Goal: Answer question/provide support

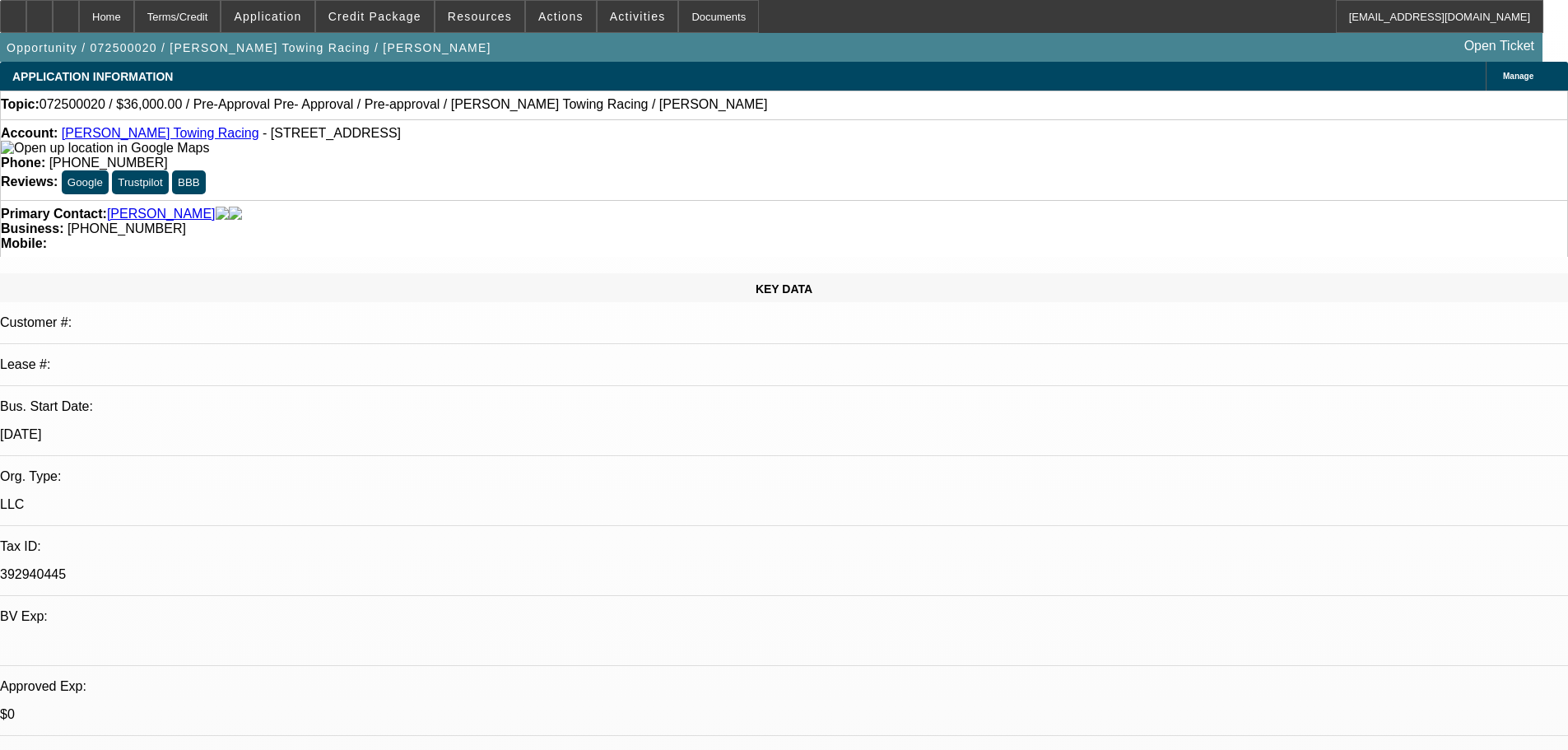
select select "0.1"
select select "2"
select select "0"
select select "0.1"
select select "2"
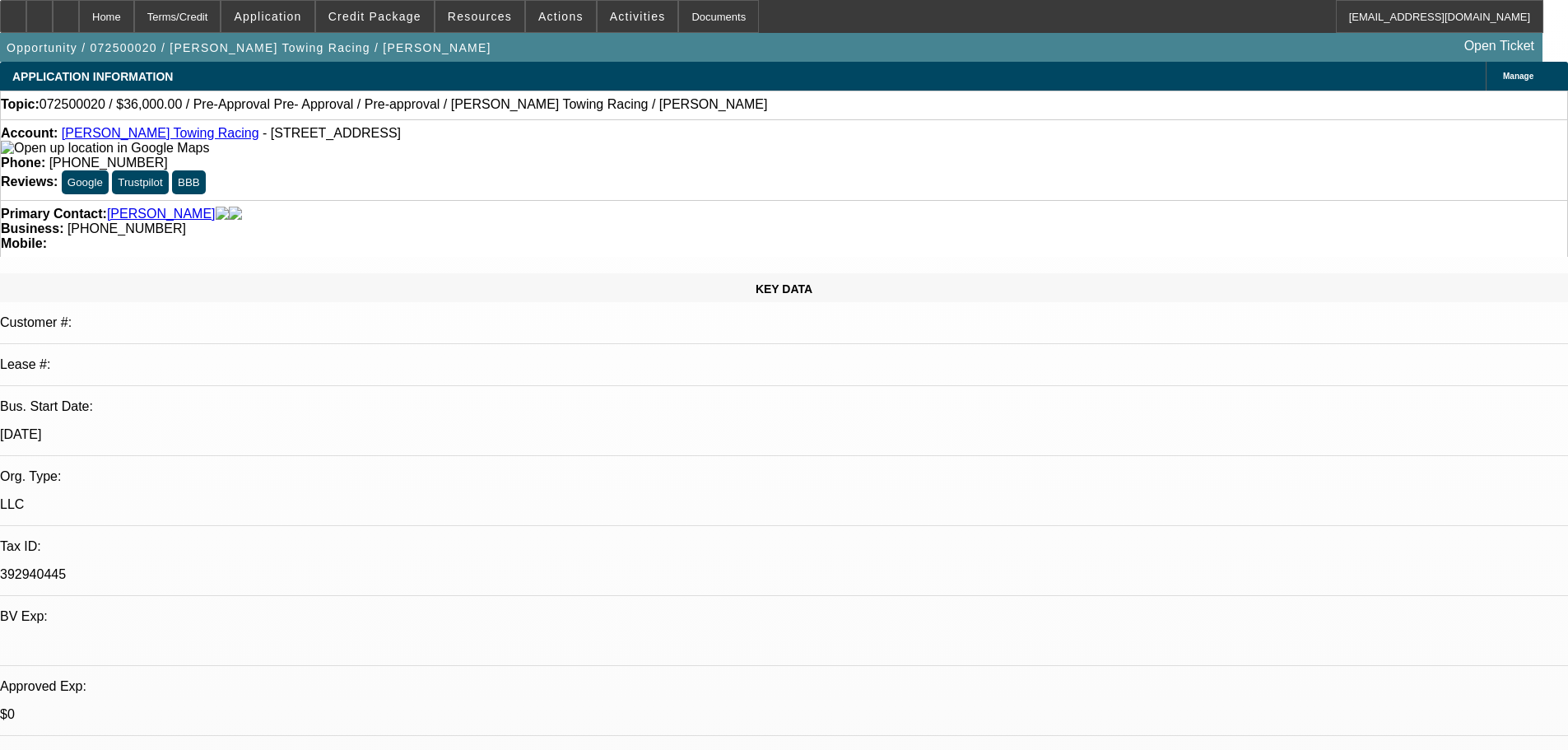
select select "0"
select select "0.1"
select select "2"
select select "0"
select select "0.1"
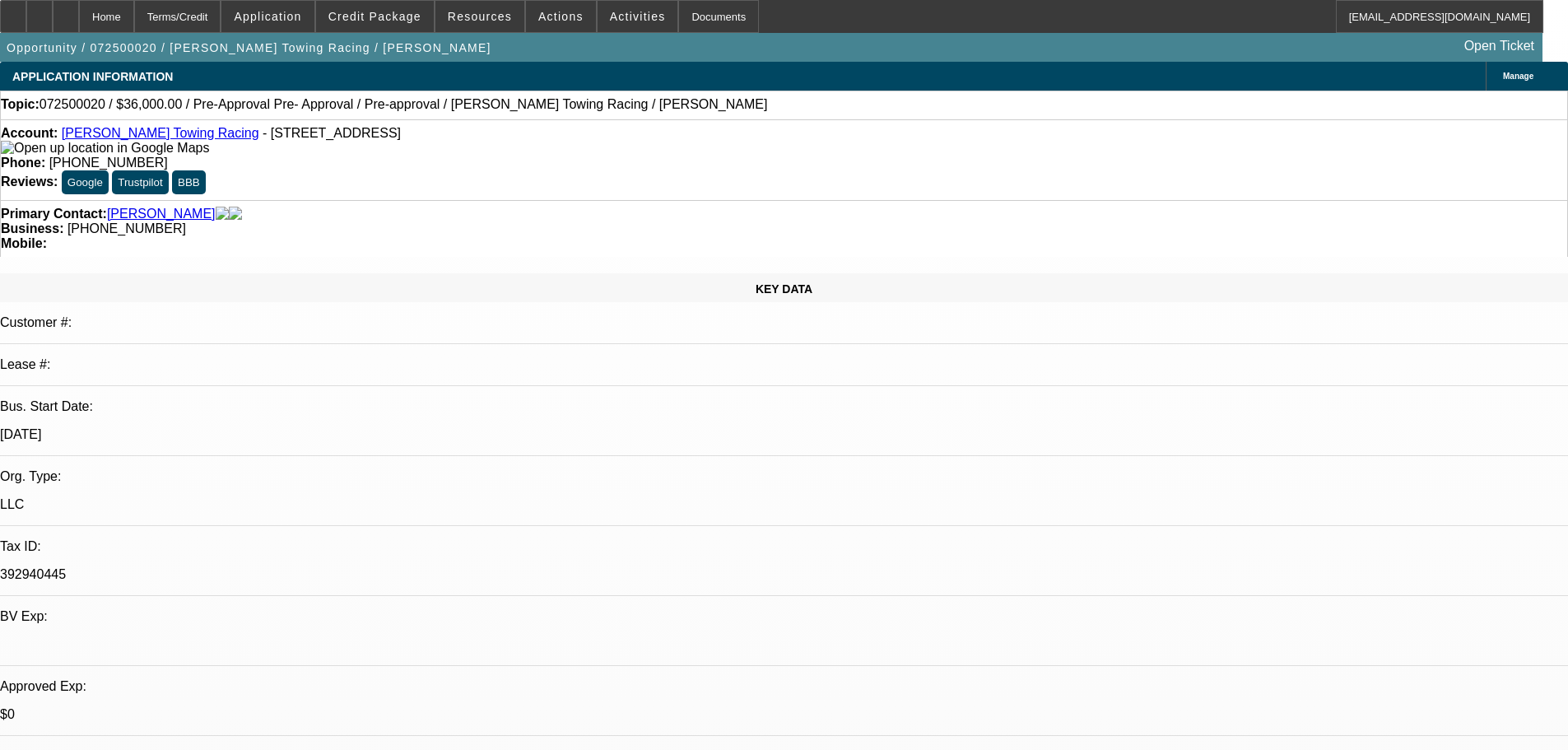
select select "2"
select select "0"
select select "1"
select select "2"
select select "6"
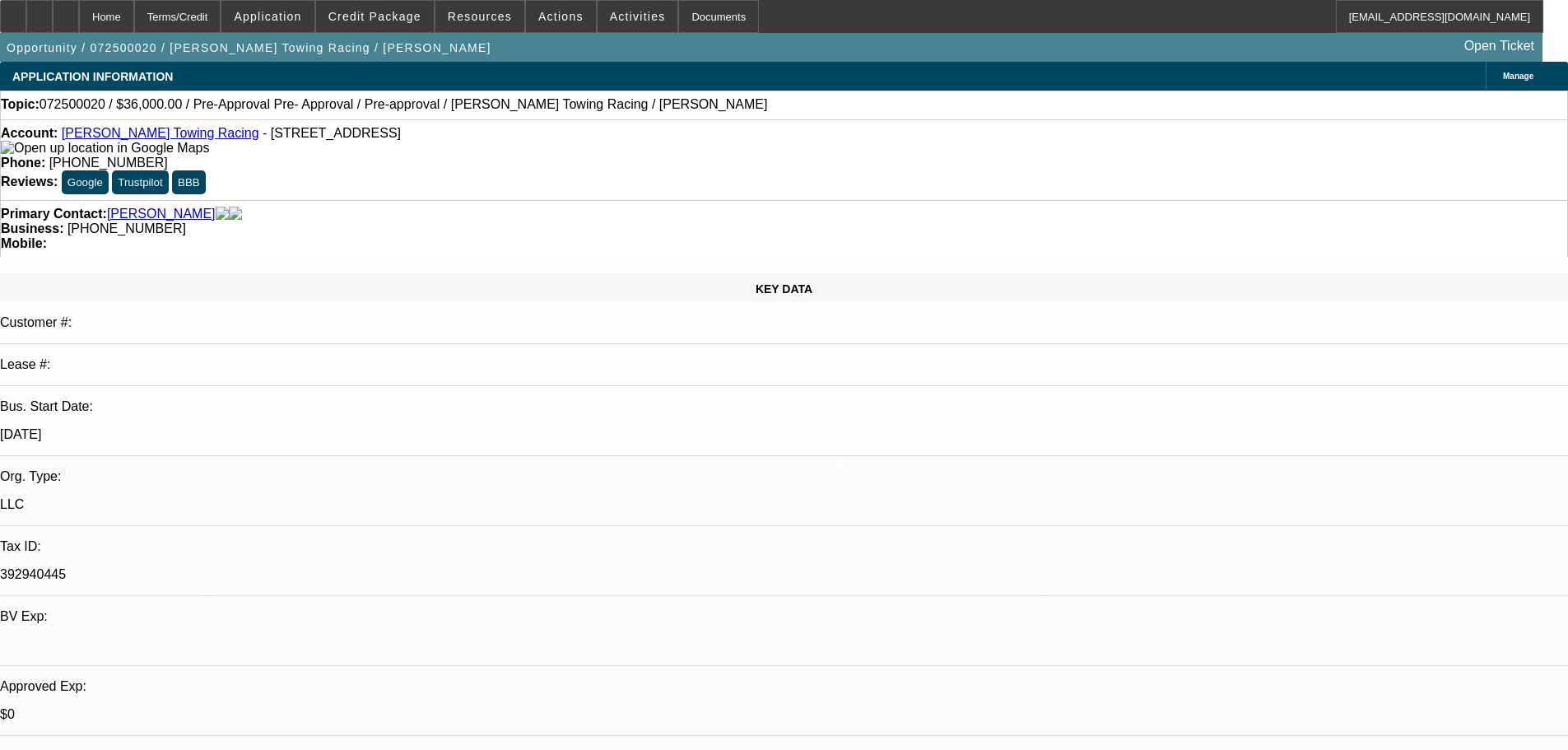
select select "1"
select select "2"
select select "6"
select select "1"
select select "2"
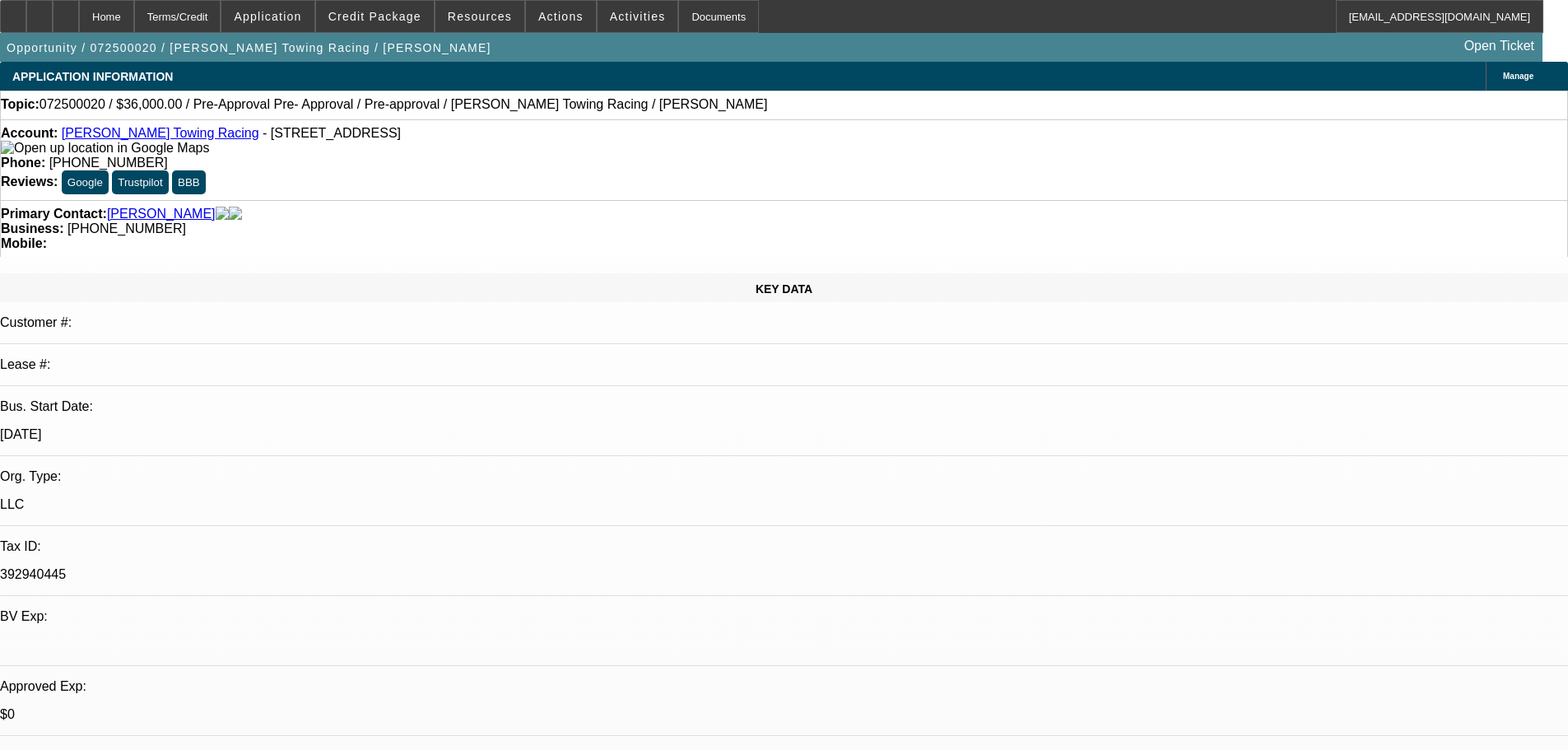
select select "6"
select select "1"
select select "2"
select select "6"
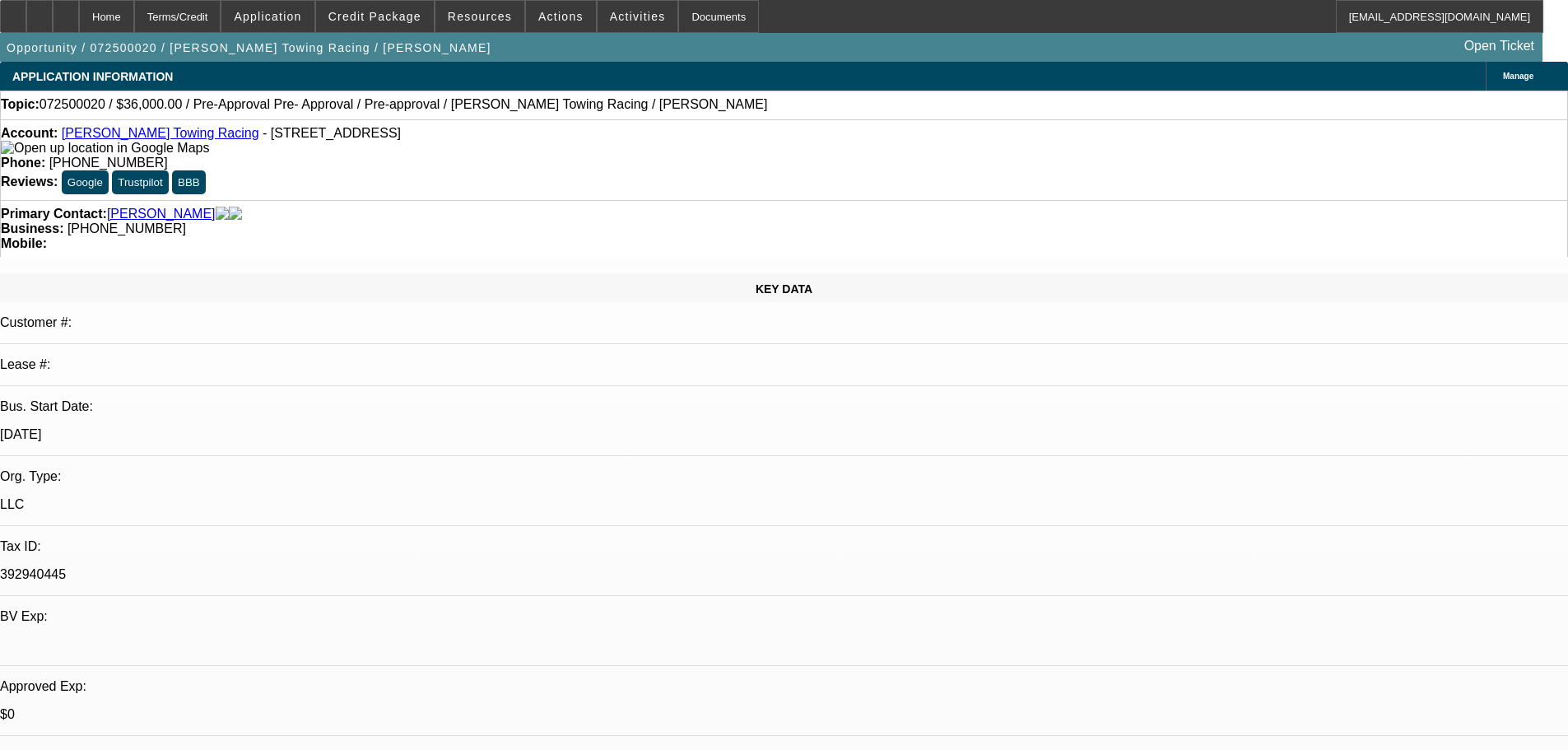
scroll to position [81, 0]
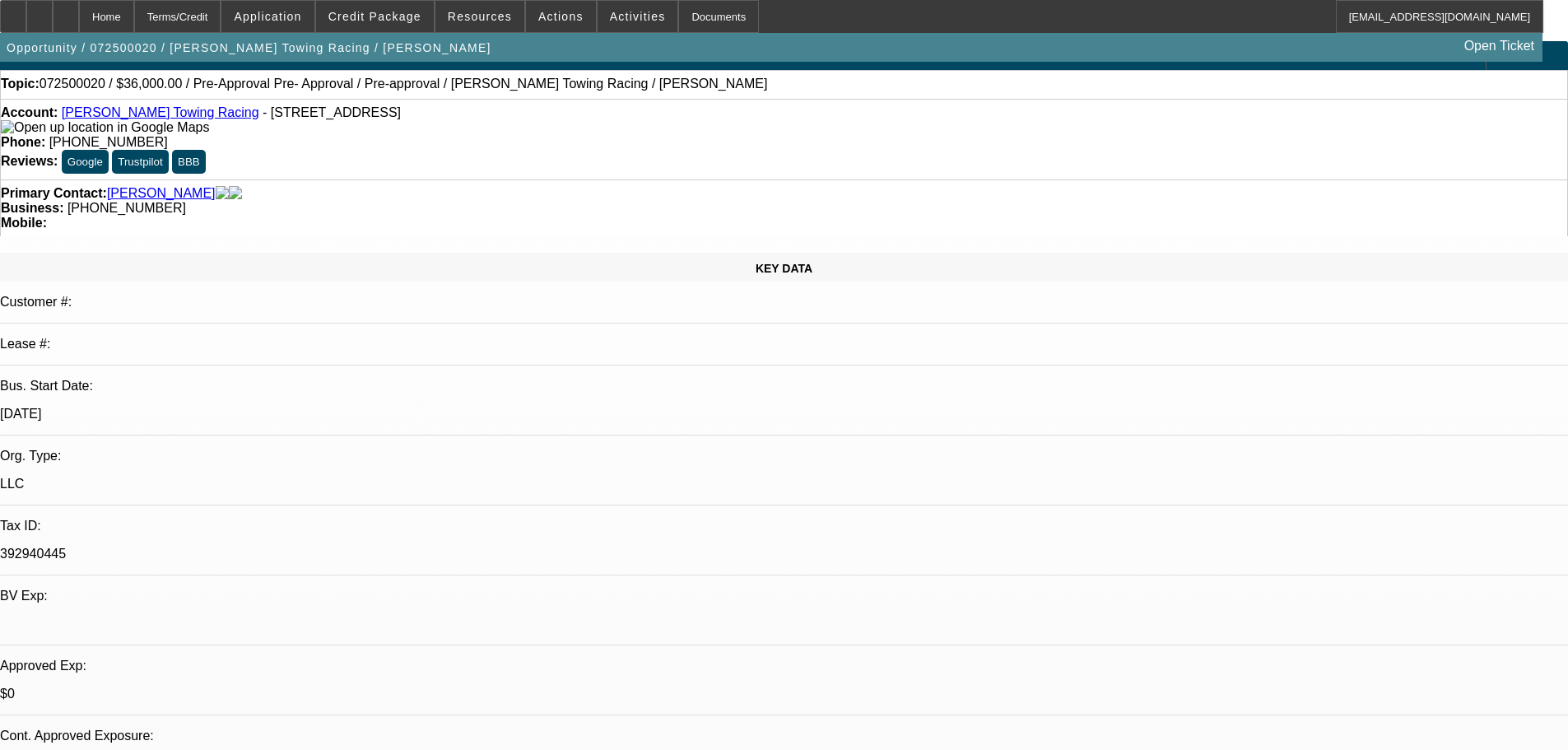
scroll to position [0, 0]
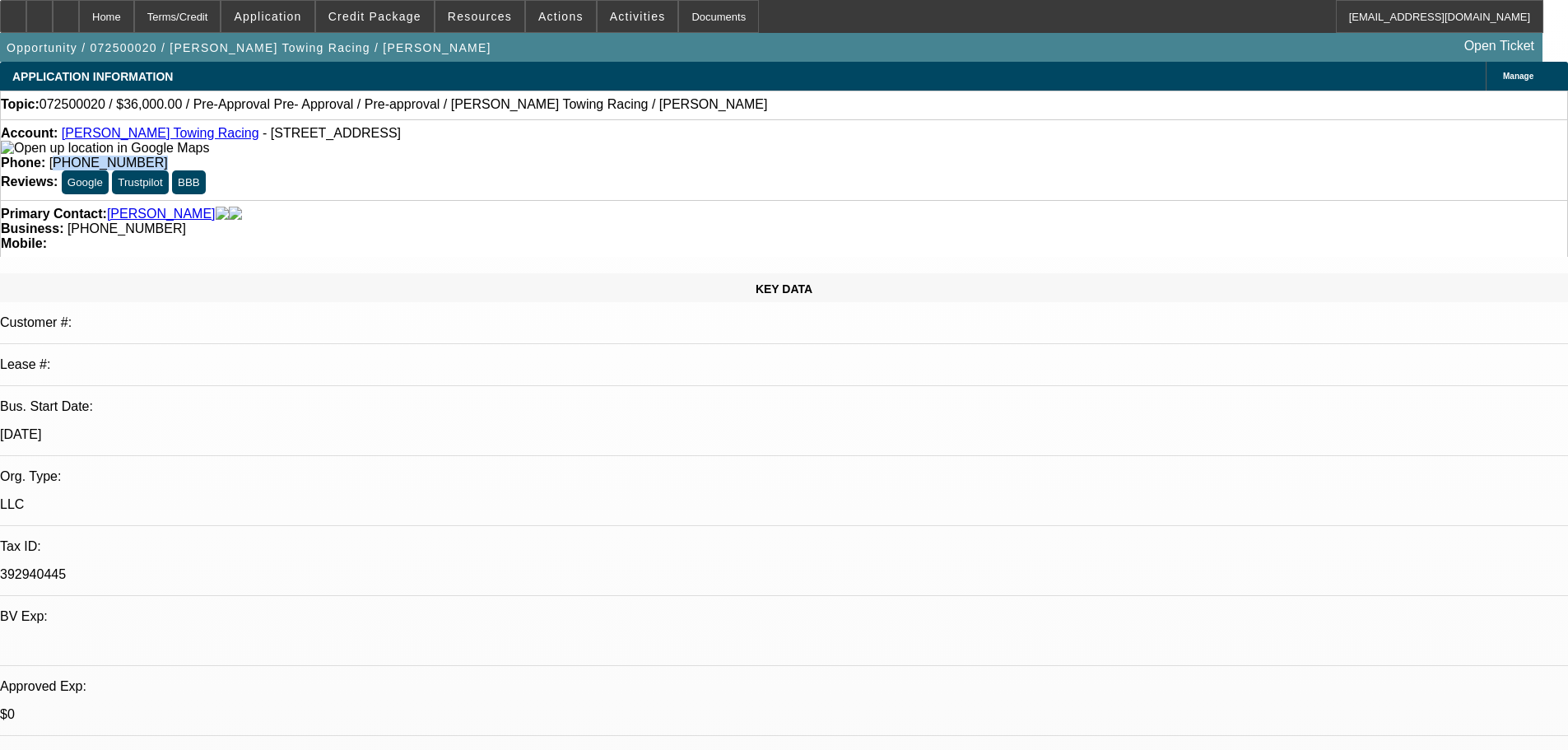
drag, startPoint x: 576, startPoint y: 138, endPoint x: 649, endPoint y: 135, distance: 73.1
click at [649, 156] on div "Phone: (956) 960-4756" at bounding box center [784, 163] width 1566 height 15
copy span "956) 960-4756"
click at [143, 132] on link "Olguin Towing Racing" at bounding box center [159, 132] width 197 height 14
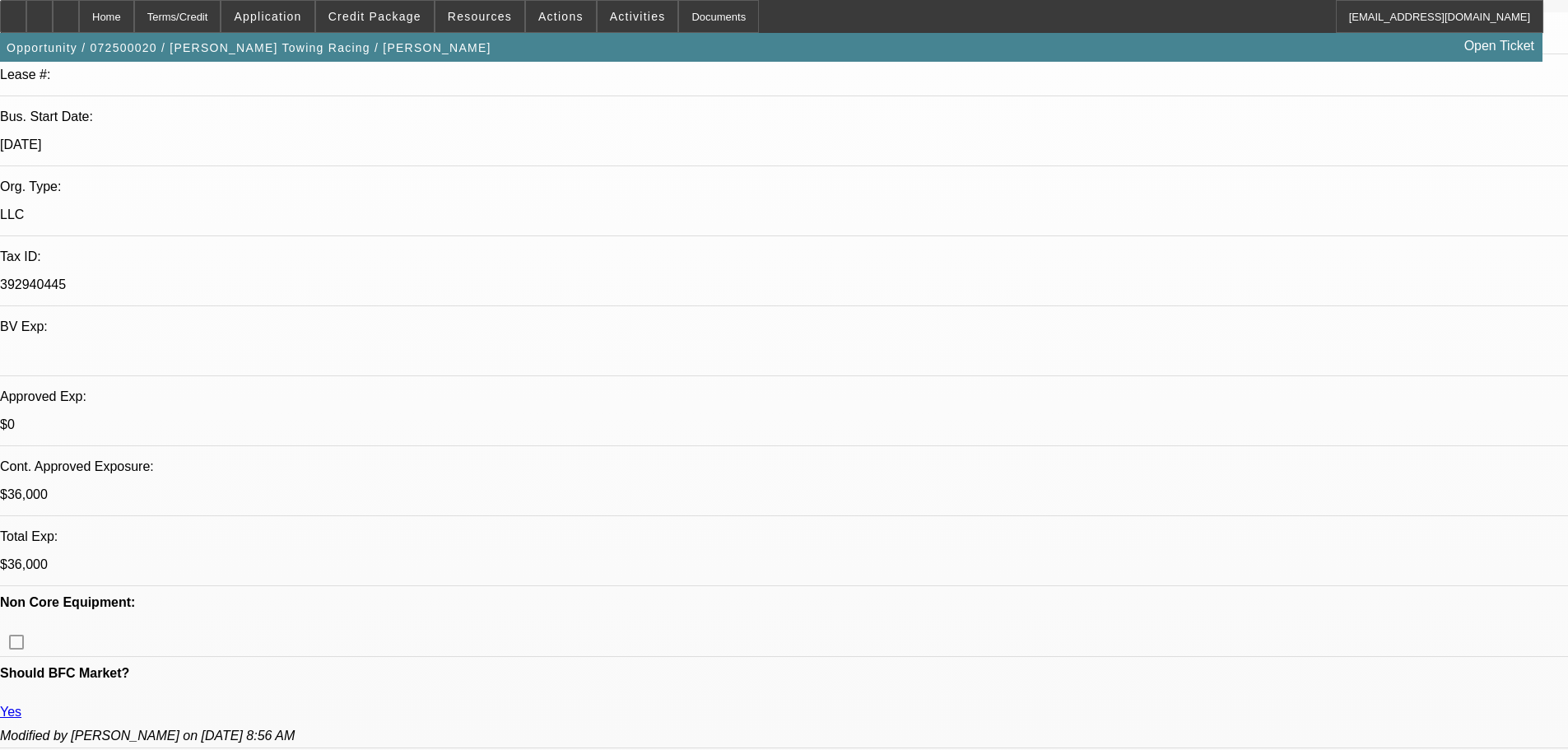
scroll to position [329, 0]
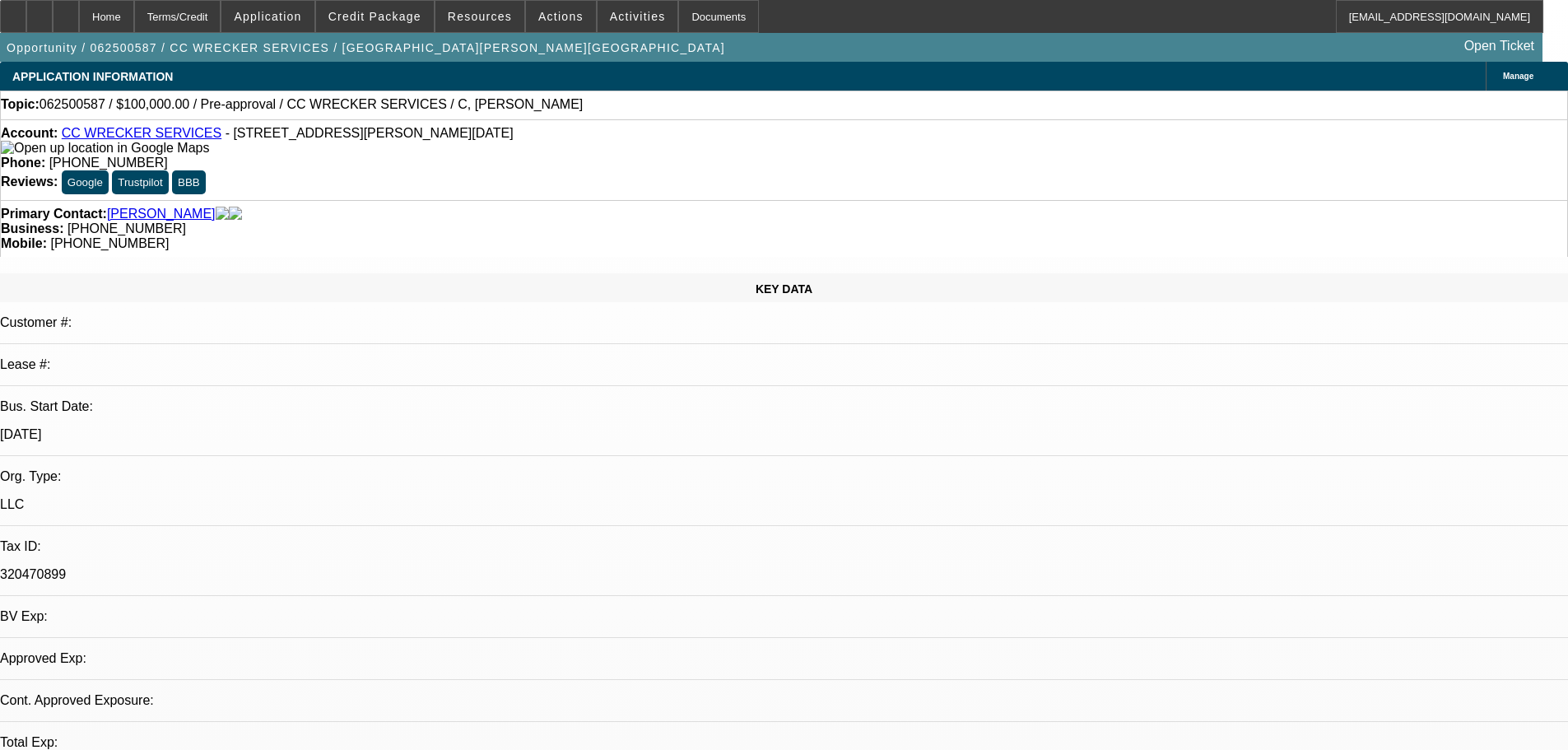
select select "0"
select select "2"
select select "0.1"
select select "4"
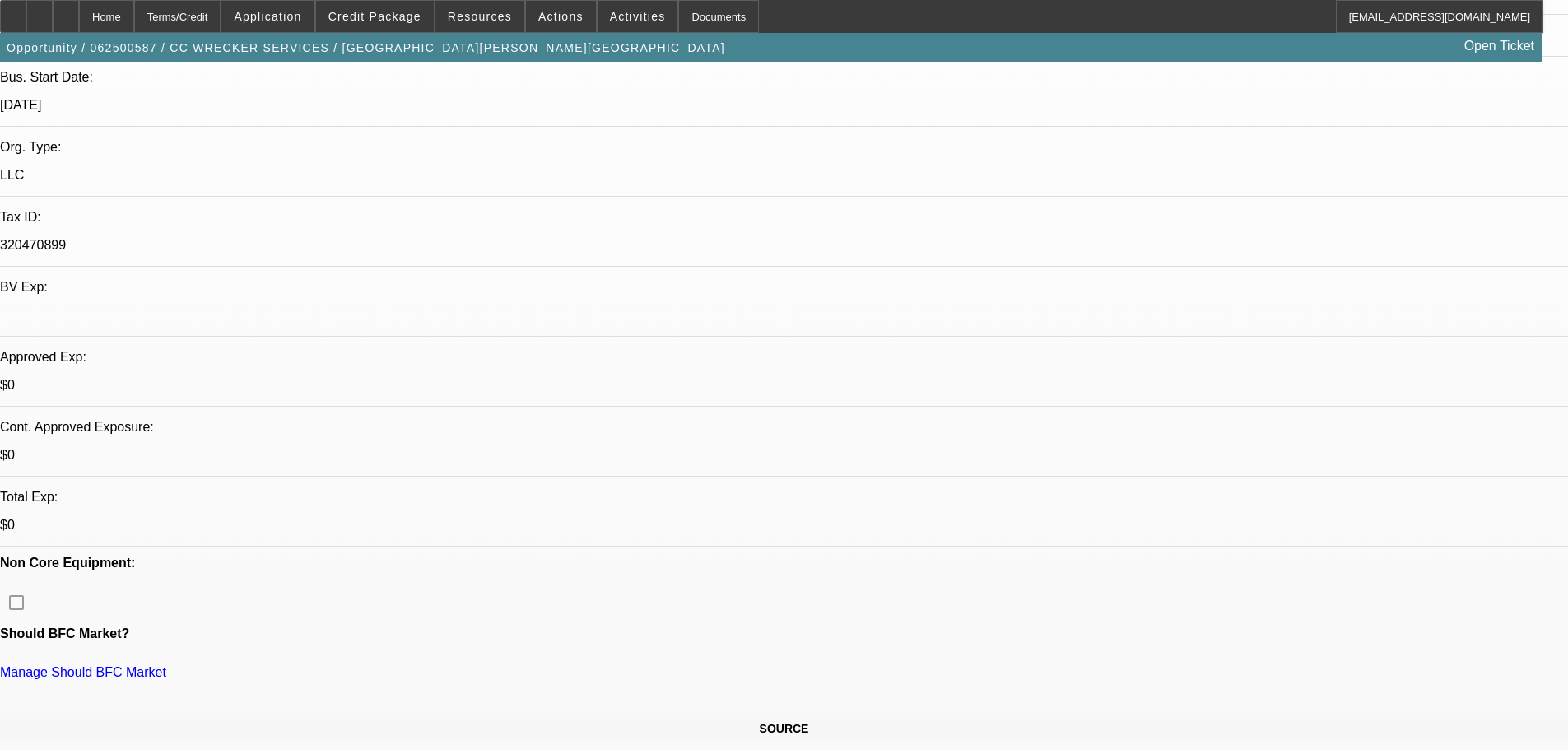
drag, startPoint x: 1369, startPoint y: 302, endPoint x: 1437, endPoint y: 300, distance: 68.0
drag, startPoint x: 1439, startPoint y: 300, endPoint x: 1372, endPoint y: 309, distance: 67.6
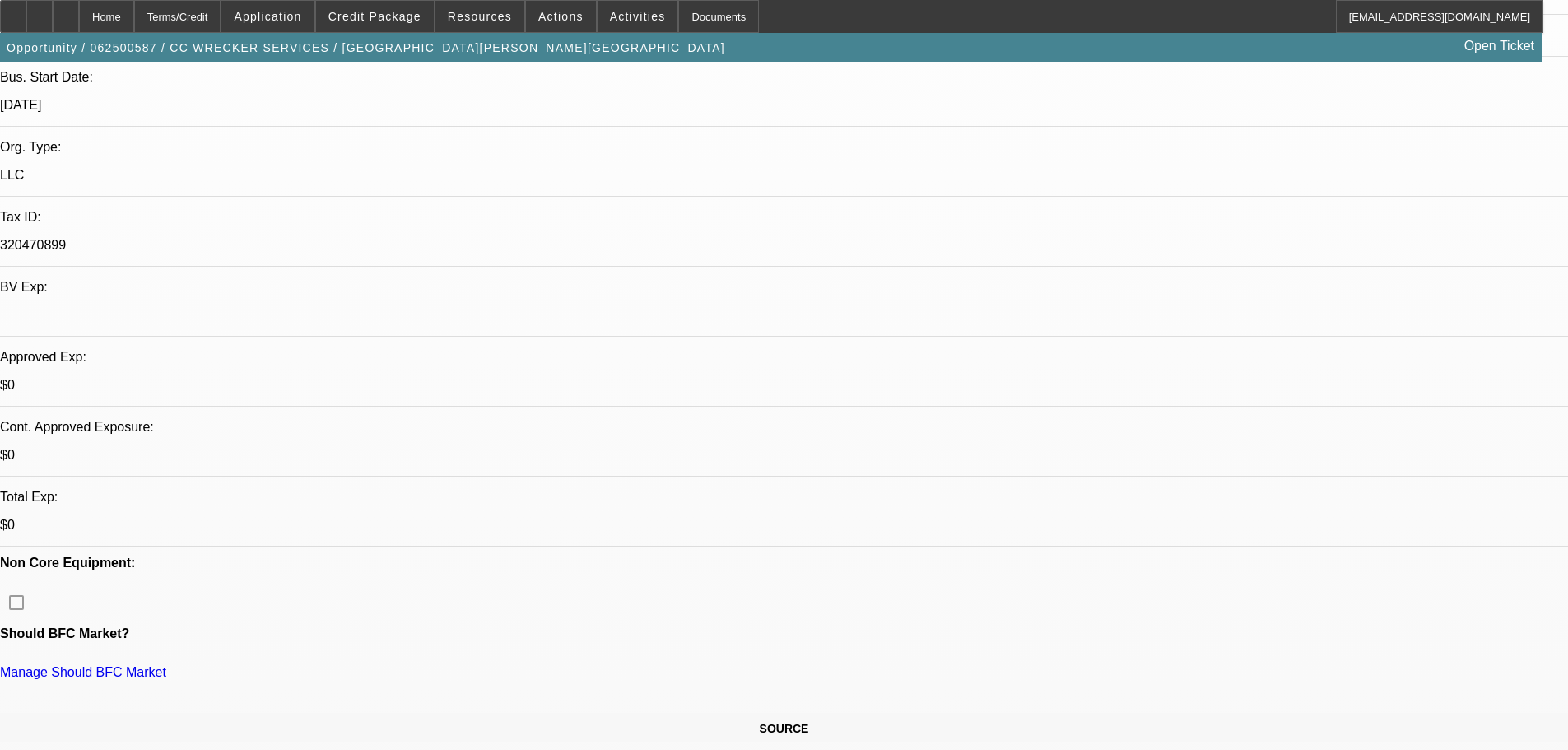
drag, startPoint x: 1369, startPoint y: 301, endPoint x: 1439, endPoint y: 300, distance: 70.0
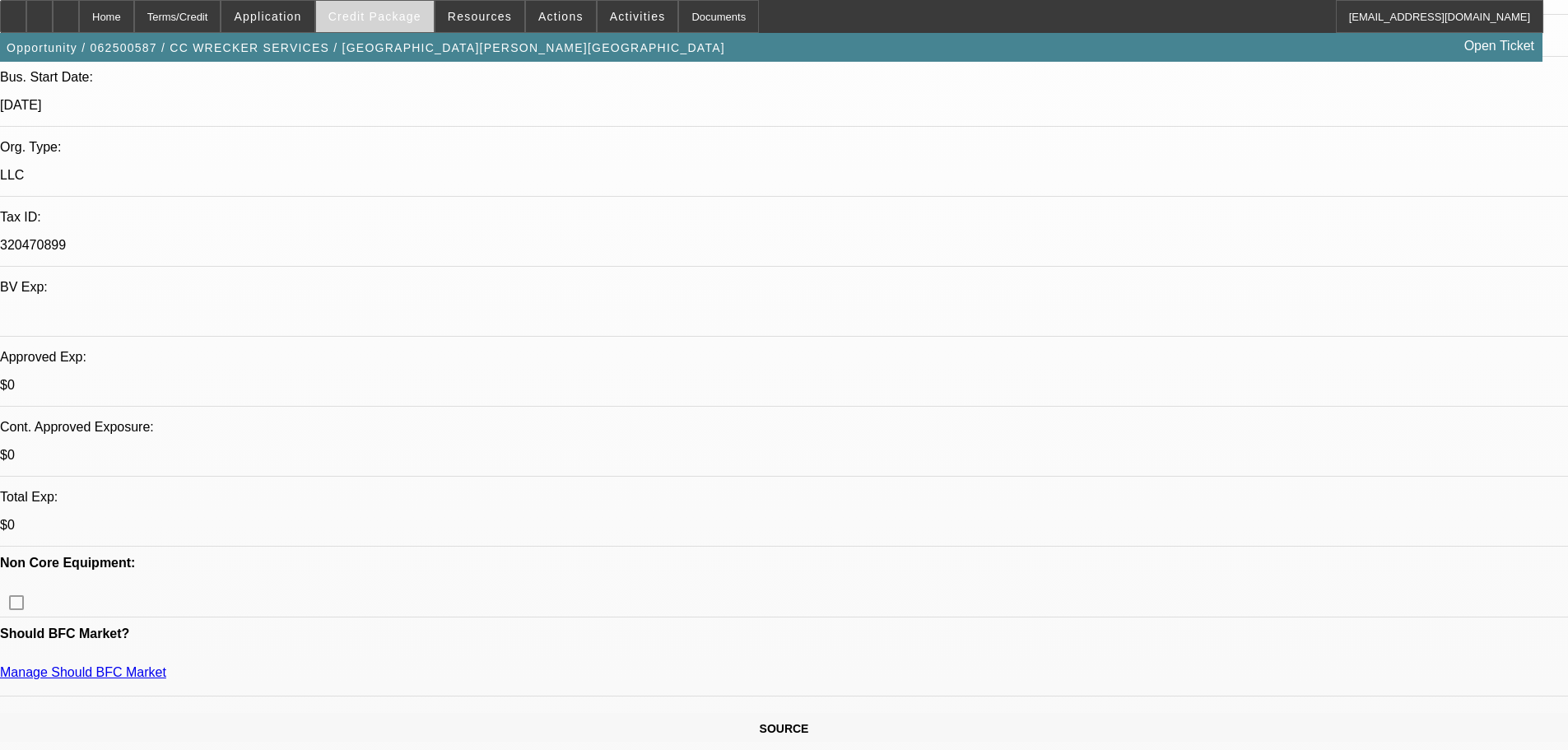
click at [402, 13] on span "Credit Package" at bounding box center [375, 16] width 93 height 13
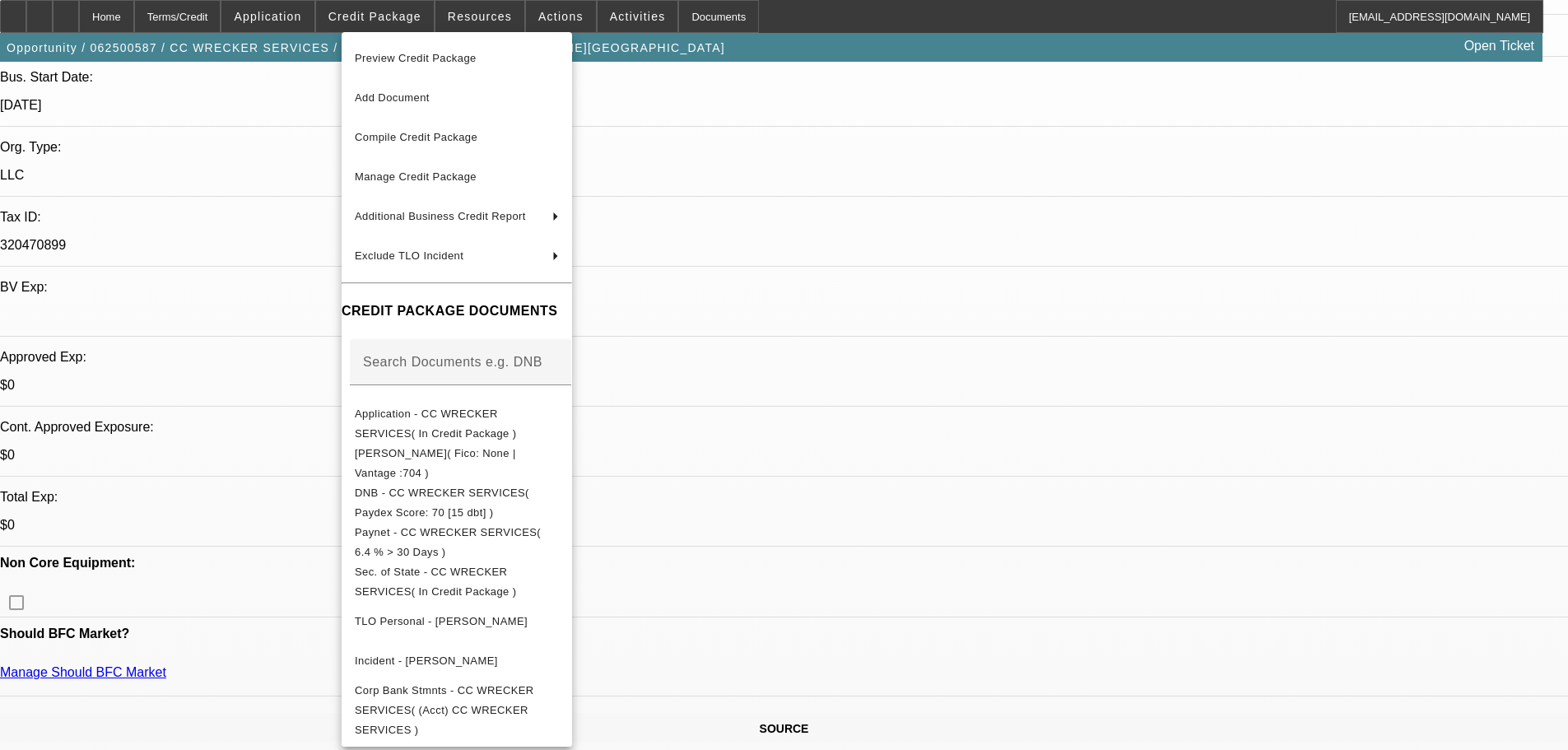
click at [228, 337] on div at bounding box center [784, 375] width 1568 height 750
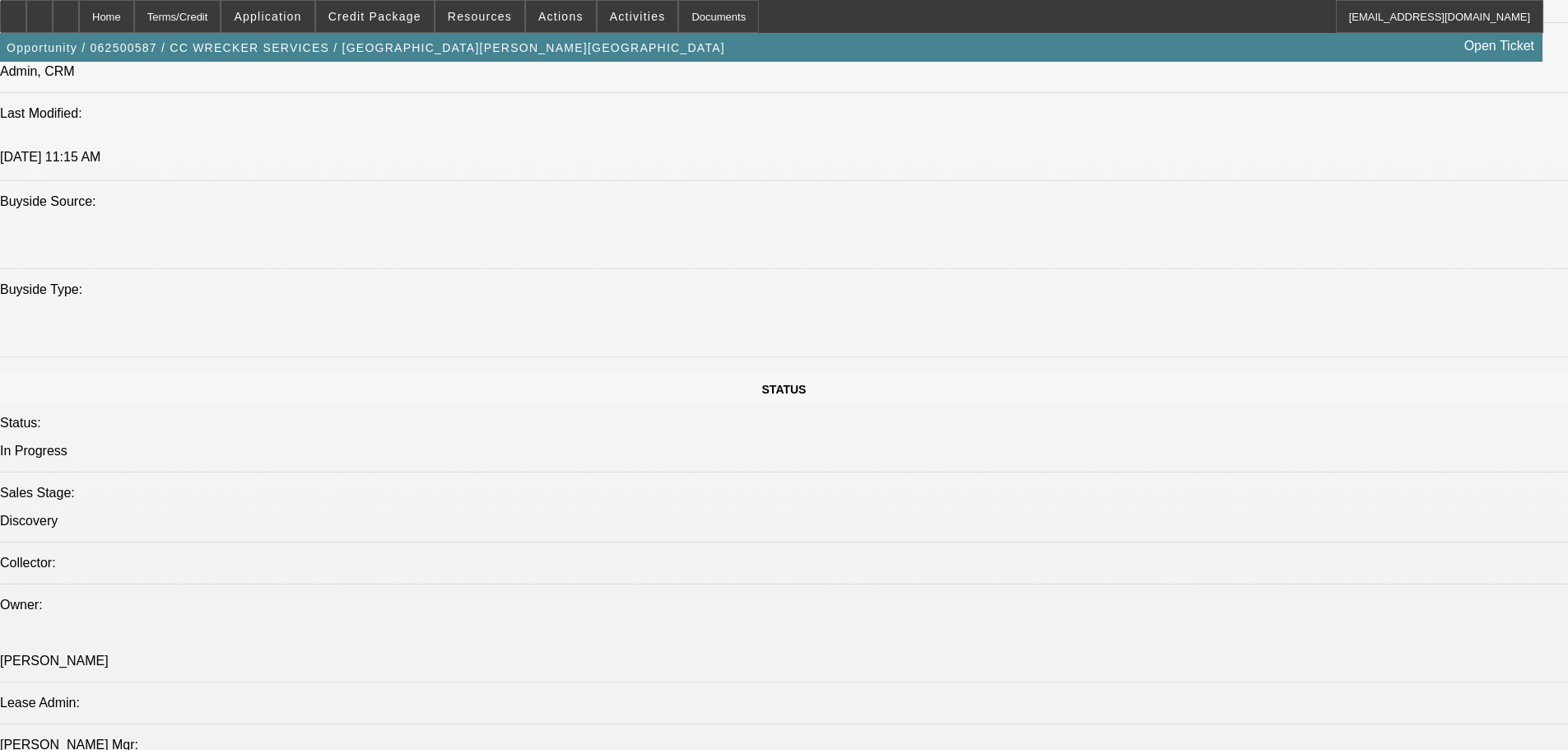
scroll to position [0, 0]
drag, startPoint x: 1193, startPoint y: 234, endPoint x: 1125, endPoint y: 242, distance: 68.5
copy b "(361) 944-5577"
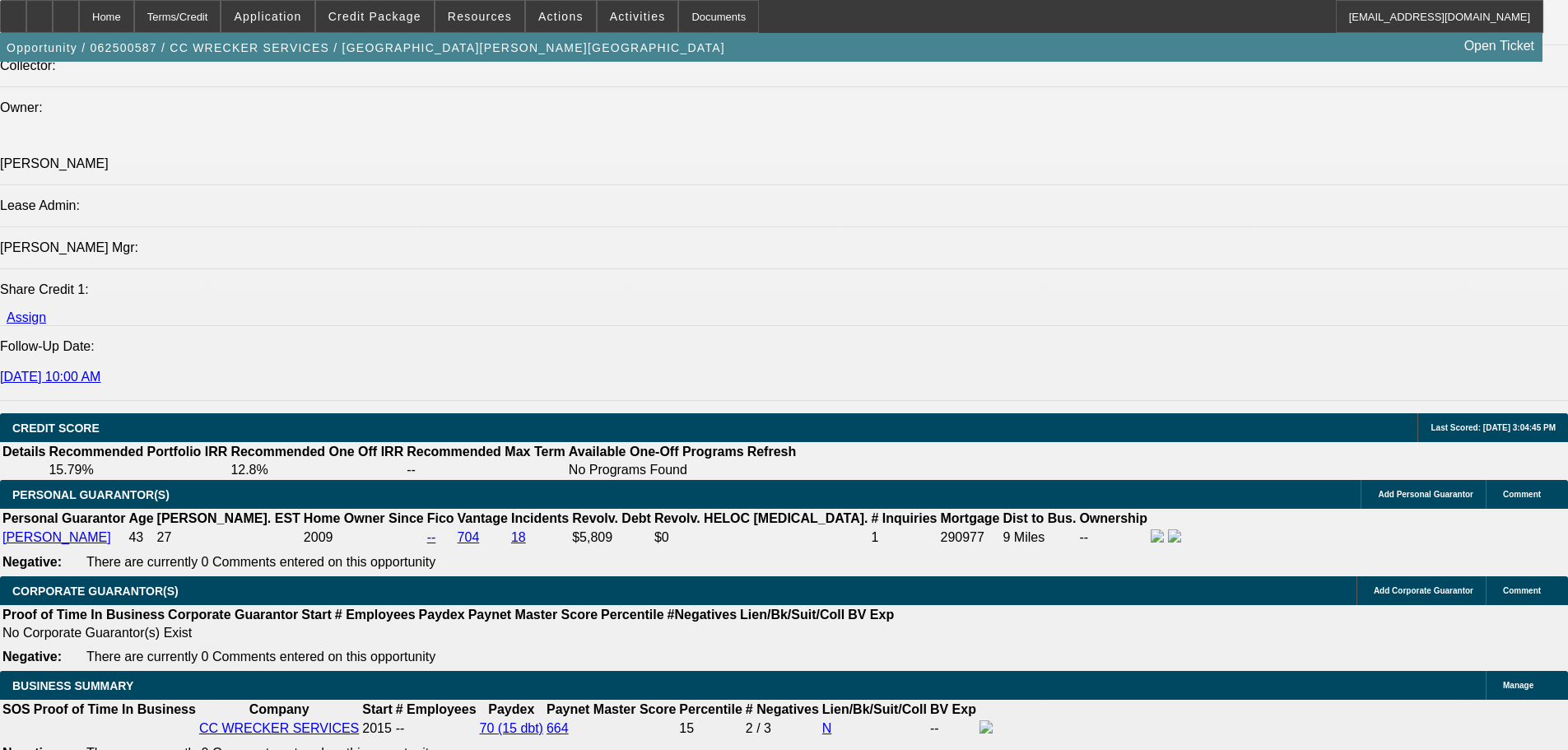
scroll to position [1975, 0]
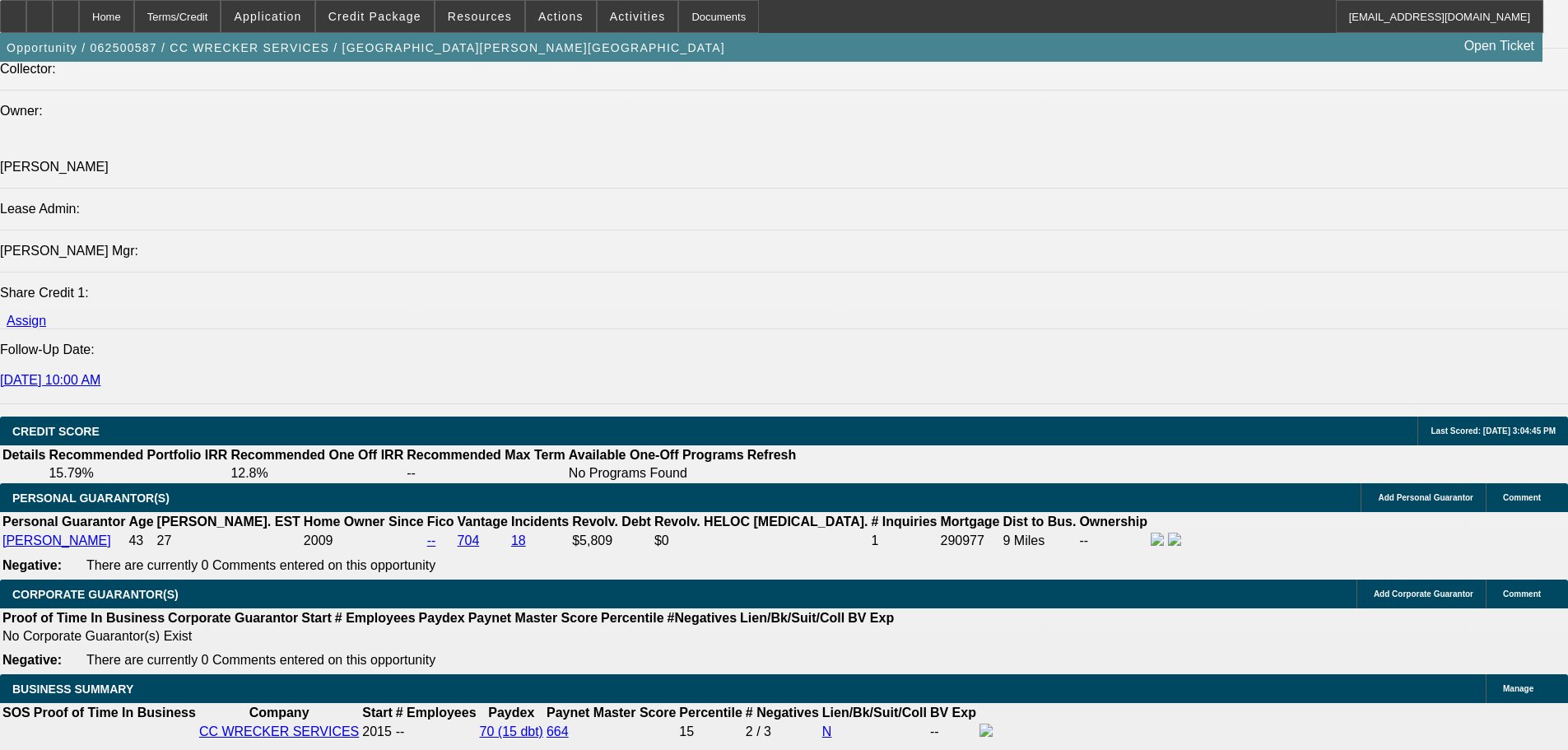
drag, startPoint x: 1298, startPoint y: 233, endPoint x: 1234, endPoint y: 238, distance: 64.2
copy b "(361) 452-2986"
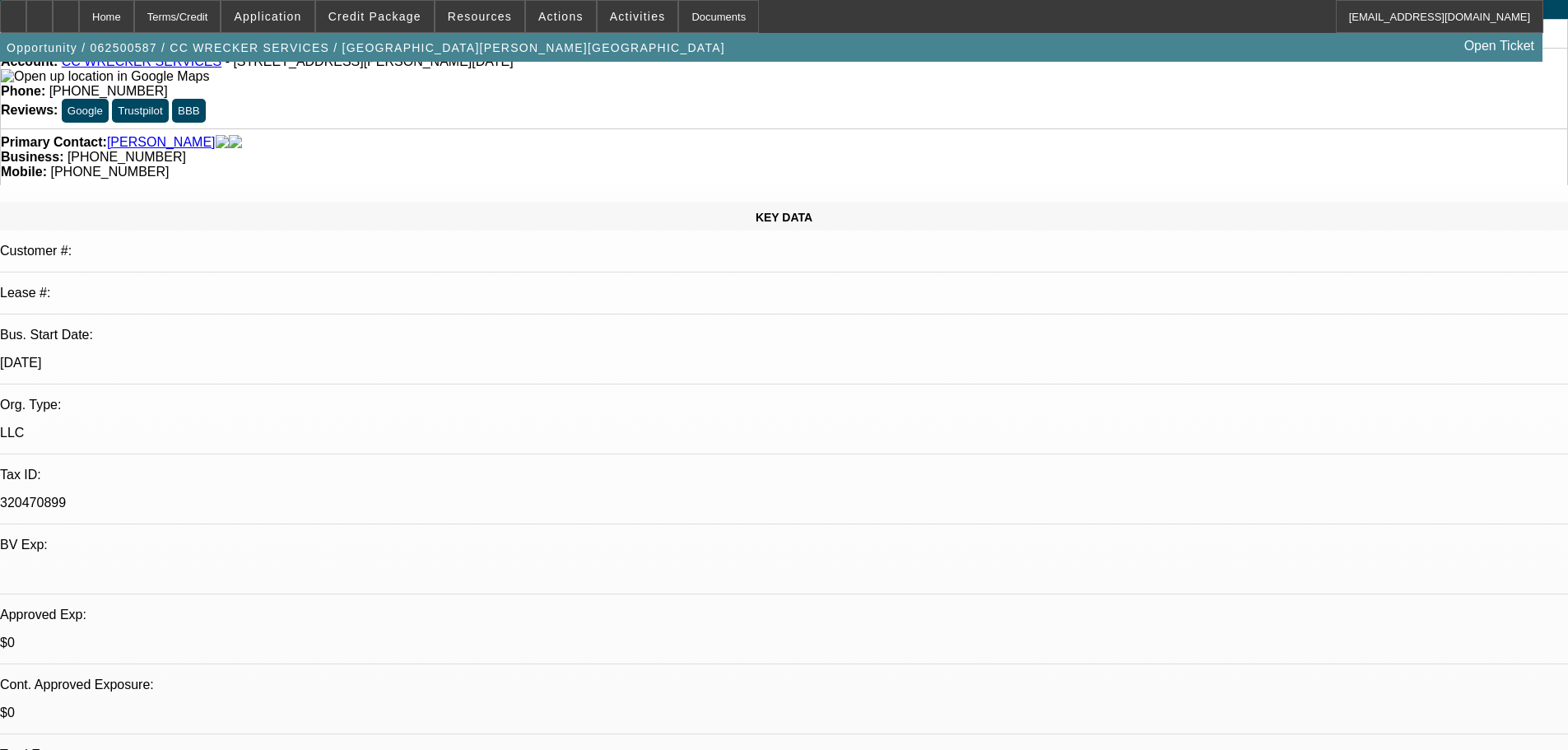
scroll to position [0, 0]
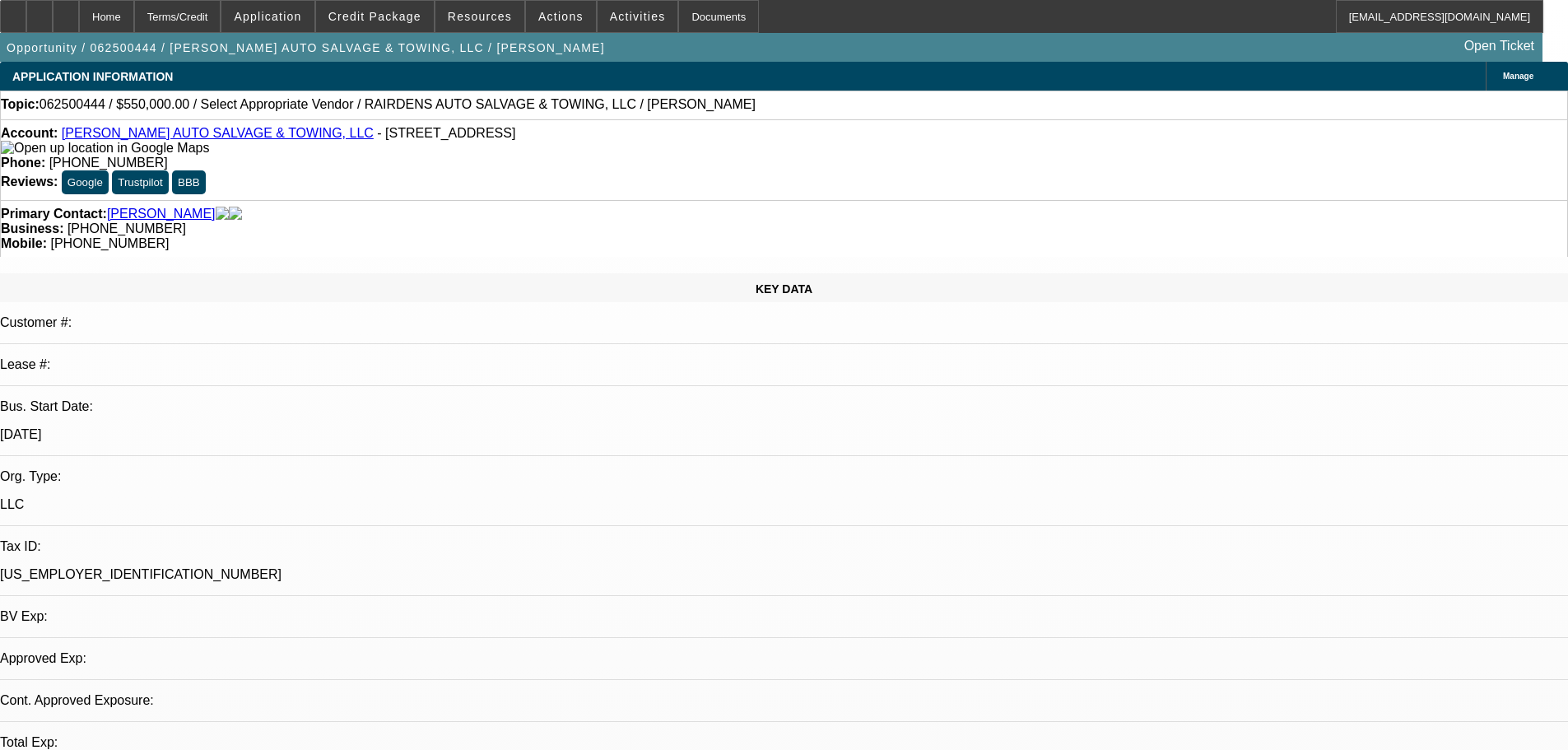
select select "0"
select select "2"
select select "0.1"
select select "4"
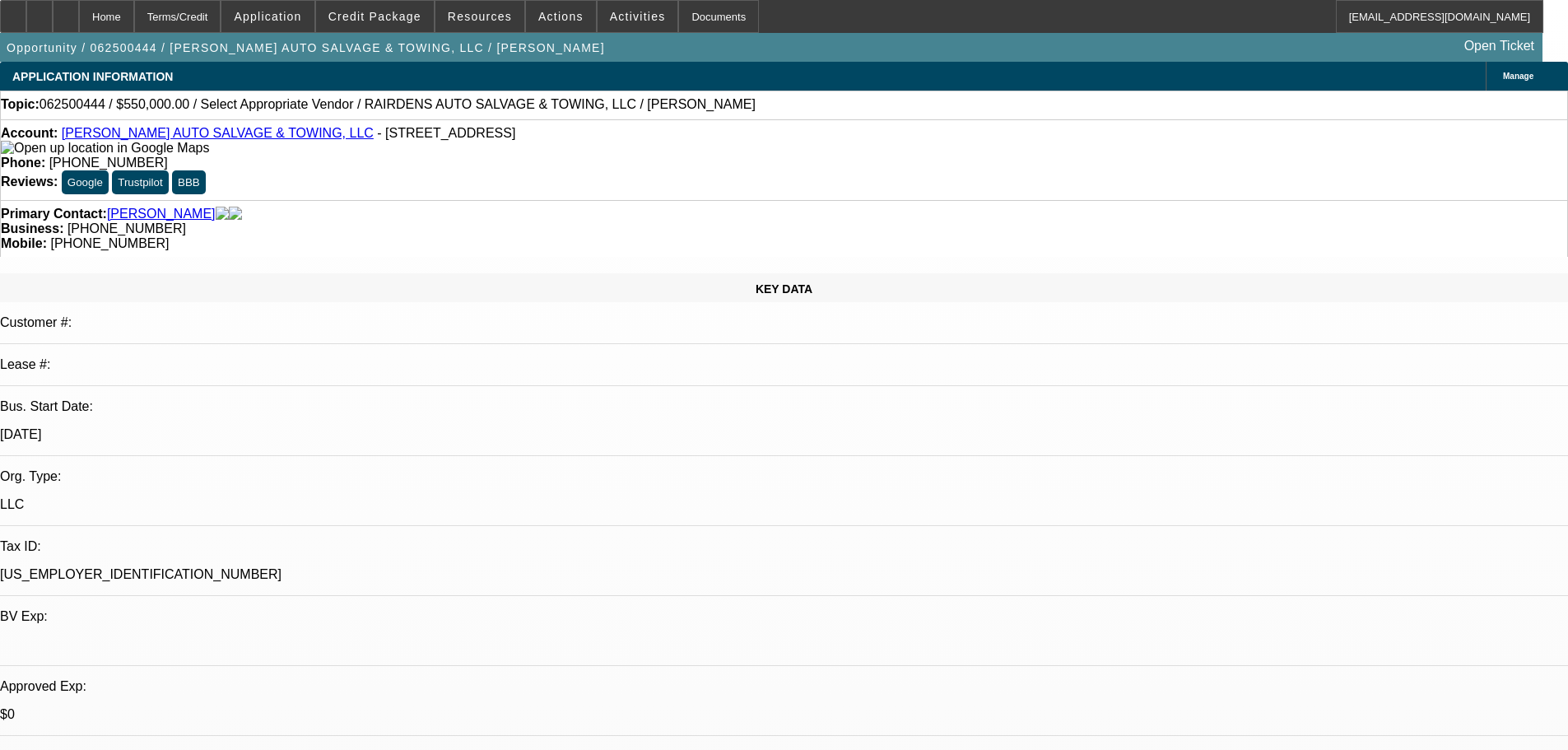
select select "1"
drag, startPoint x: 648, startPoint y: 134, endPoint x: 575, endPoint y: 145, distance: 73.8
click at [575, 145] on div "Account: [PERSON_NAME] AUTO SALVAGE & TOWING, LLC - [STREET_ADDRESS] Phone: [PH…" at bounding box center [784, 158] width 1568 height 80
copy span "[PHONE_NUMBER]"
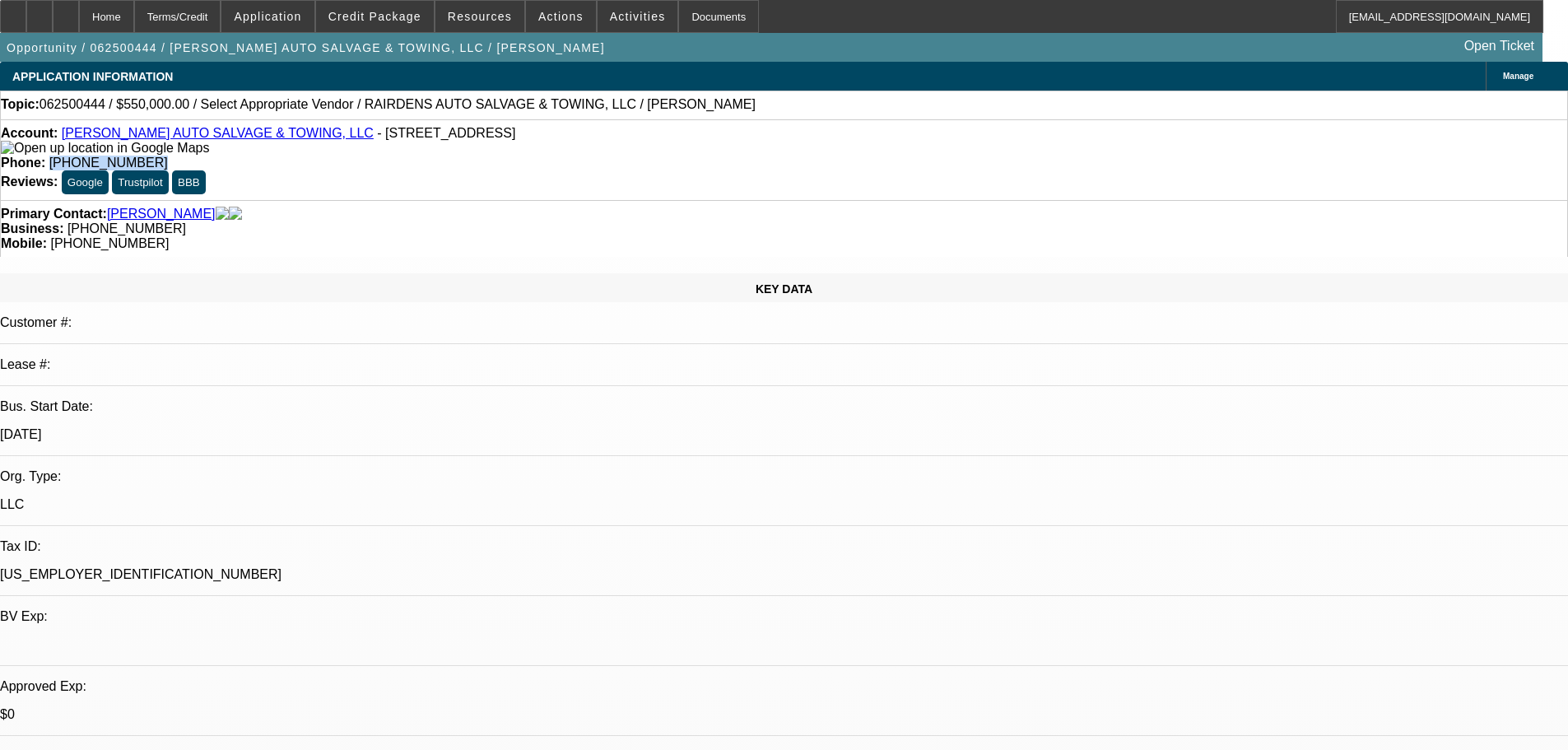
scroll to position [52, 0]
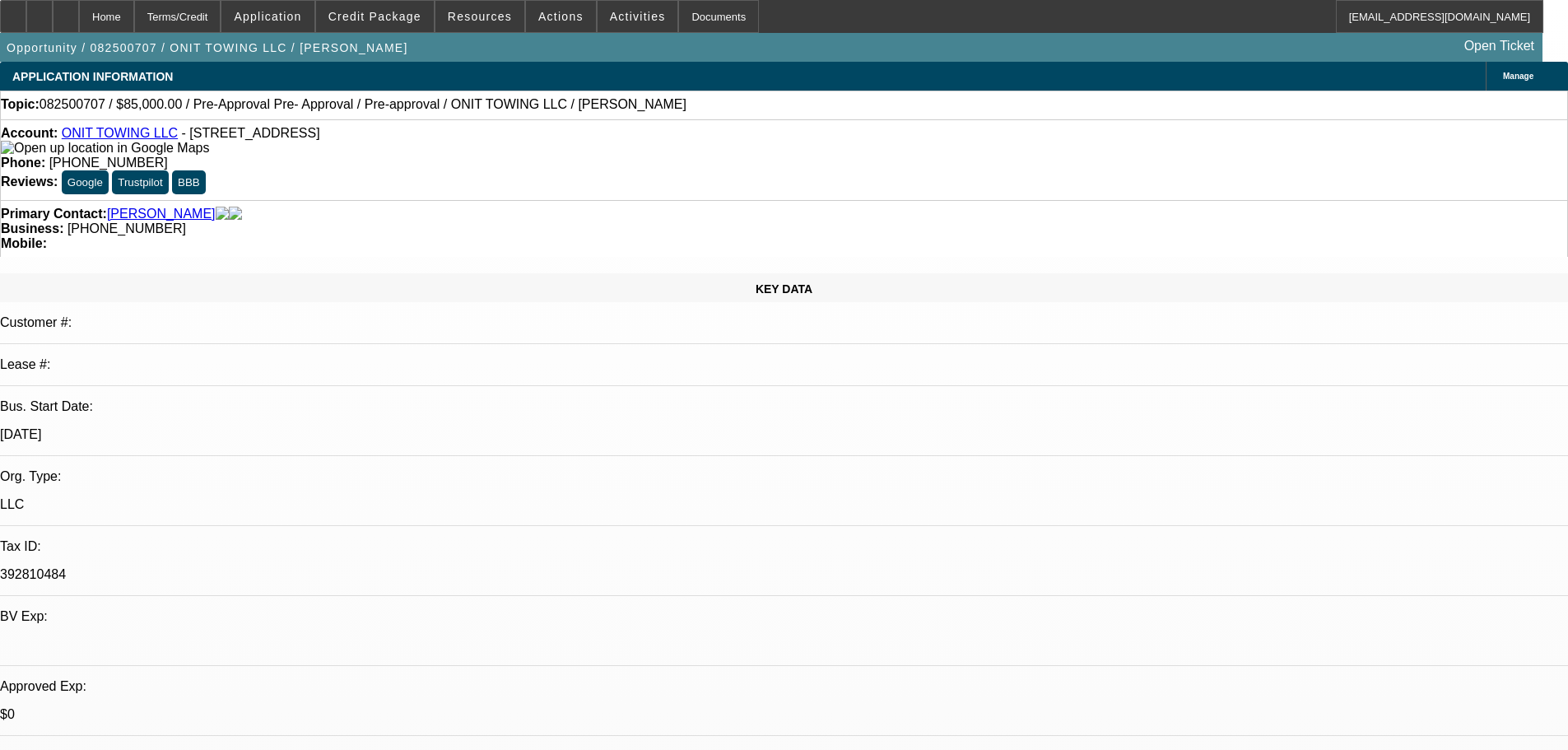
select select "0.15"
select select "2"
select select "0.1"
select select "4"
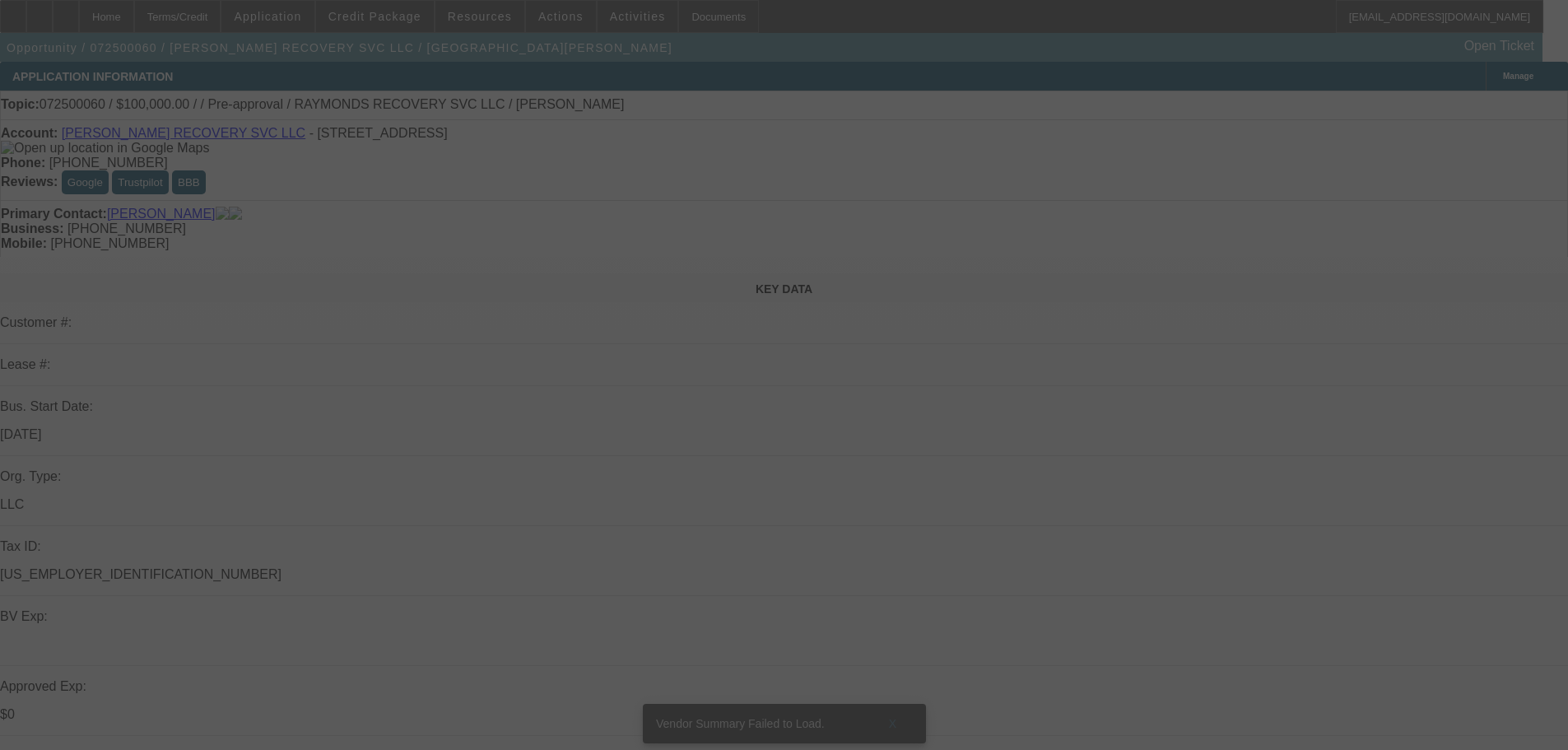
select select "0"
select select "2"
select select "0.1"
select select "4"
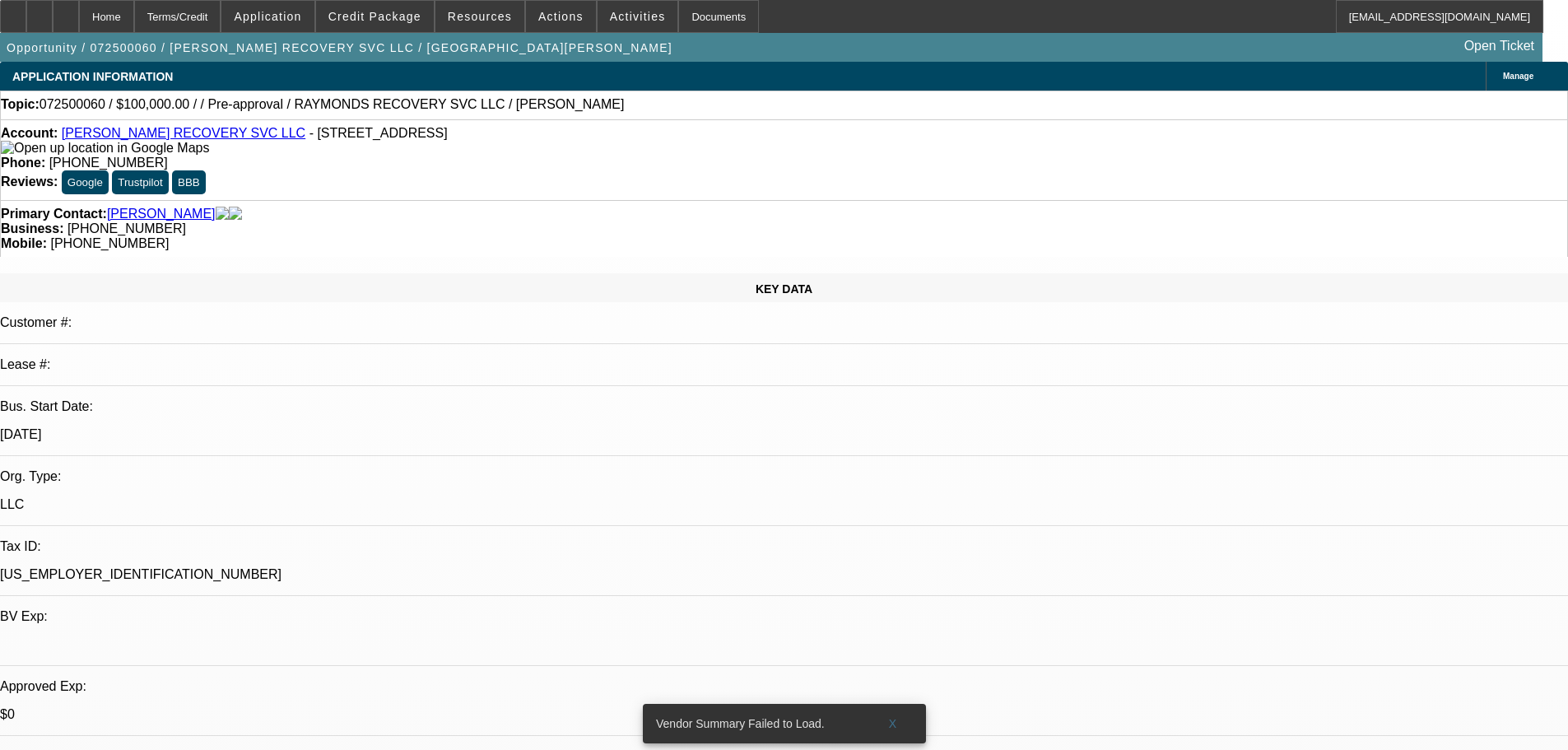
scroll to position [52, 0]
click at [905, 706] on span at bounding box center [893, 724] width 53 height 40
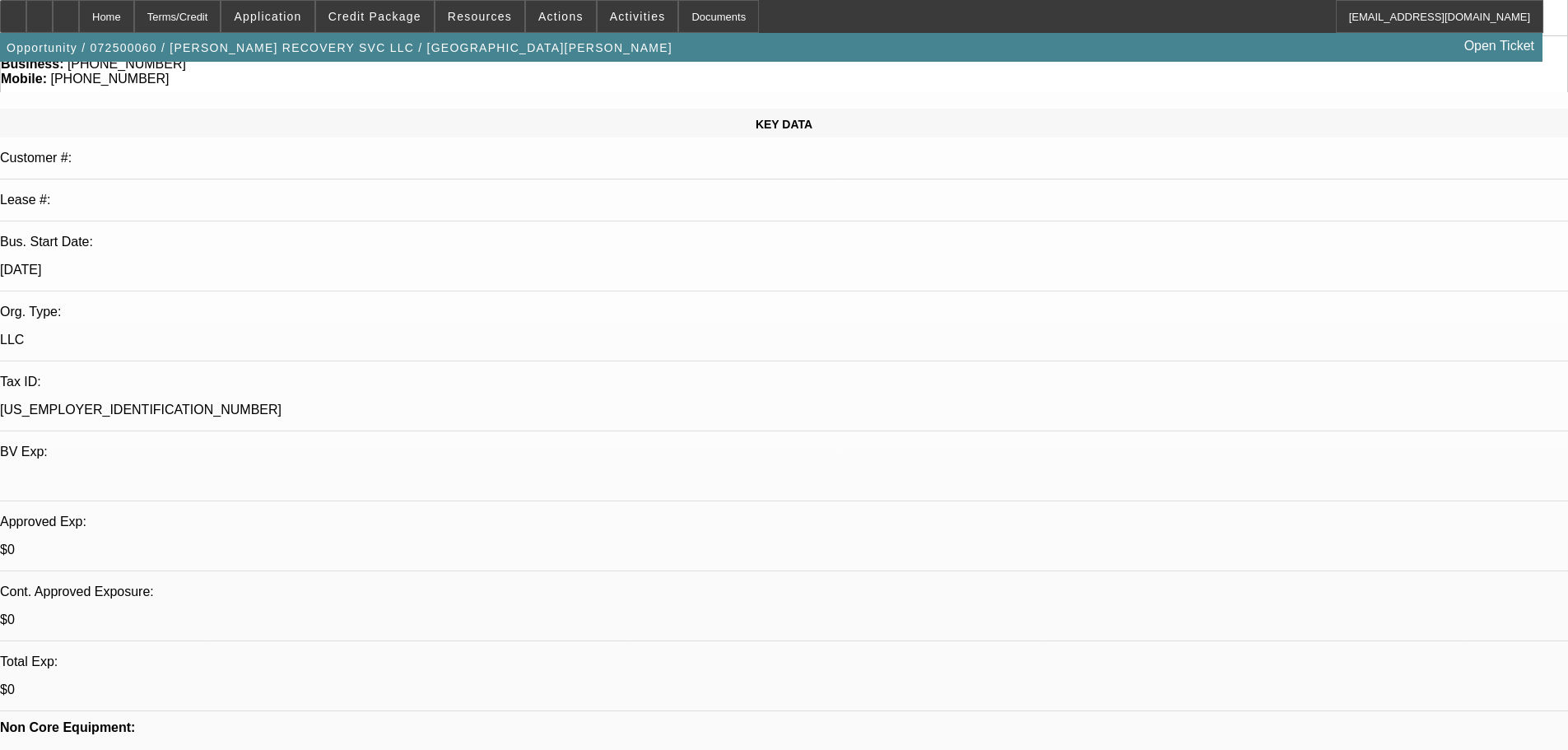
scroll to position [0, 0]
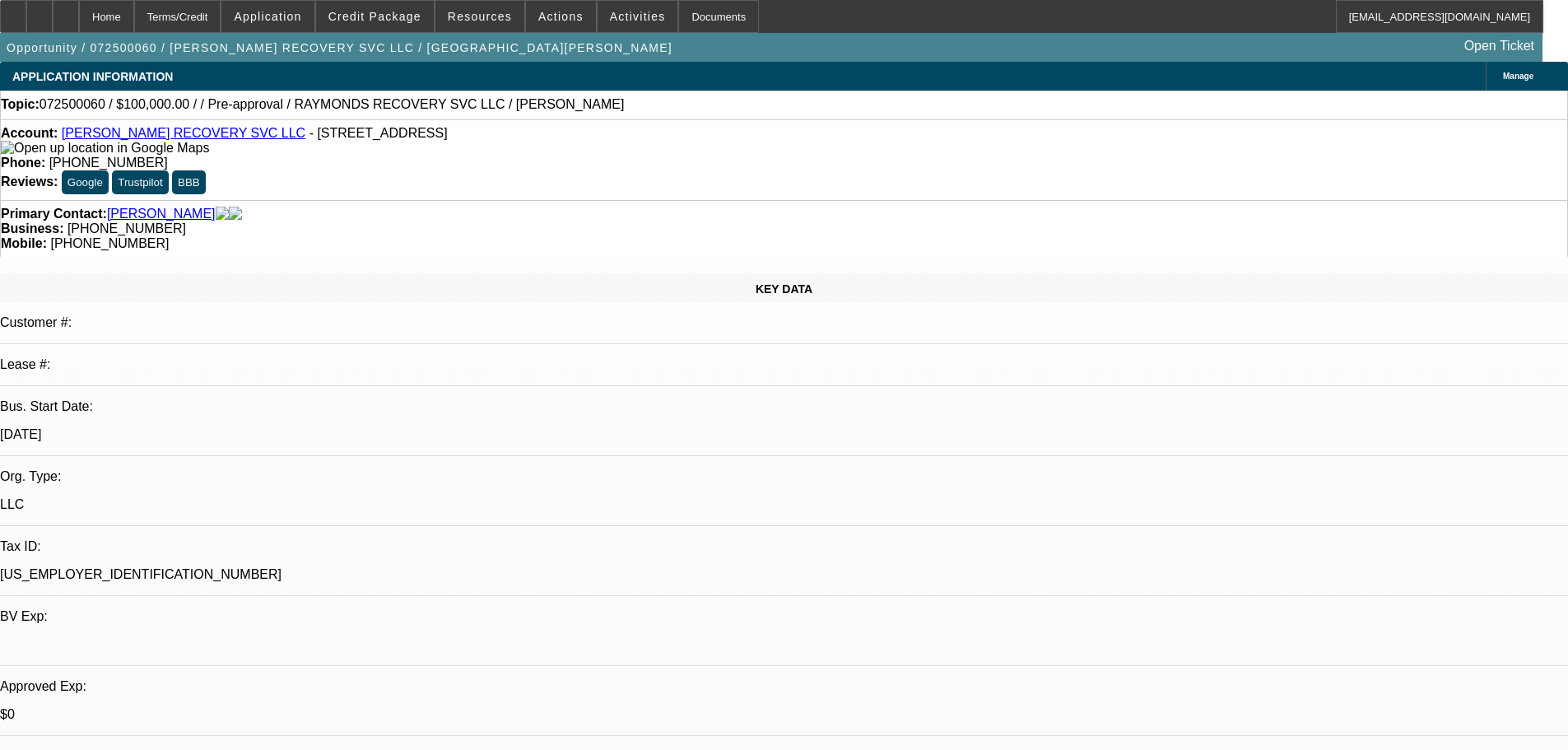
drag, startPoint x: 345, startPoint y: 139, endPoint x: 416, endPoint y: 139, distance: 71.0
click at [416, 139] on span "- 654 Madison Ave, Daytona Beach, FL 32114" at bounding box center [378, 132] width 139 height 14
click at [380, 3] on span at bounding box center [375, 17] width 118 height 40
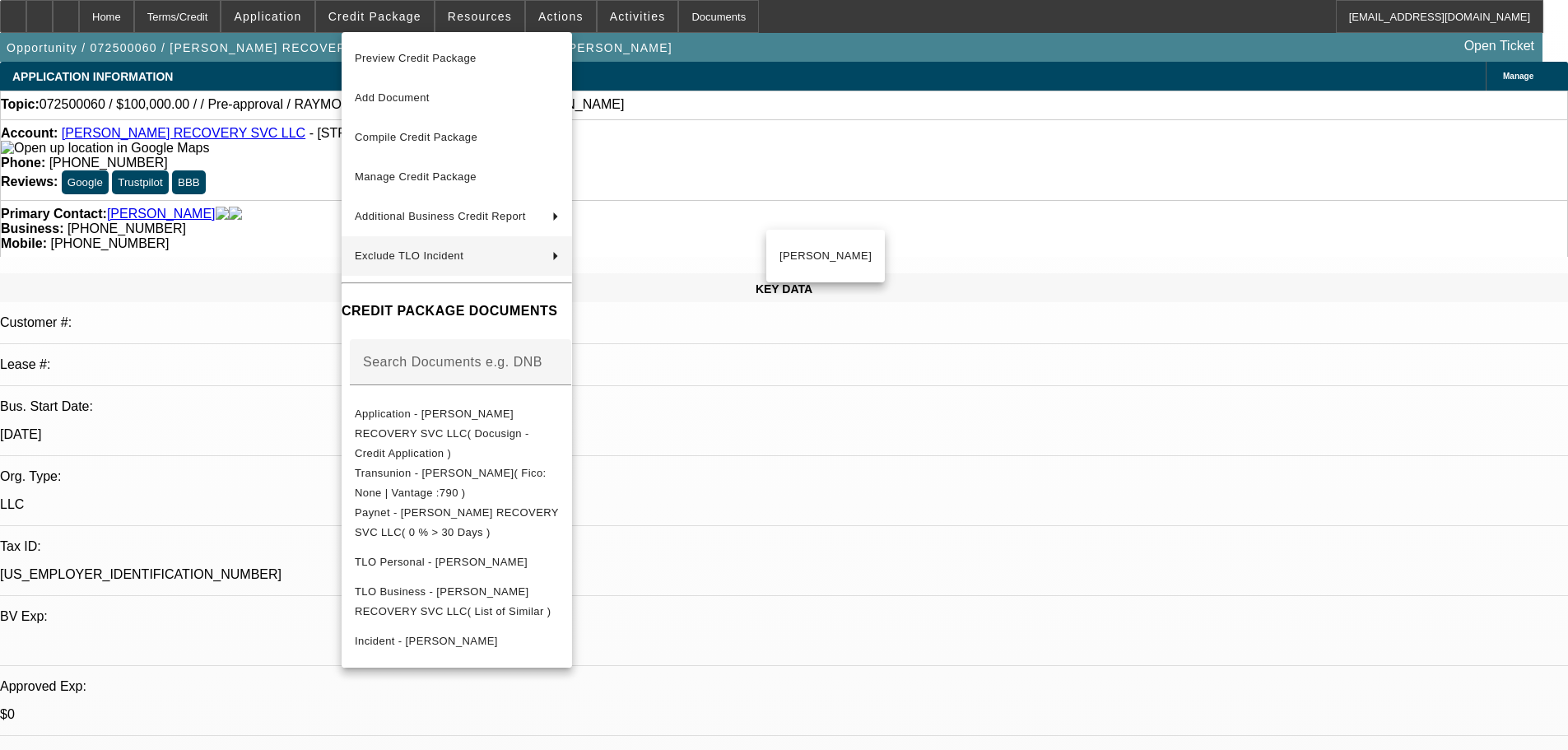
scroll to position [164, 0]
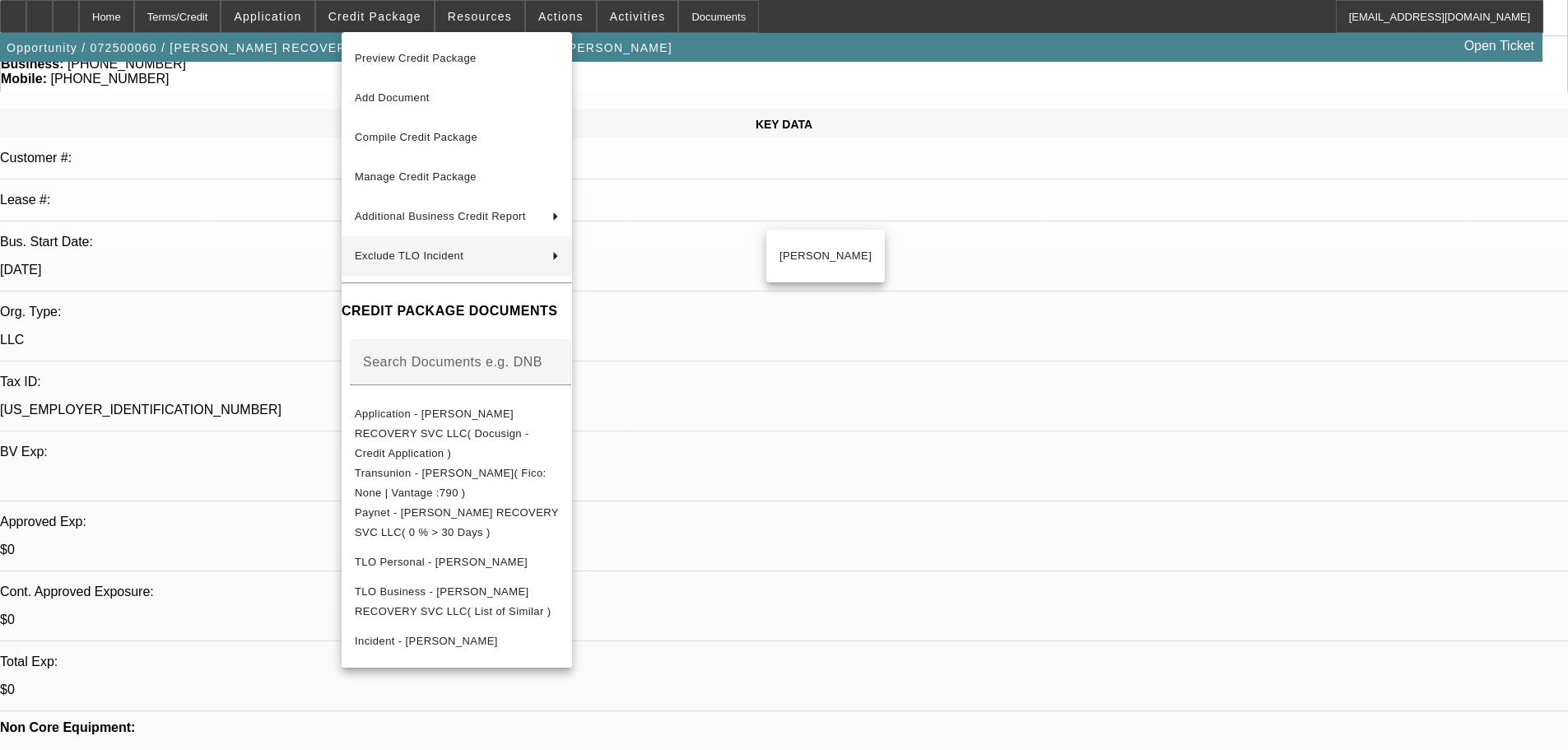
click at [929, 351] on div at bounding box center [784, 375] width 1568 height 750
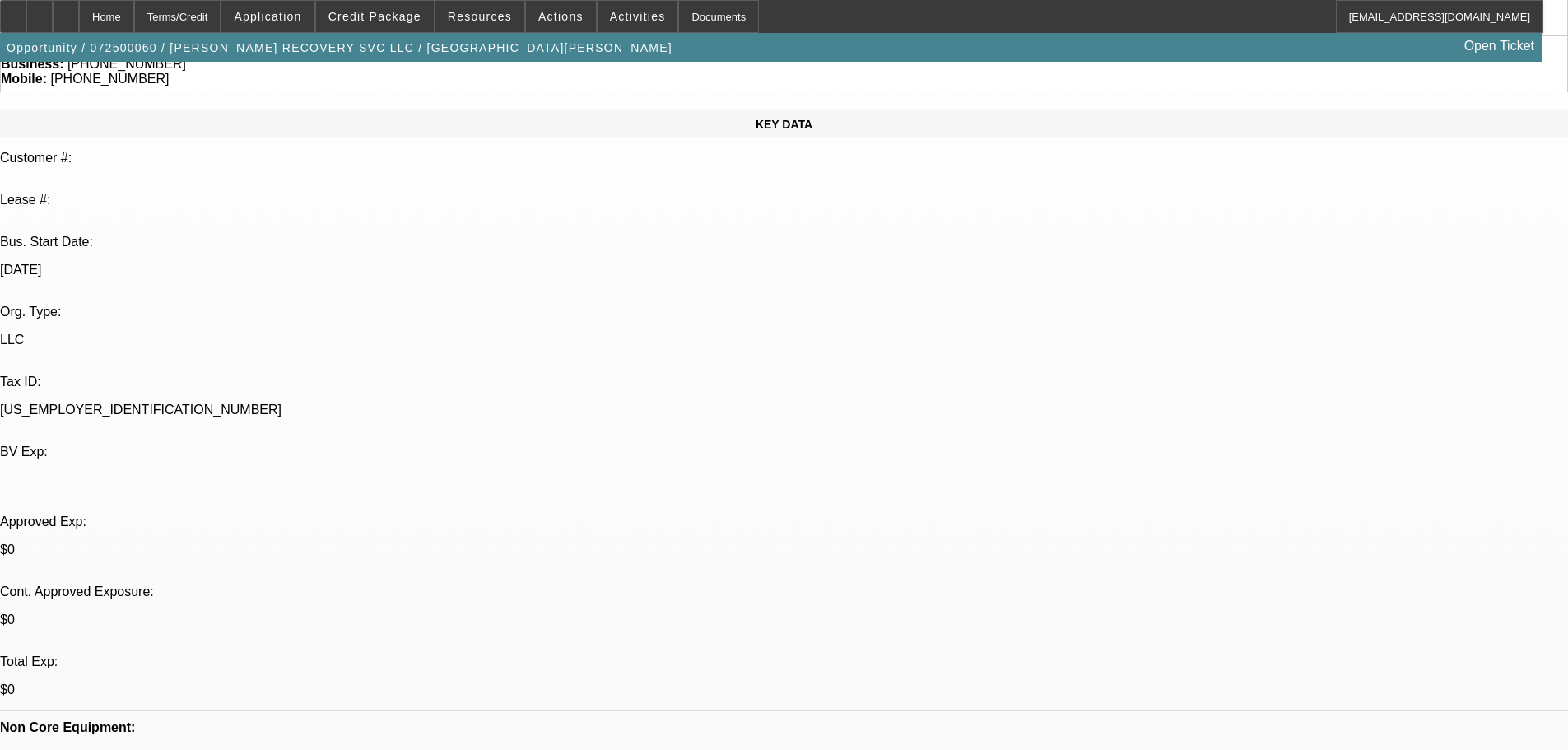
scroll to position [0, 0]
drag, startPoint x: 1303, startPoint y: 278, endPoint x: 1233, endPoint y: 277, distance: 70.0
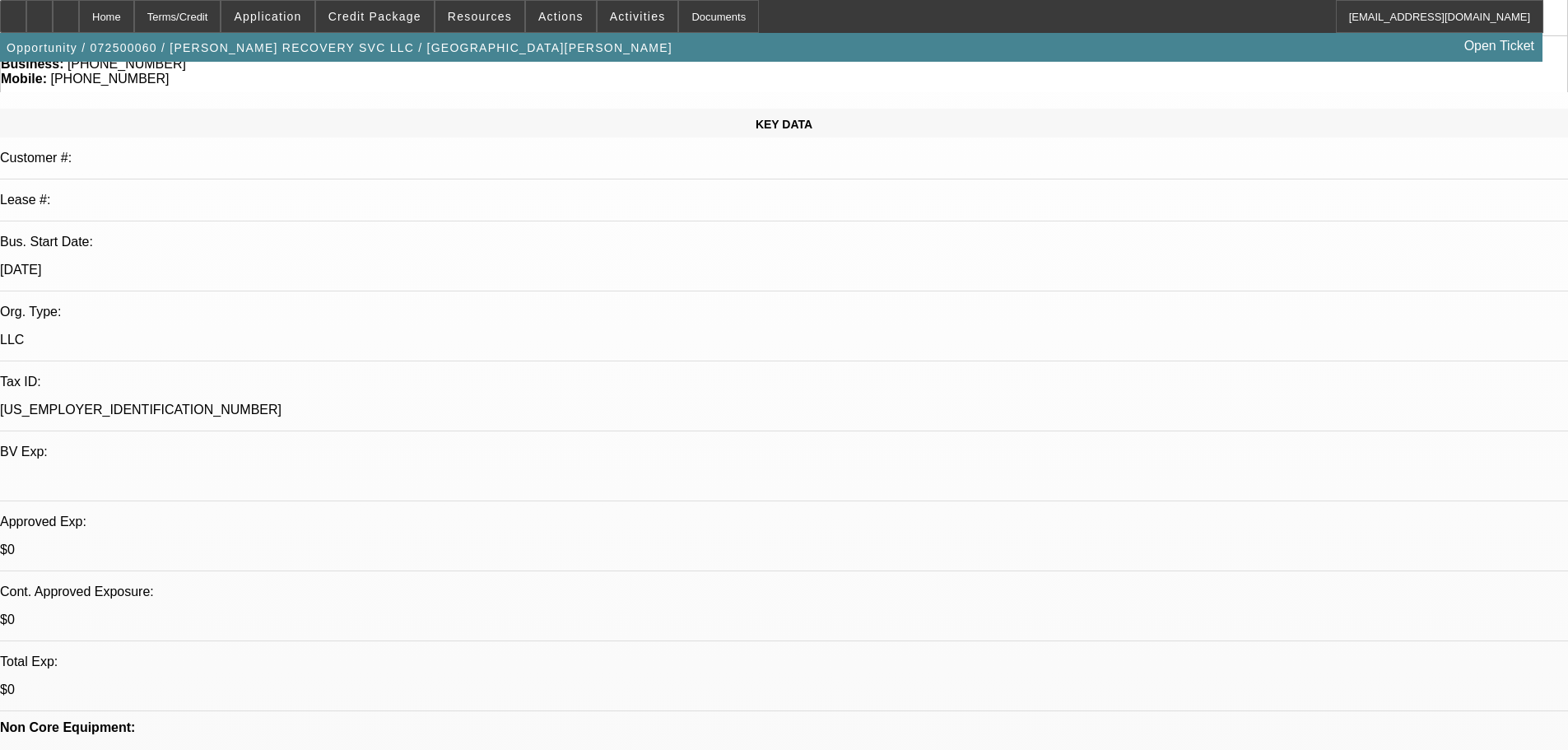
drag, startPoint x: 1285, startPoint y: 516, endPoint x: 1319, endPoint y: 513, distance: 34.1
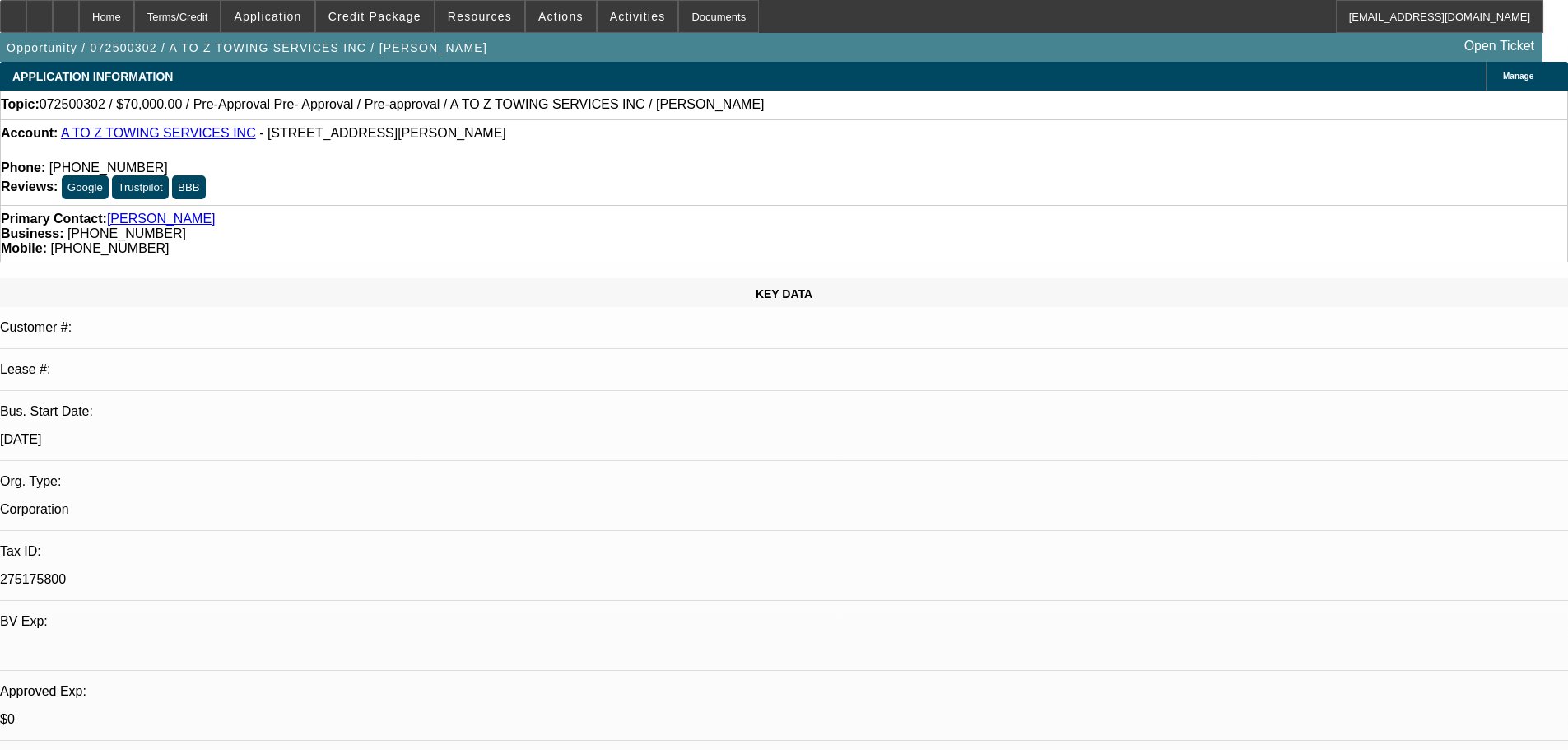
select select "0"
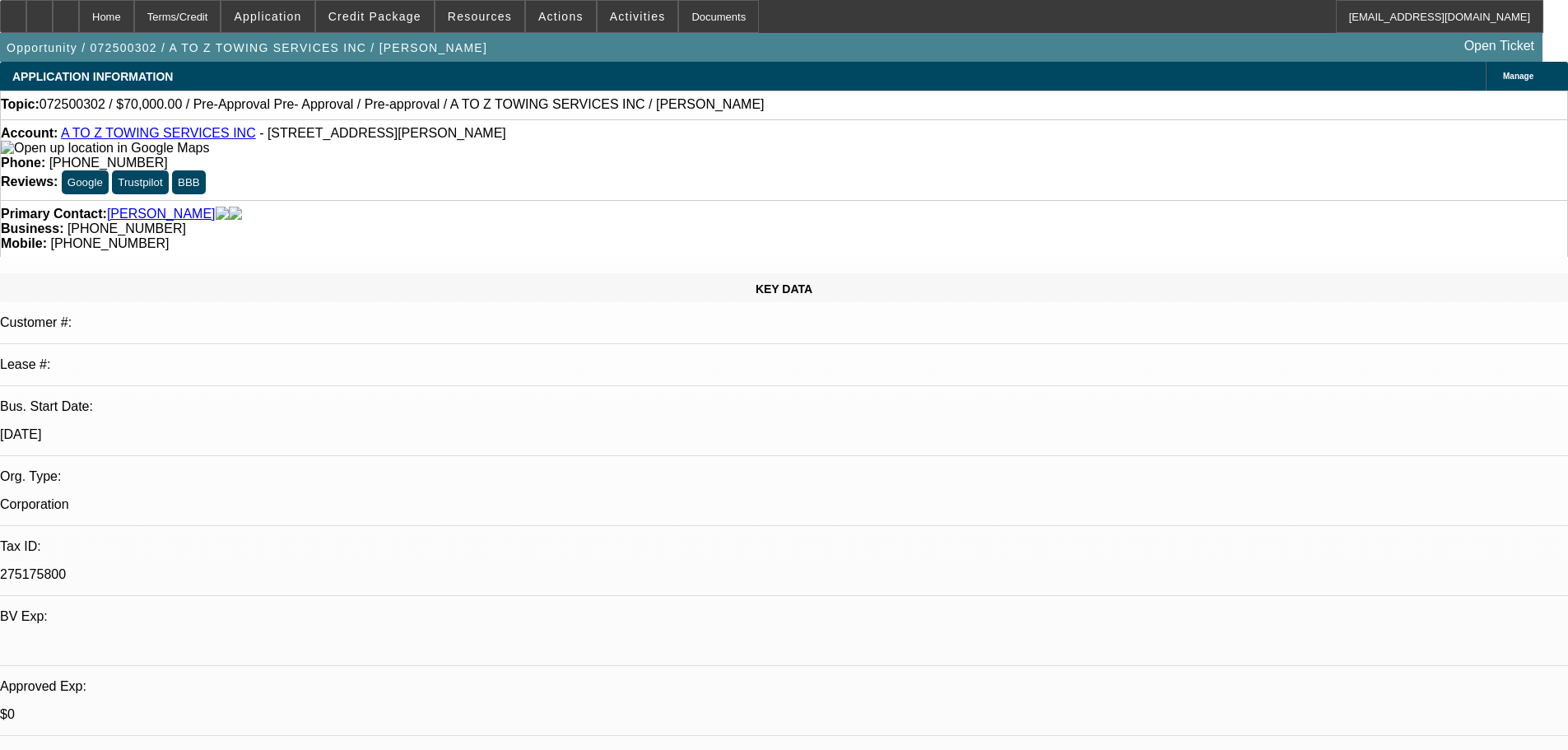
select select "2"
select select "0"
select select "2"
select select "0"
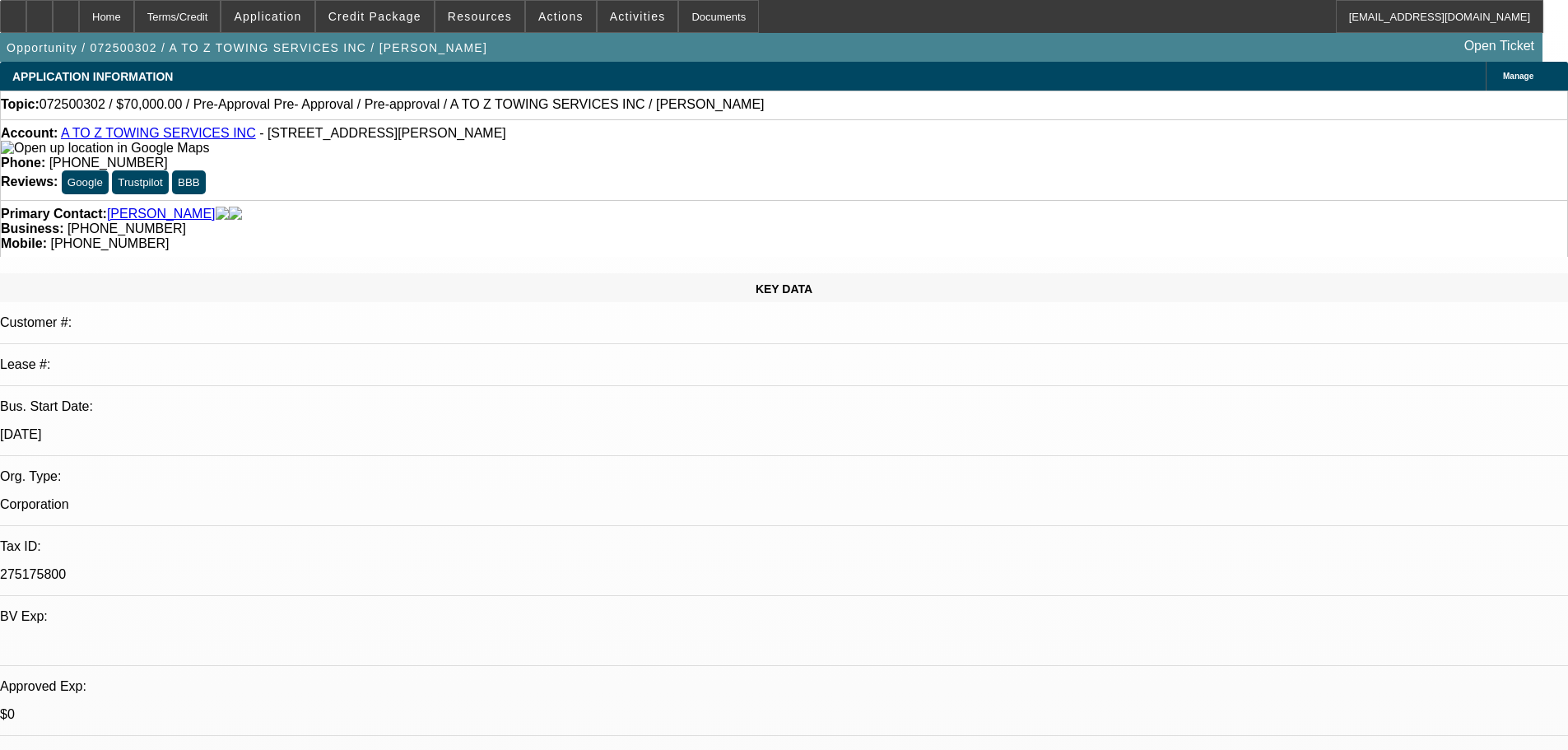
select select "0.1"
select select "2"
select select "0"
select select "2"
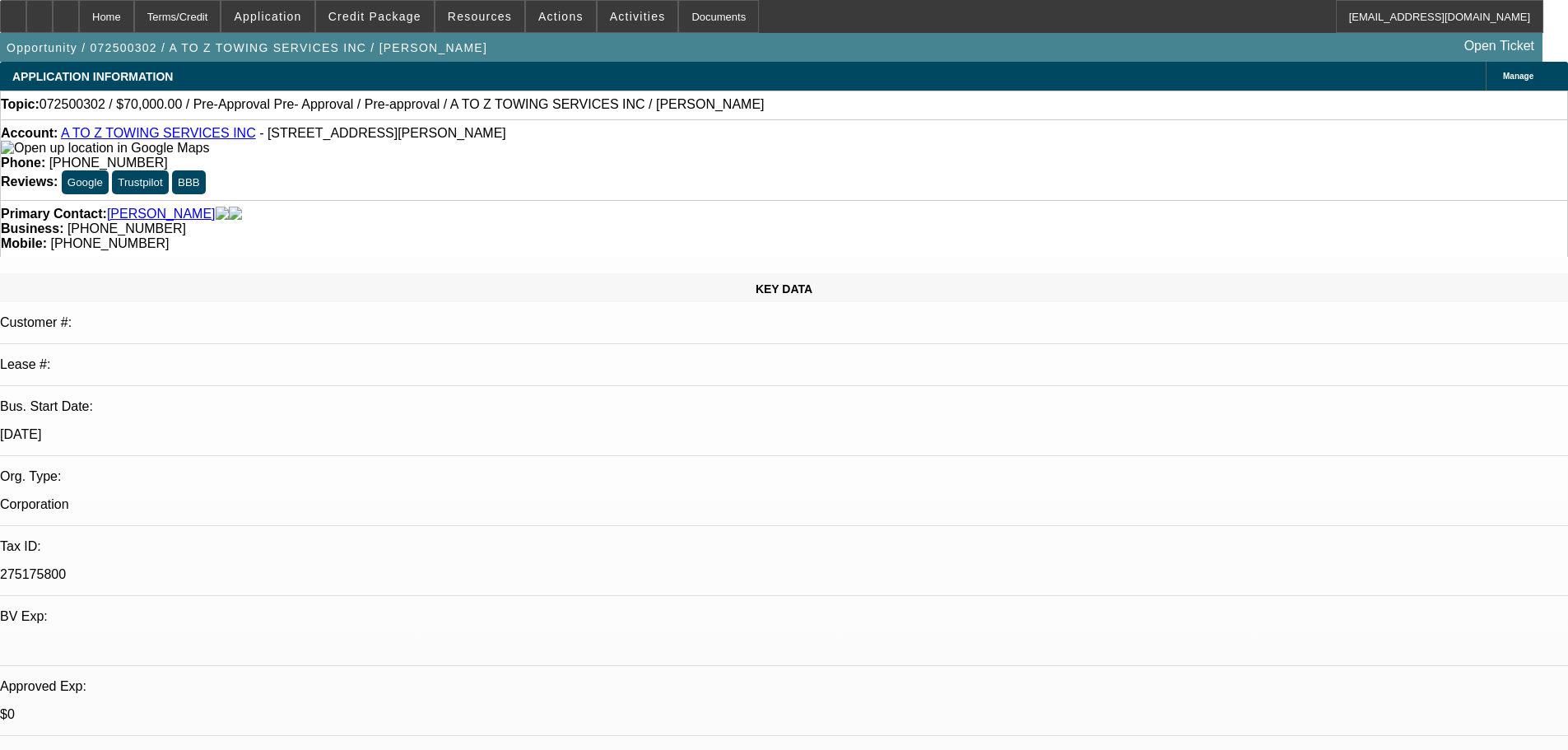
select select "0"
select select "1"
select select "2"
select select "6"
select select "1"
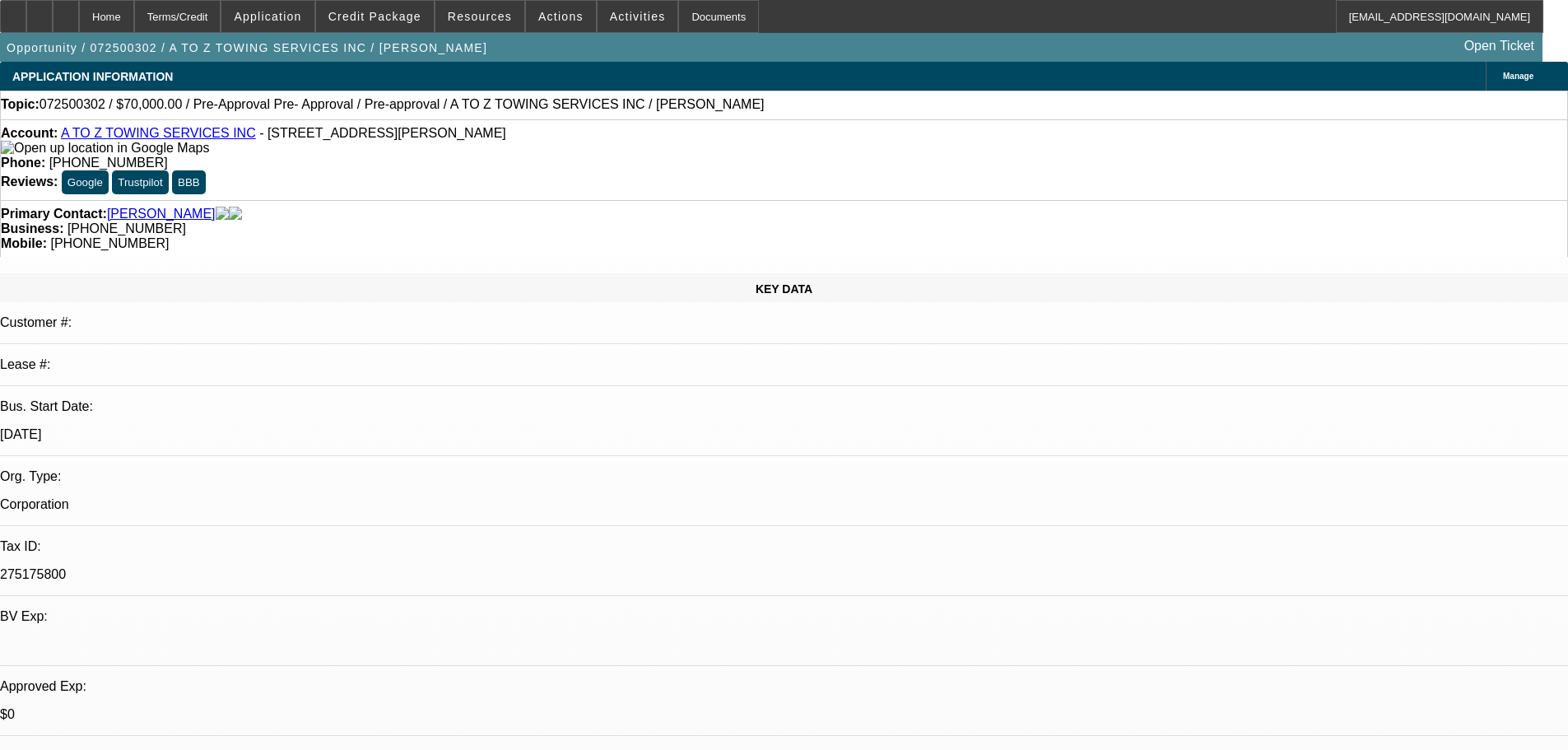
select select "2"
select select "6"
select select "1"
select select "2"
select select "6"
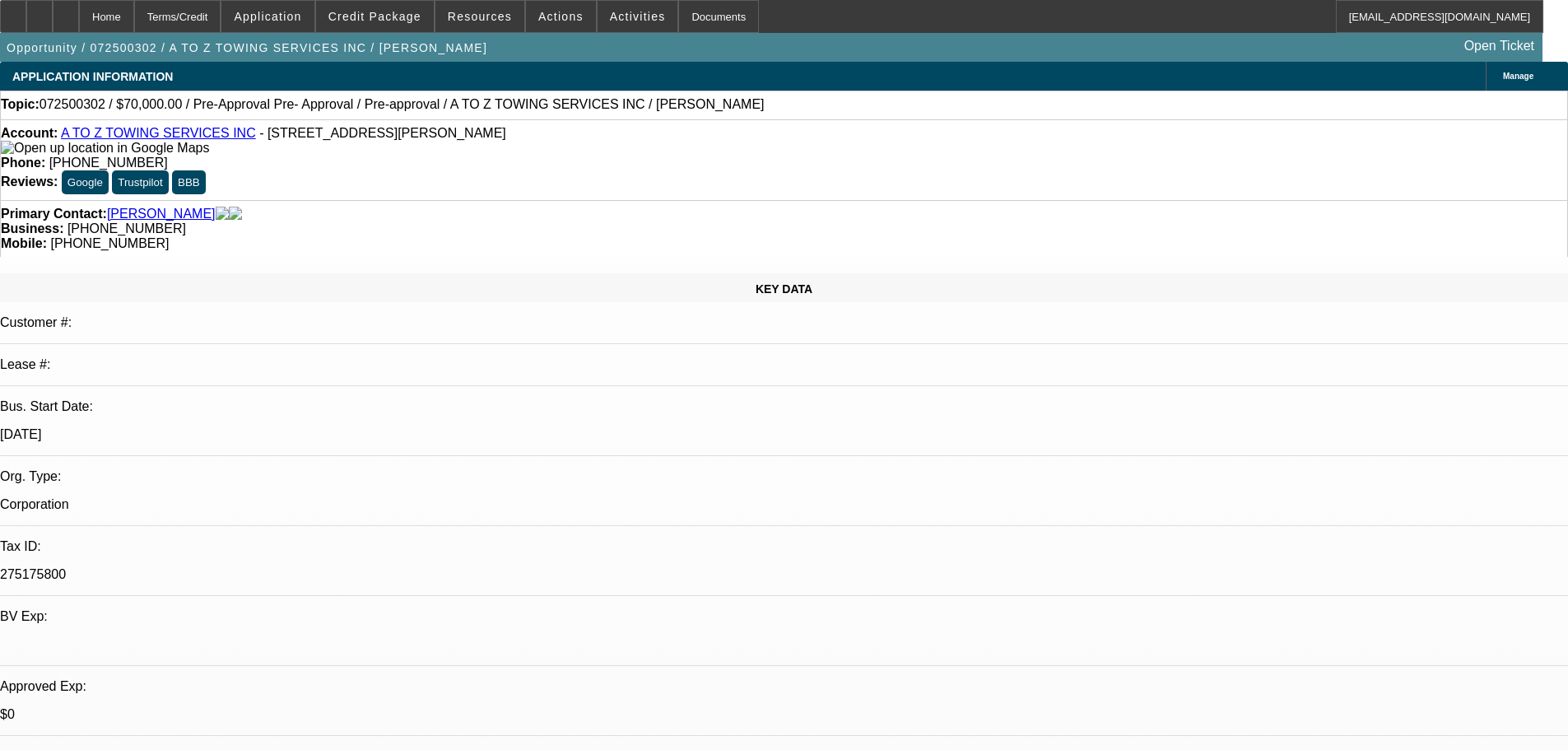
select select "1"
select select "2"
select select "6"
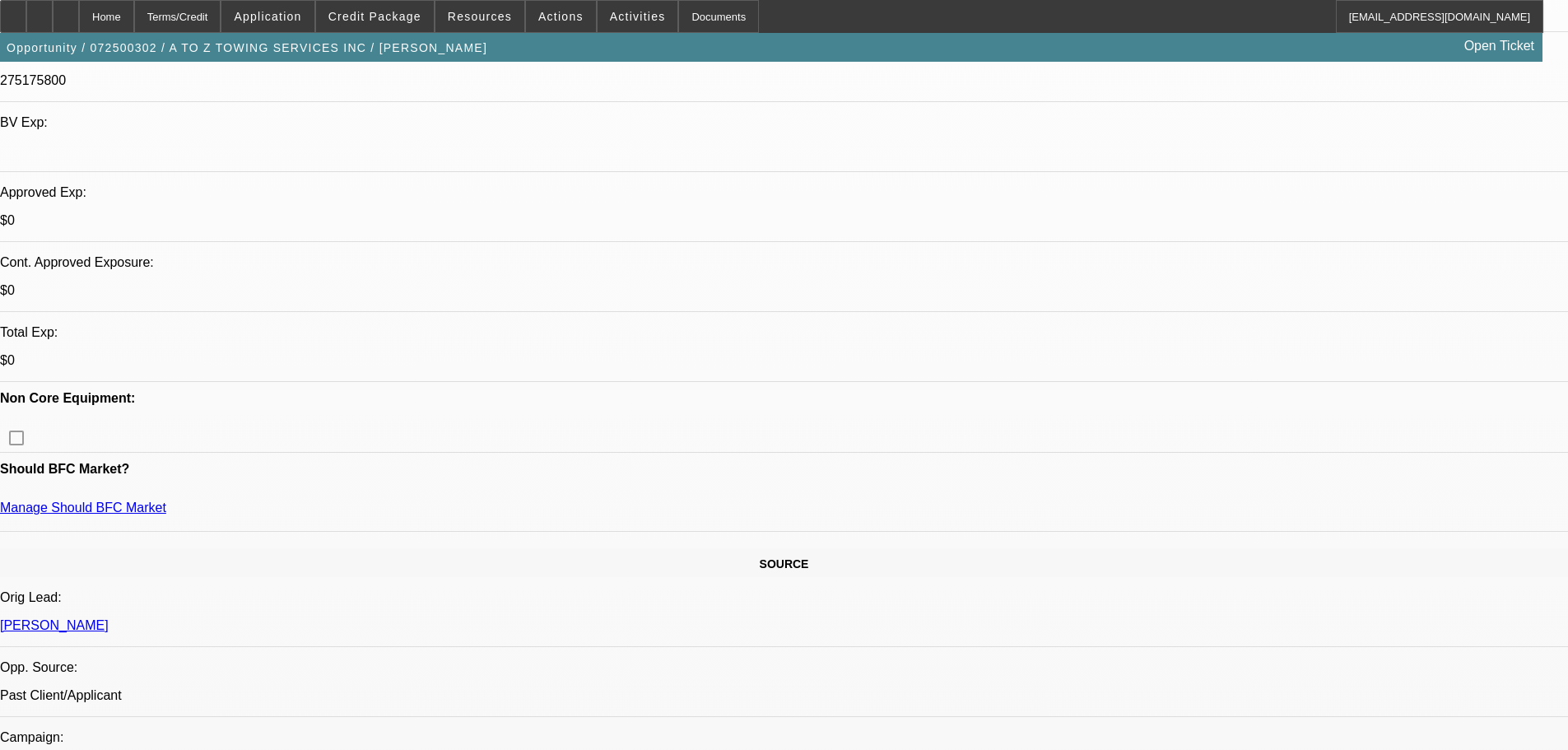
scroll to position [164, 0]
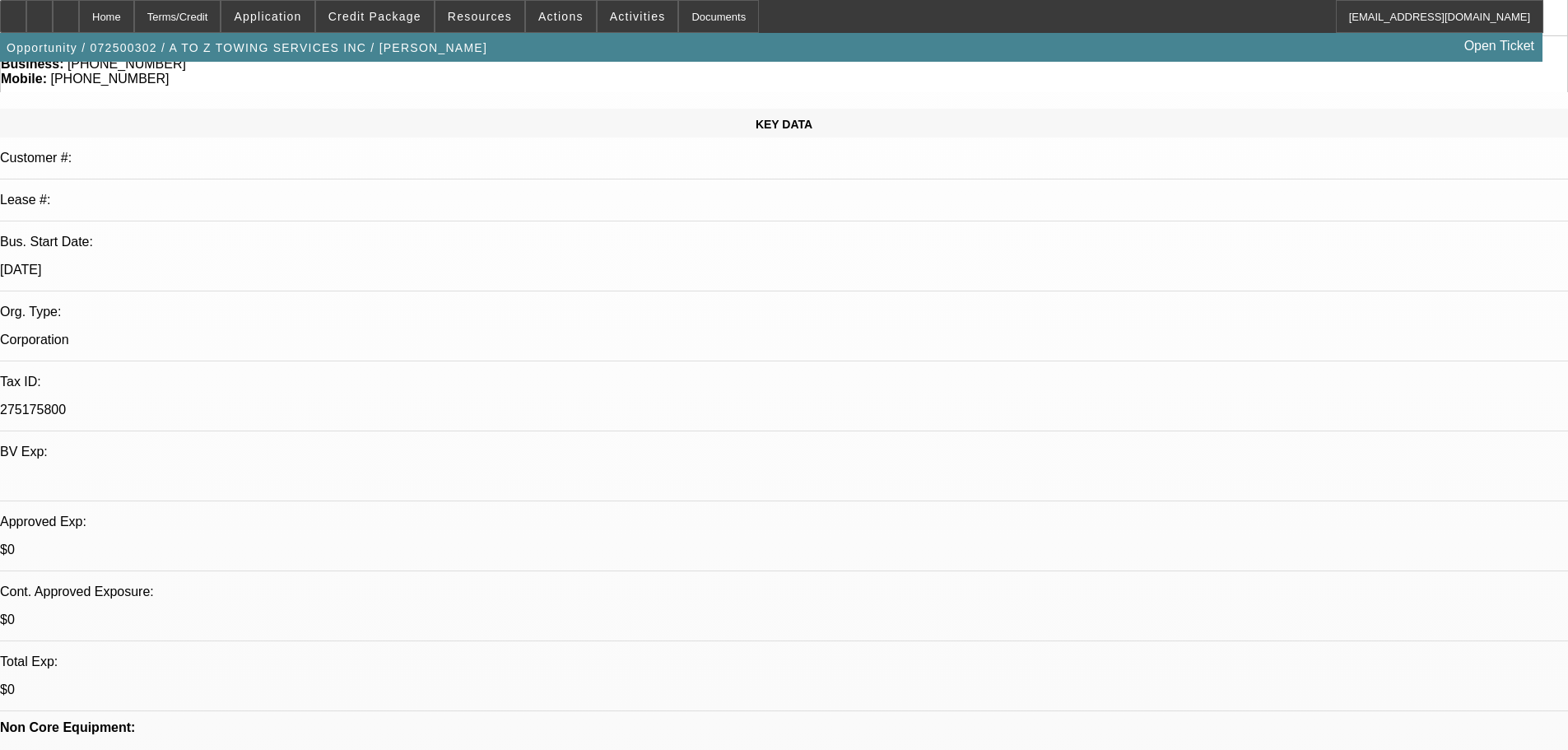
drag, startPoint x: 1500, startPoint y: 100, endPoint x: 1493, endPoint y: 107, distance: 9.9
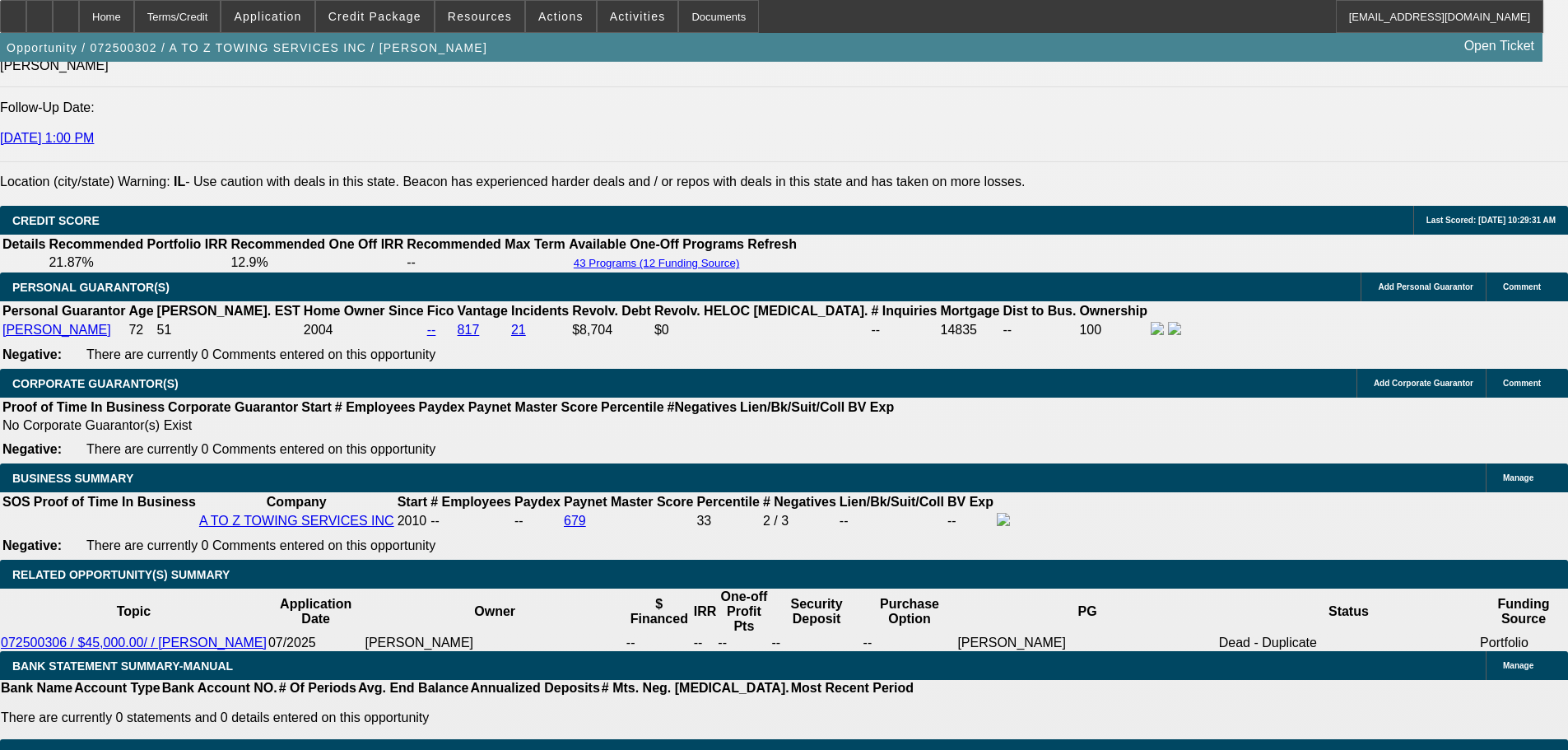
scroll to position [0, 0]
drag, startPoint x: 1317, startPoint y: 333, endPoint x: 1392, endPoint y: 306, distance: 79.7
copy div "https://www.equip-used.com/category/used-tow-trucks-for-sale/2022-Ford-F600-Sup…"
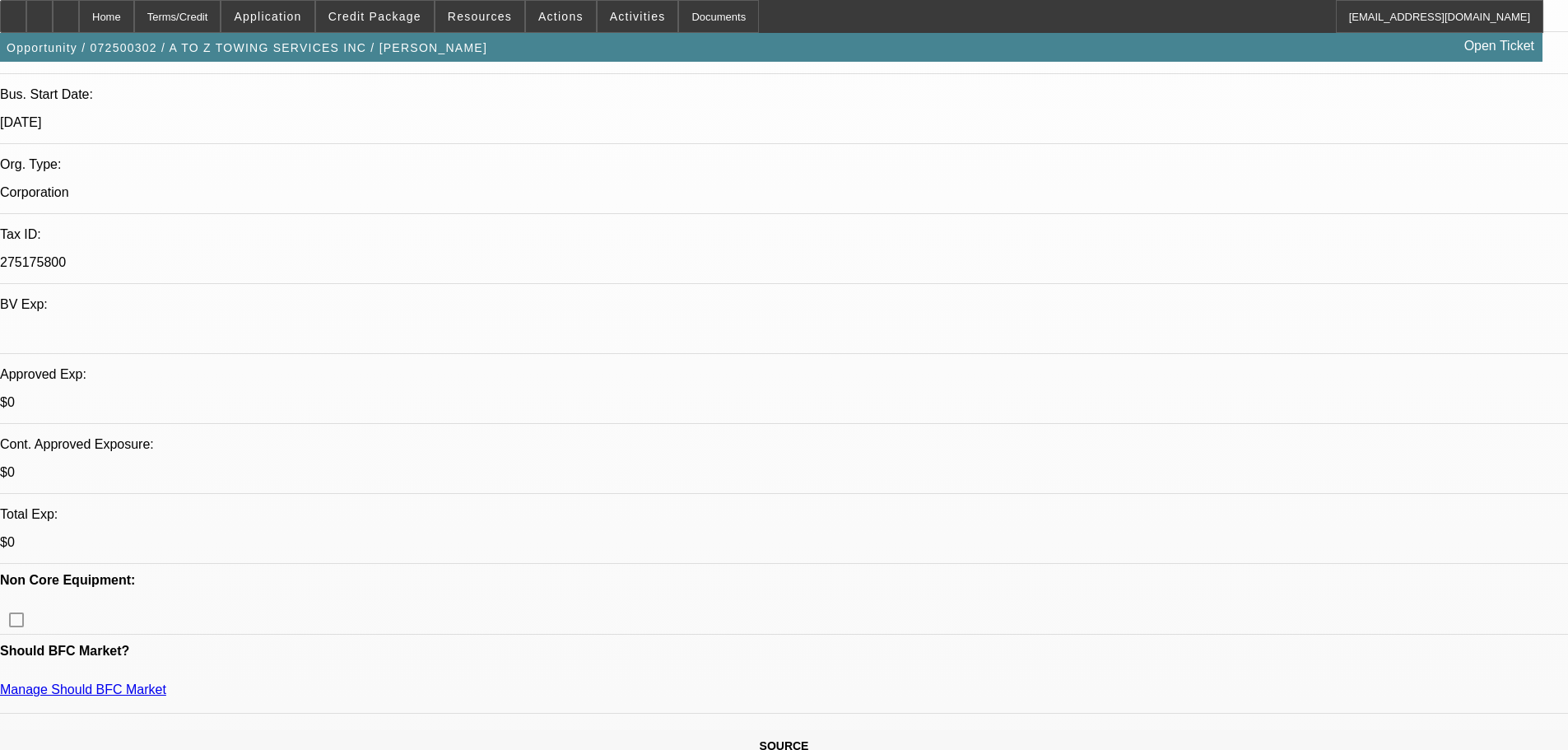
scroll to position [283, 0]
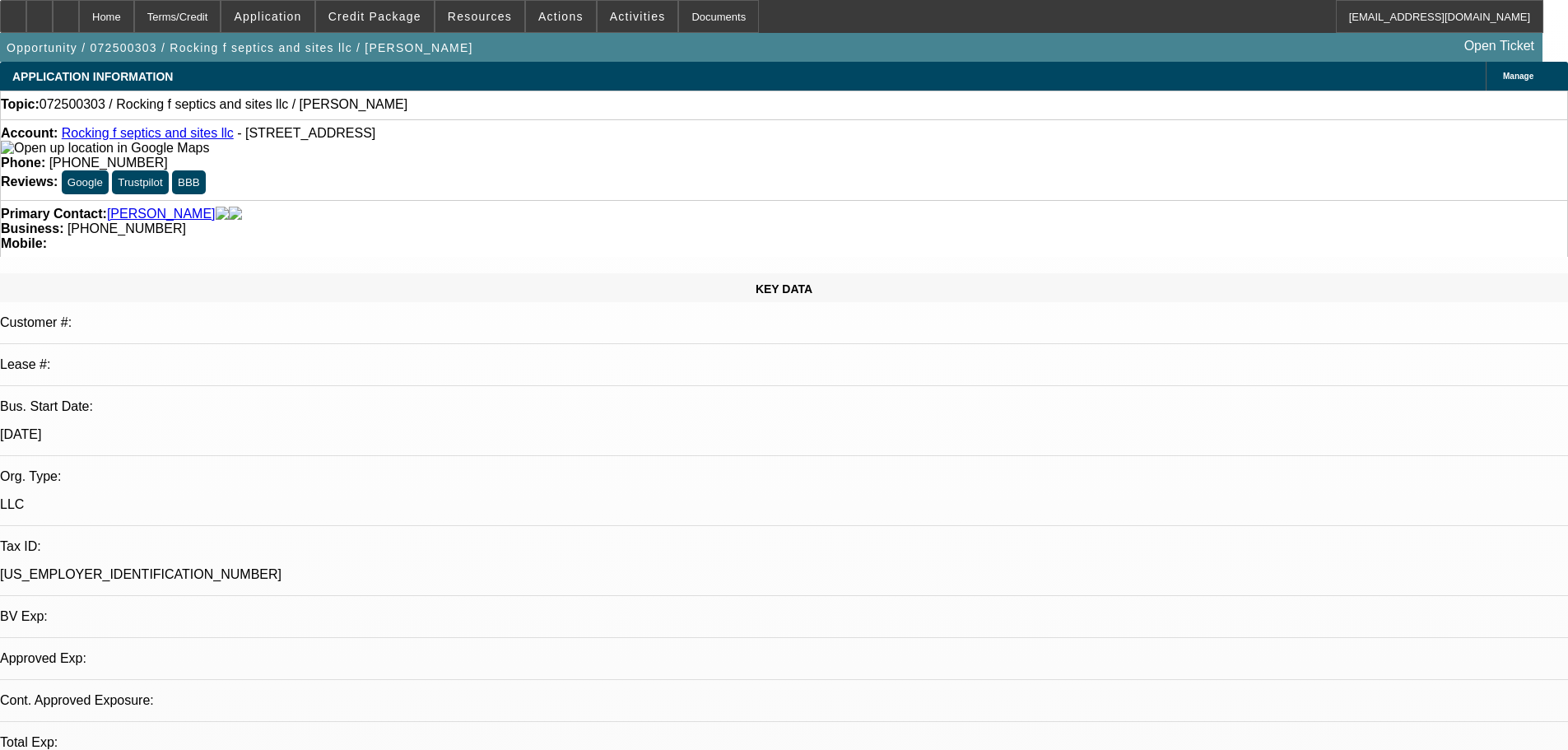
select select "0"
select select "2"
select select "0.1"
select select "4"
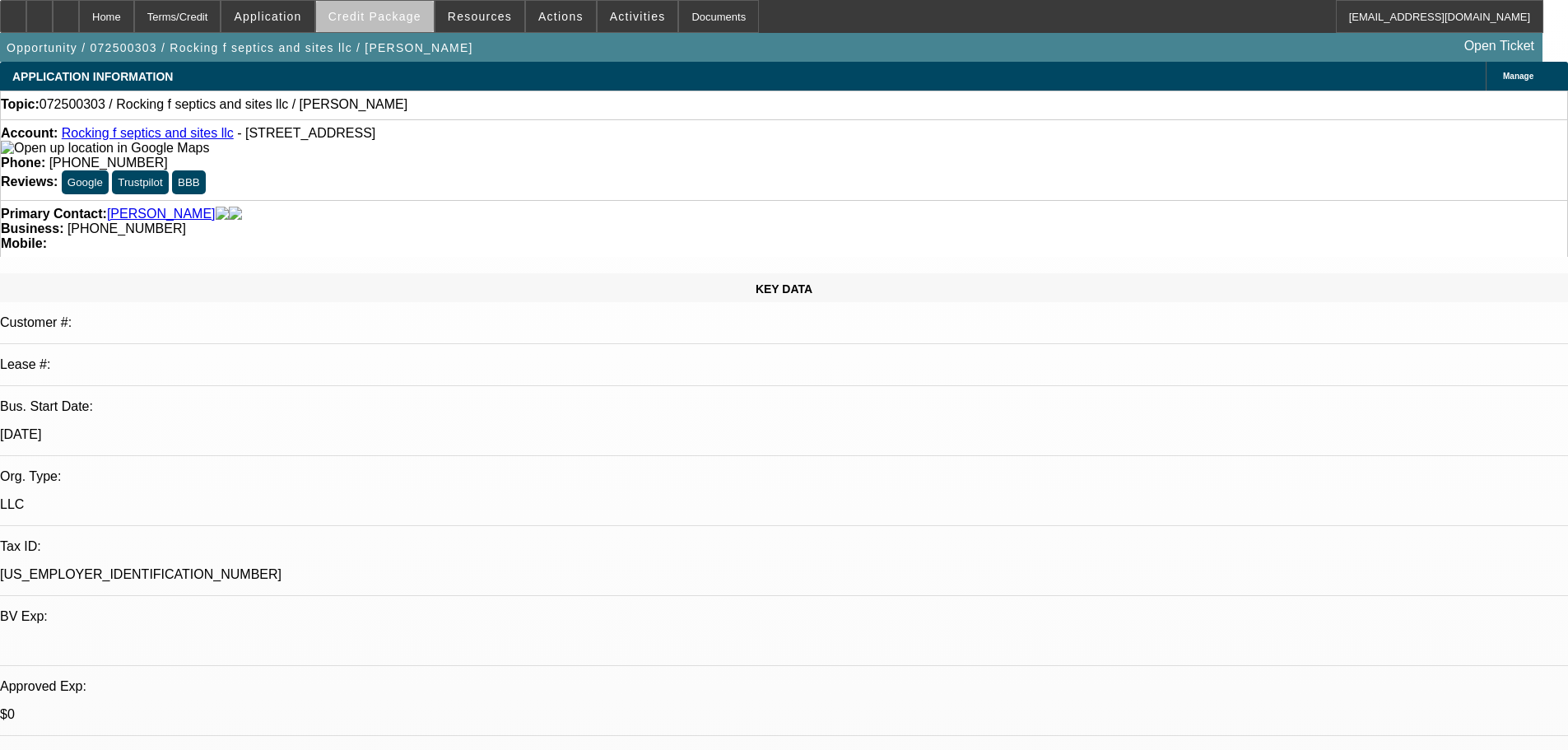
click at [409, 21] on span "Credit Package" at bounding box center [375, 16] width 93 height 13
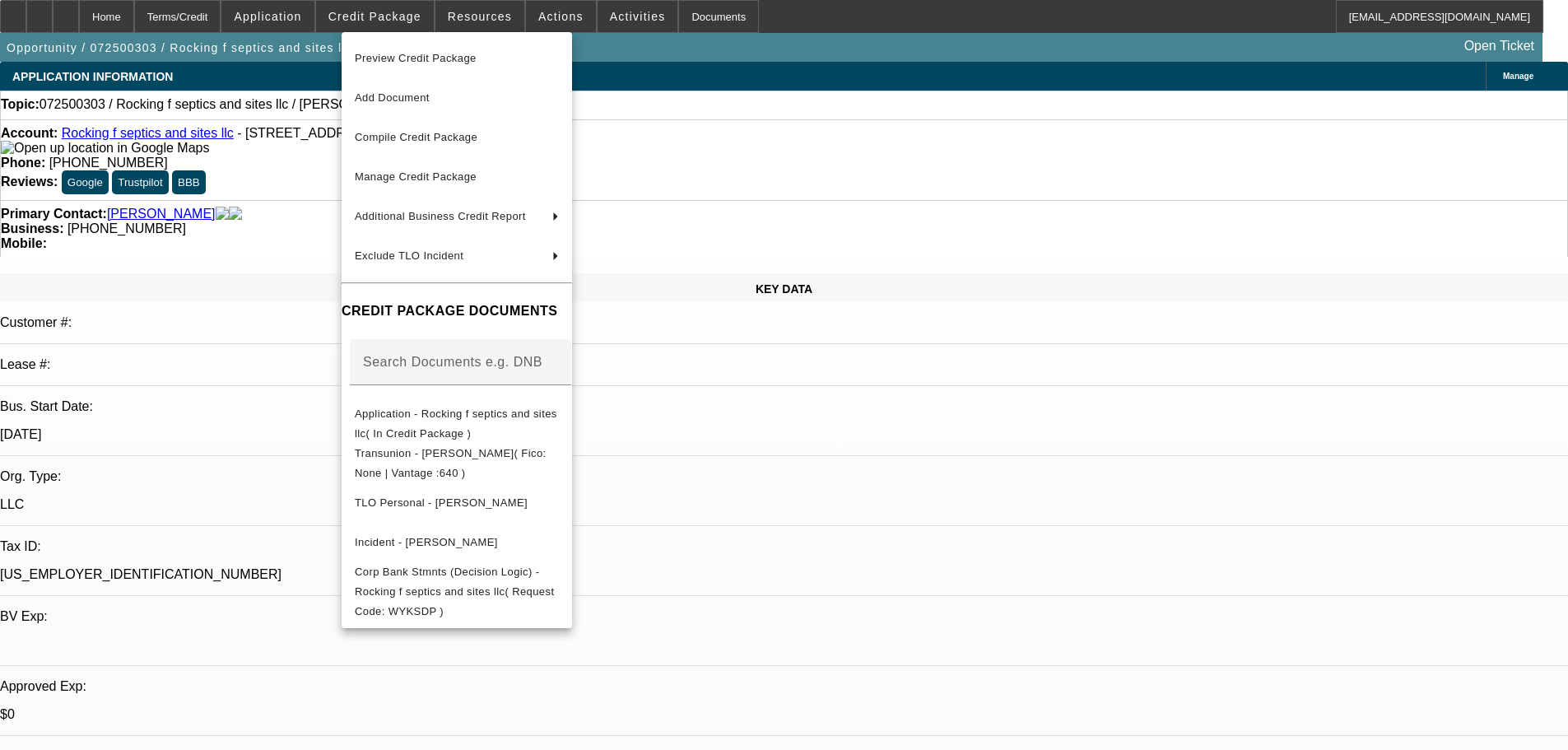
click at [255, 383] on div at bounding box center [784, 375] width 1568 height 750
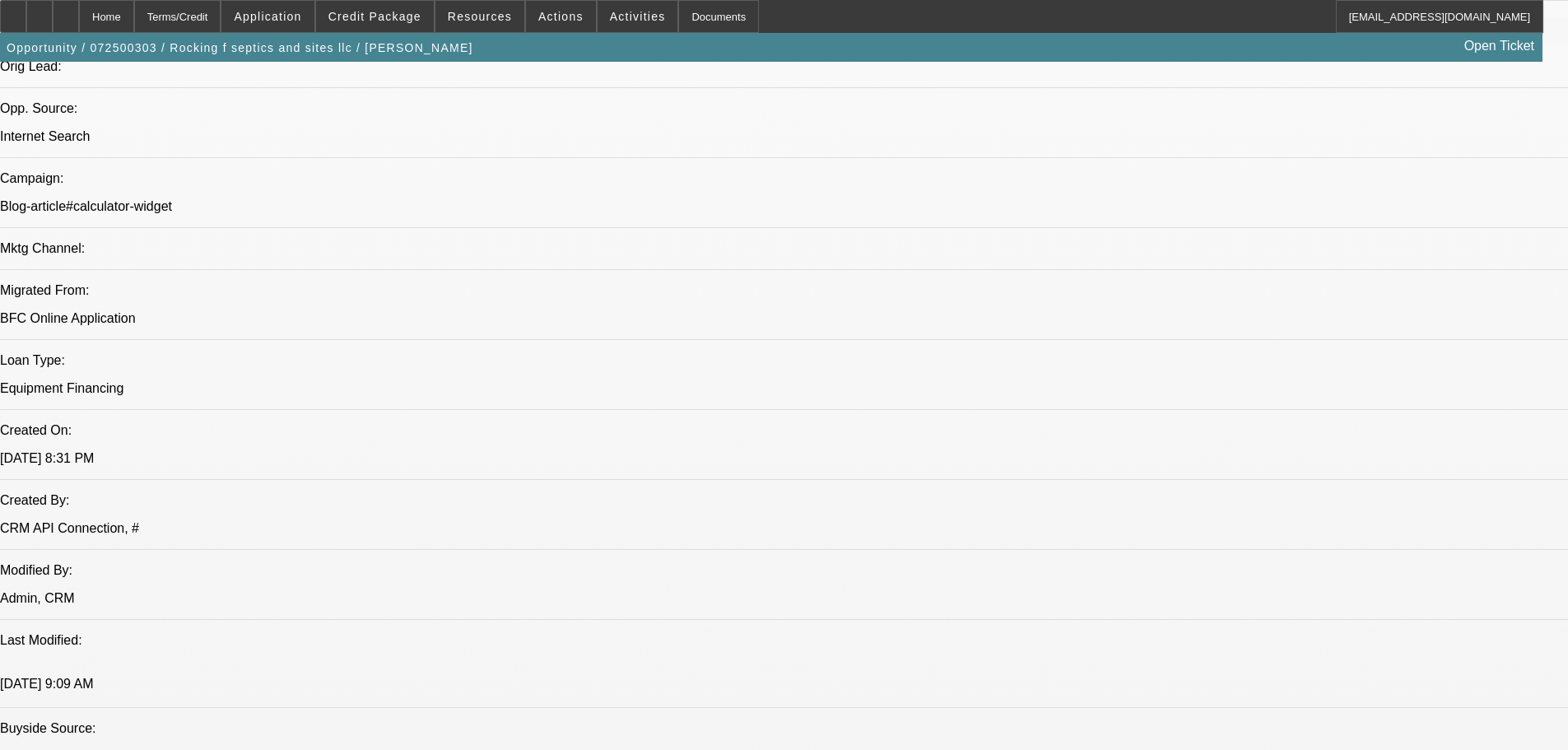
scroll to position [988, 0]
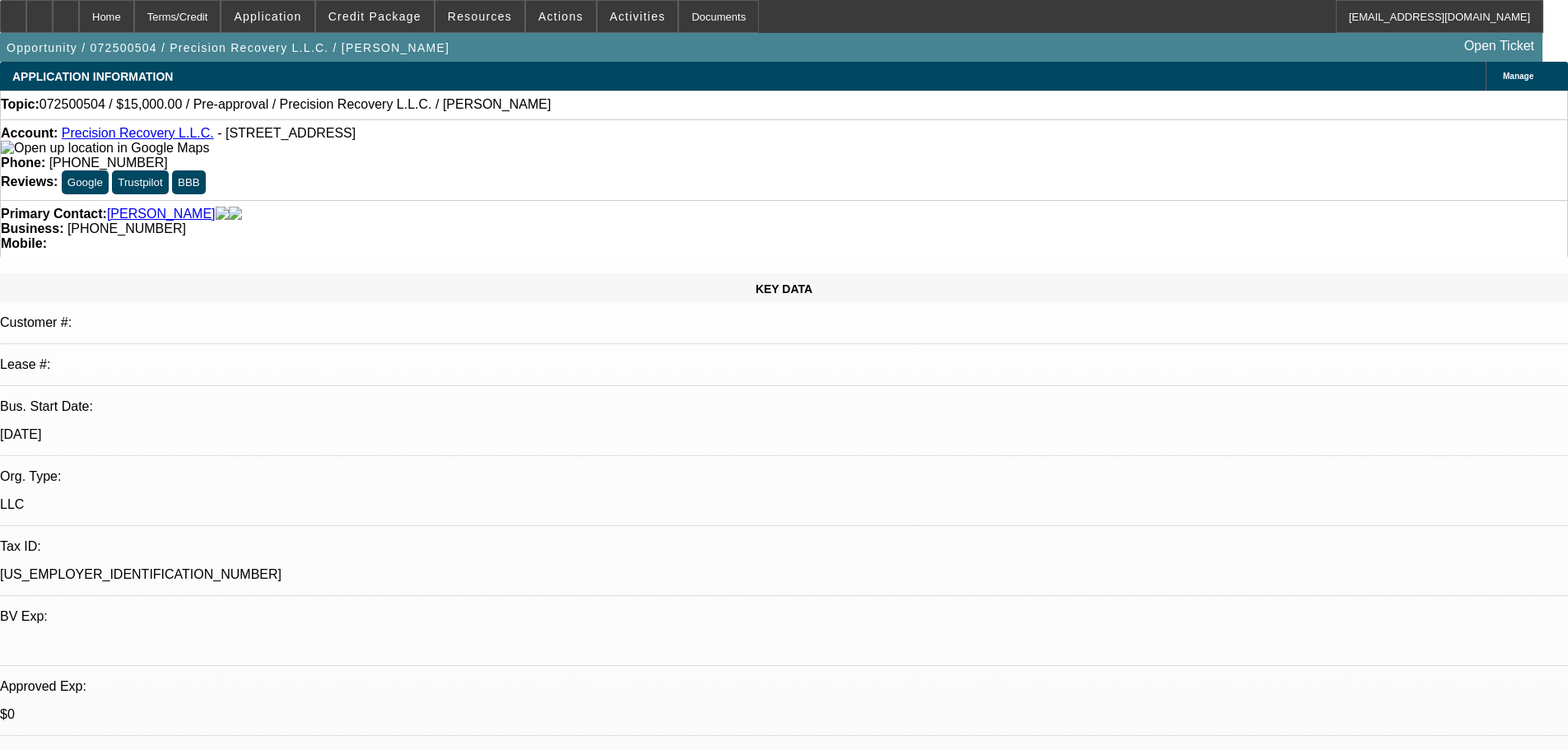
select select "0"
select select "2"
select select "0.1"
select select "4"
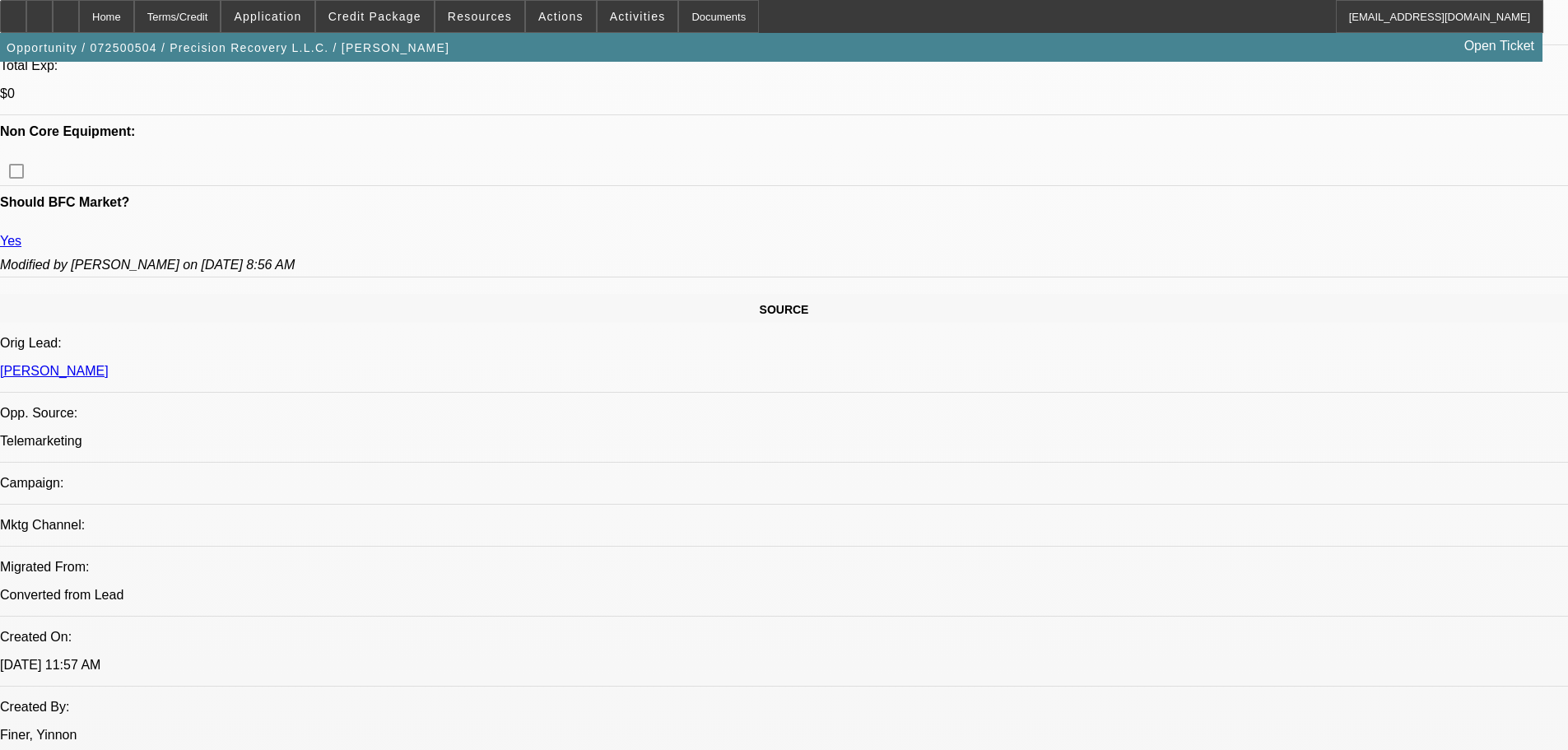
scroll to position [823, 0]
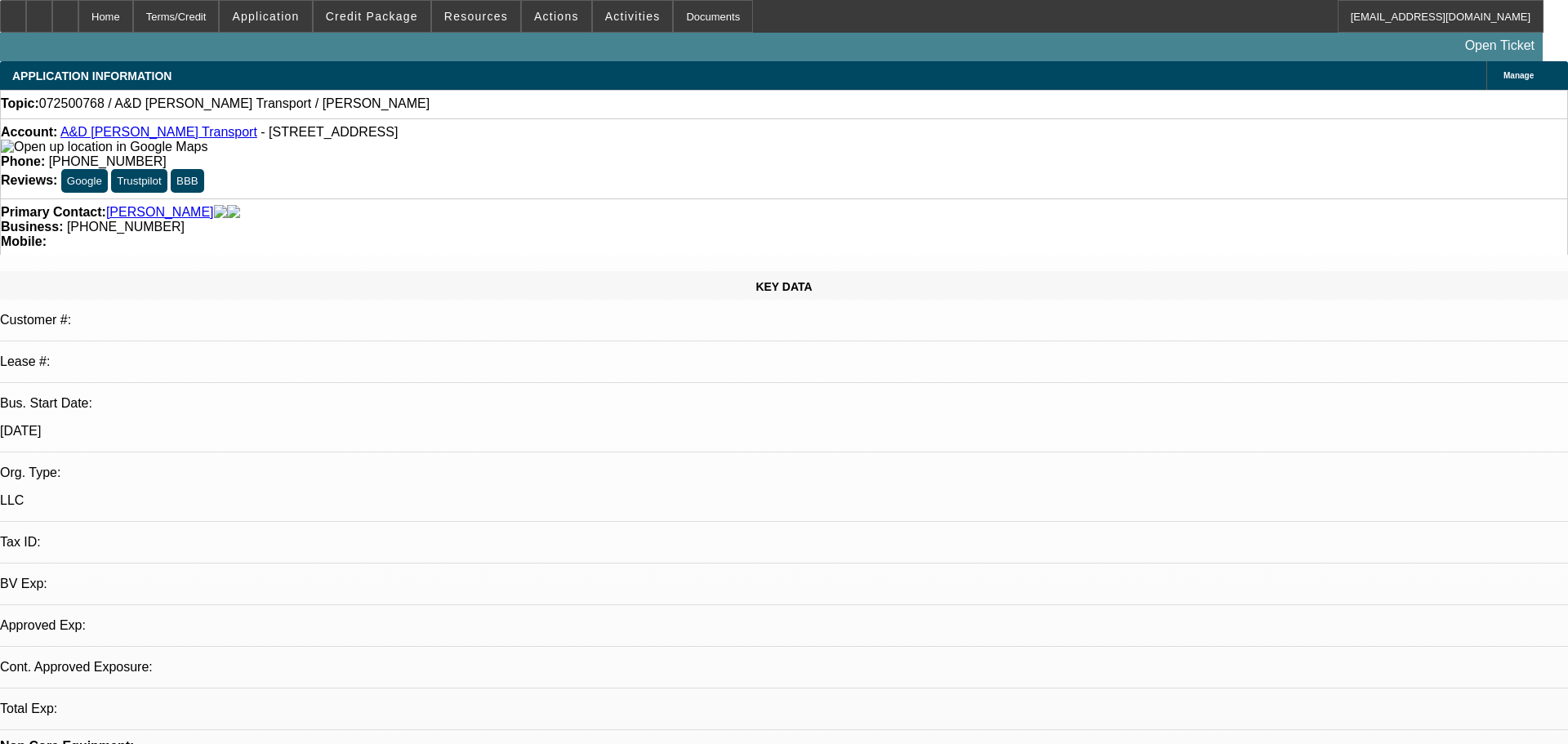
select select "0"
select select "2"
select select "0.1"
select select "4"
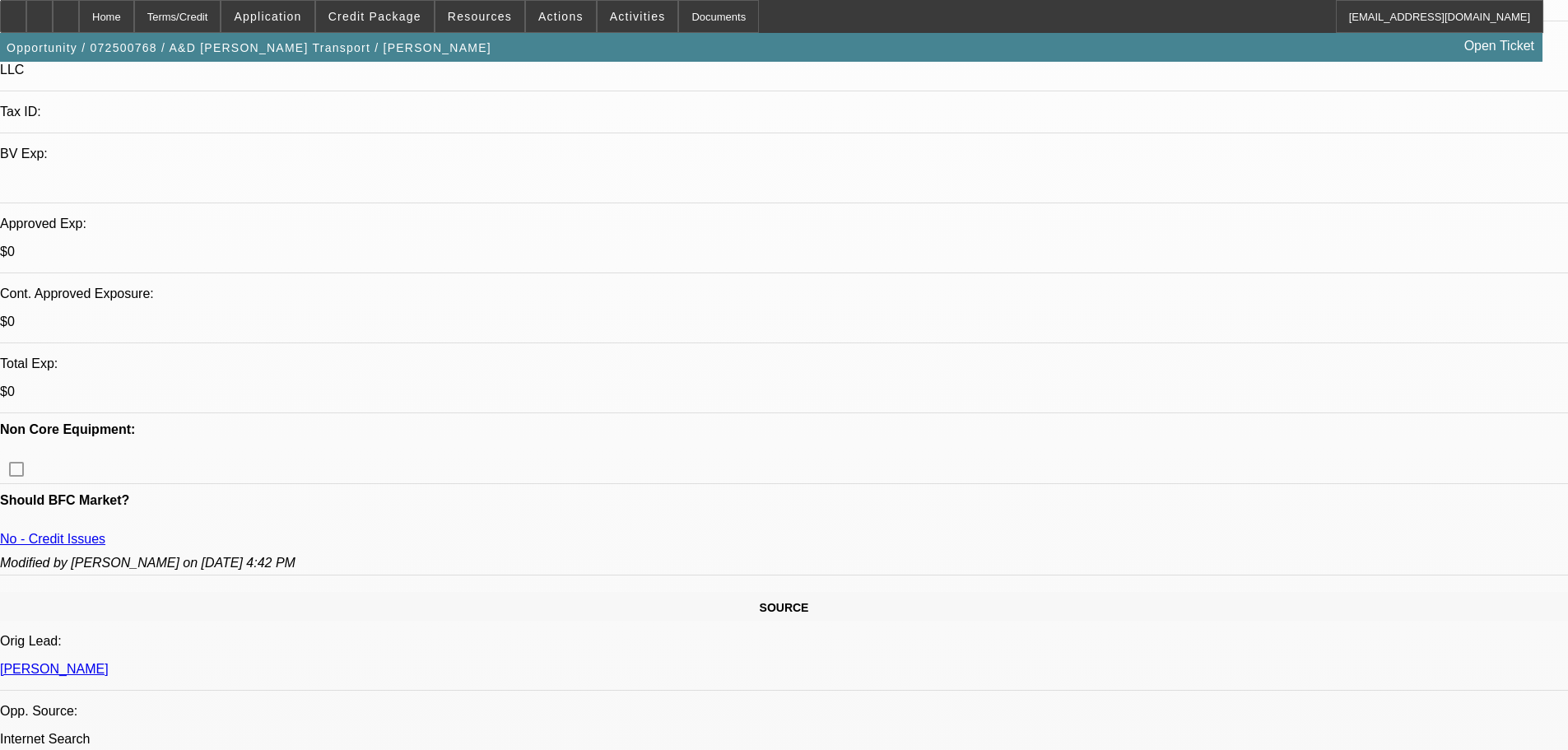
scroll to position [493, 0]
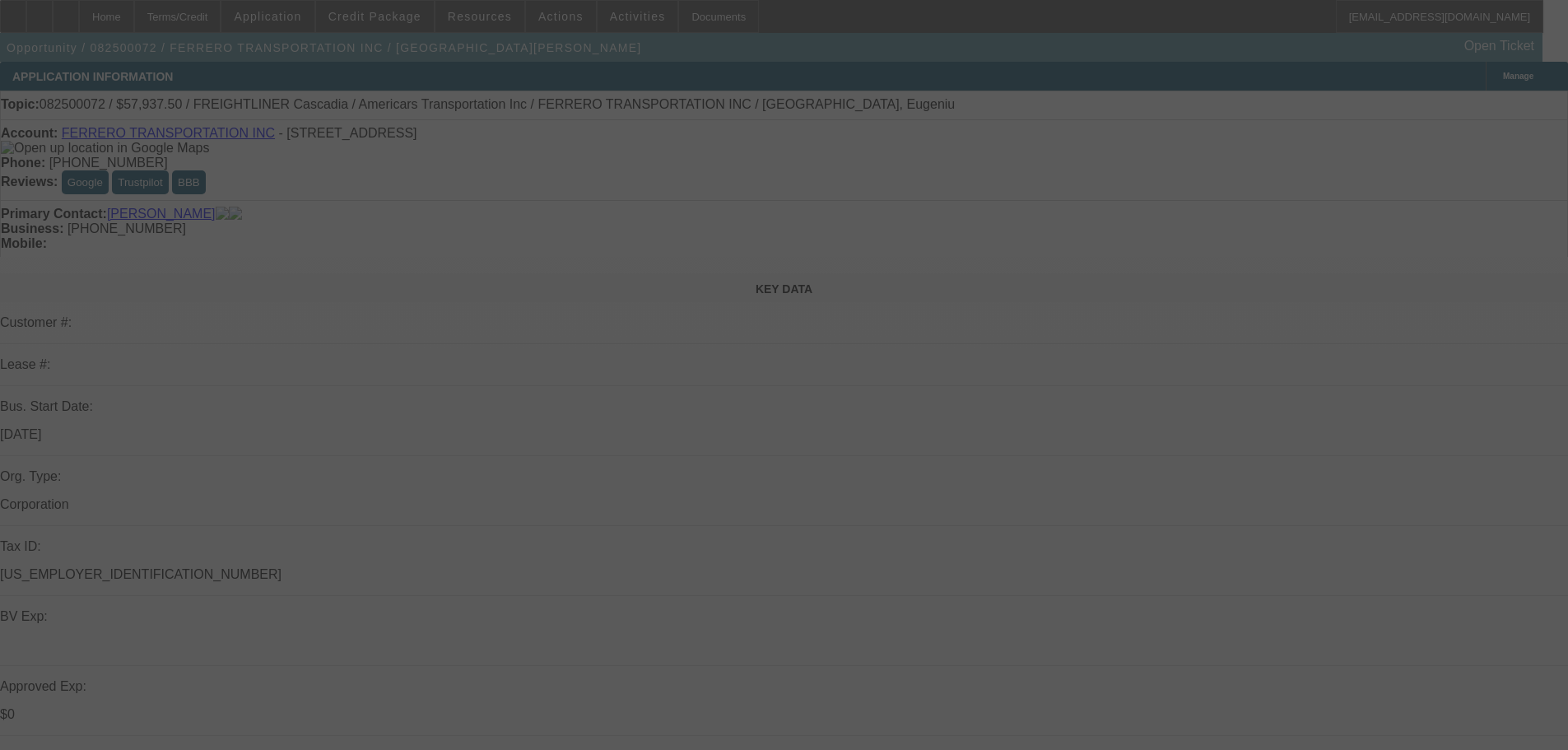
select select "0.1"
select select "0"
select select "6"
select select "0.1"
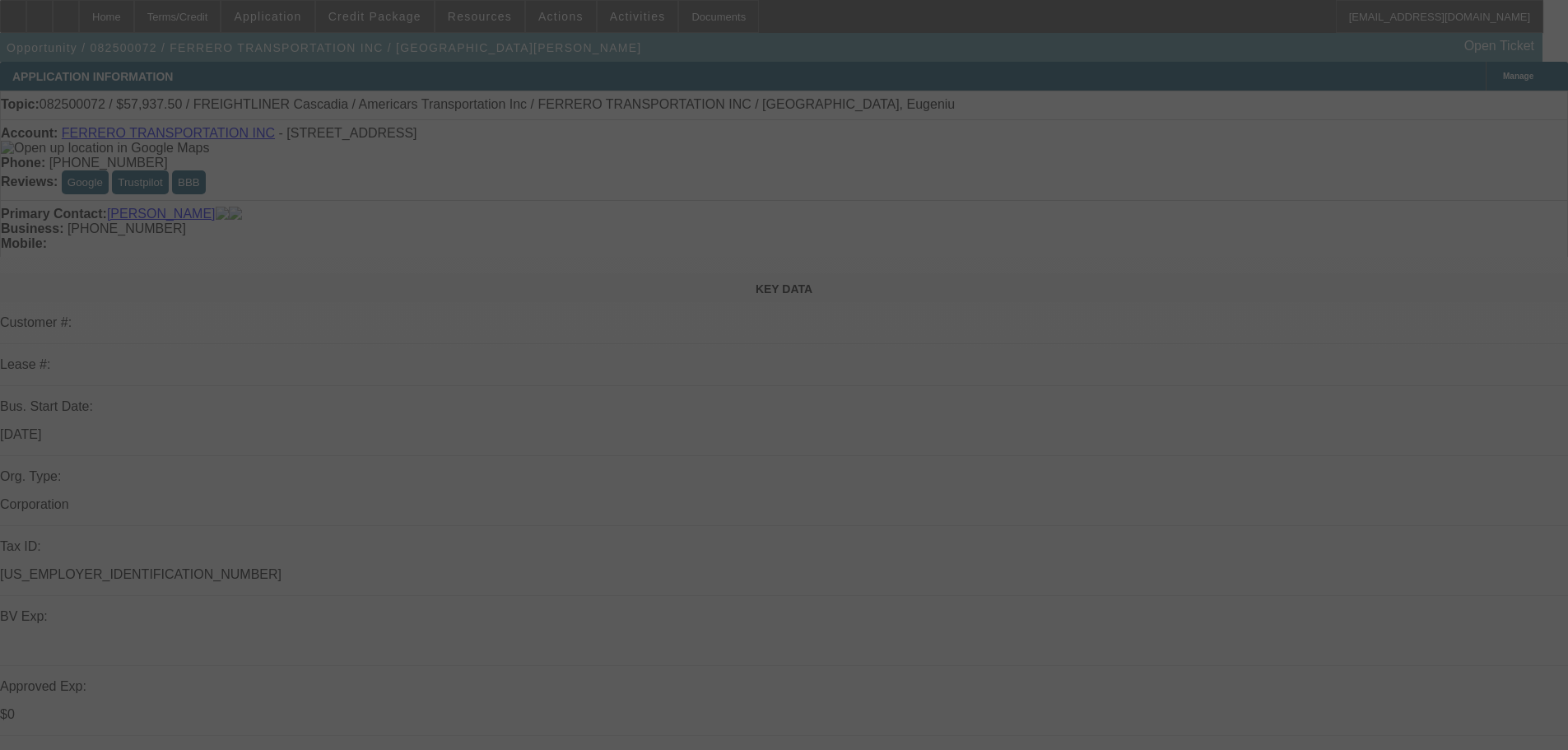
select select "0"
select select "6"
select select "0.1"
select select "0"
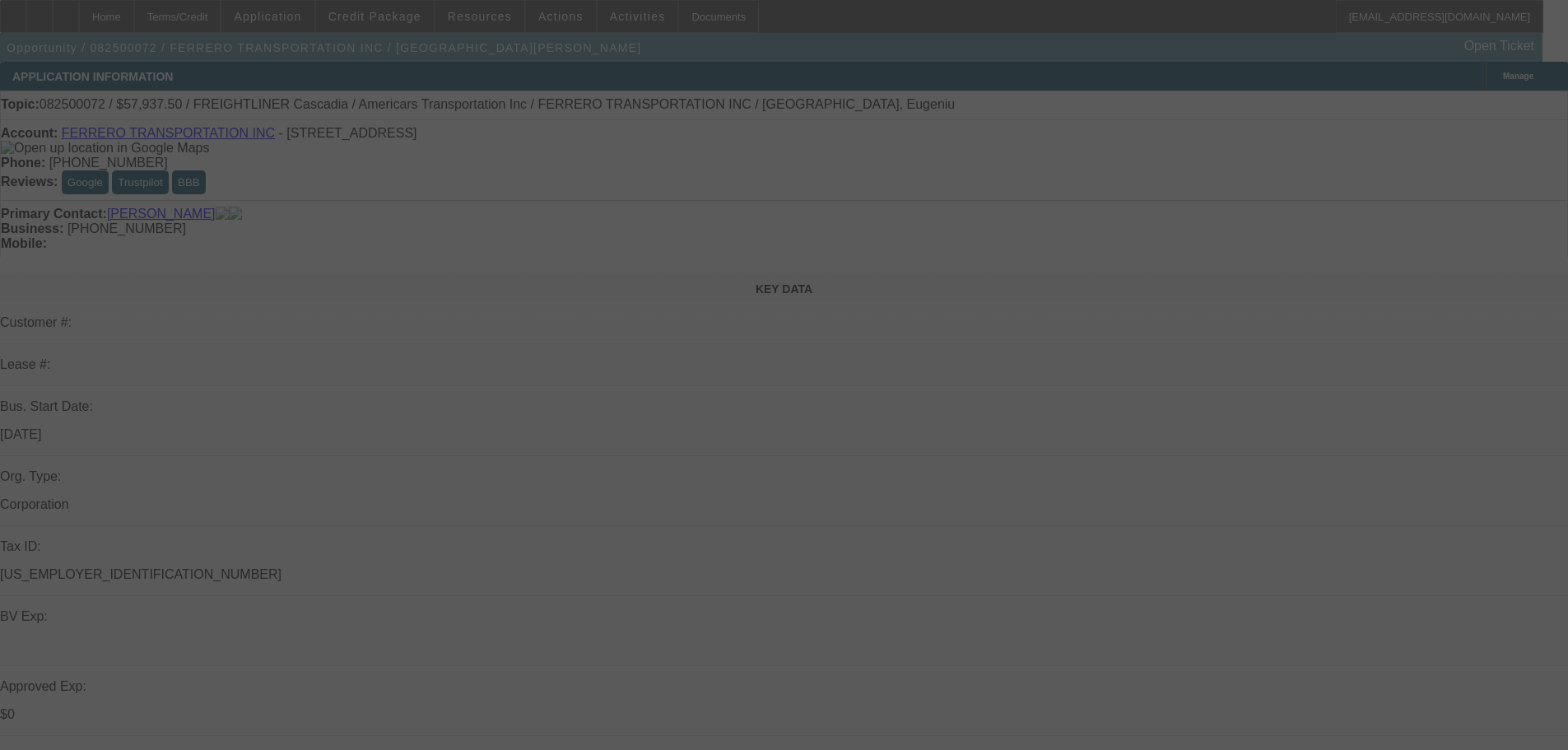
select select "0"
select select "6"
select select "0.1"
select select "0"
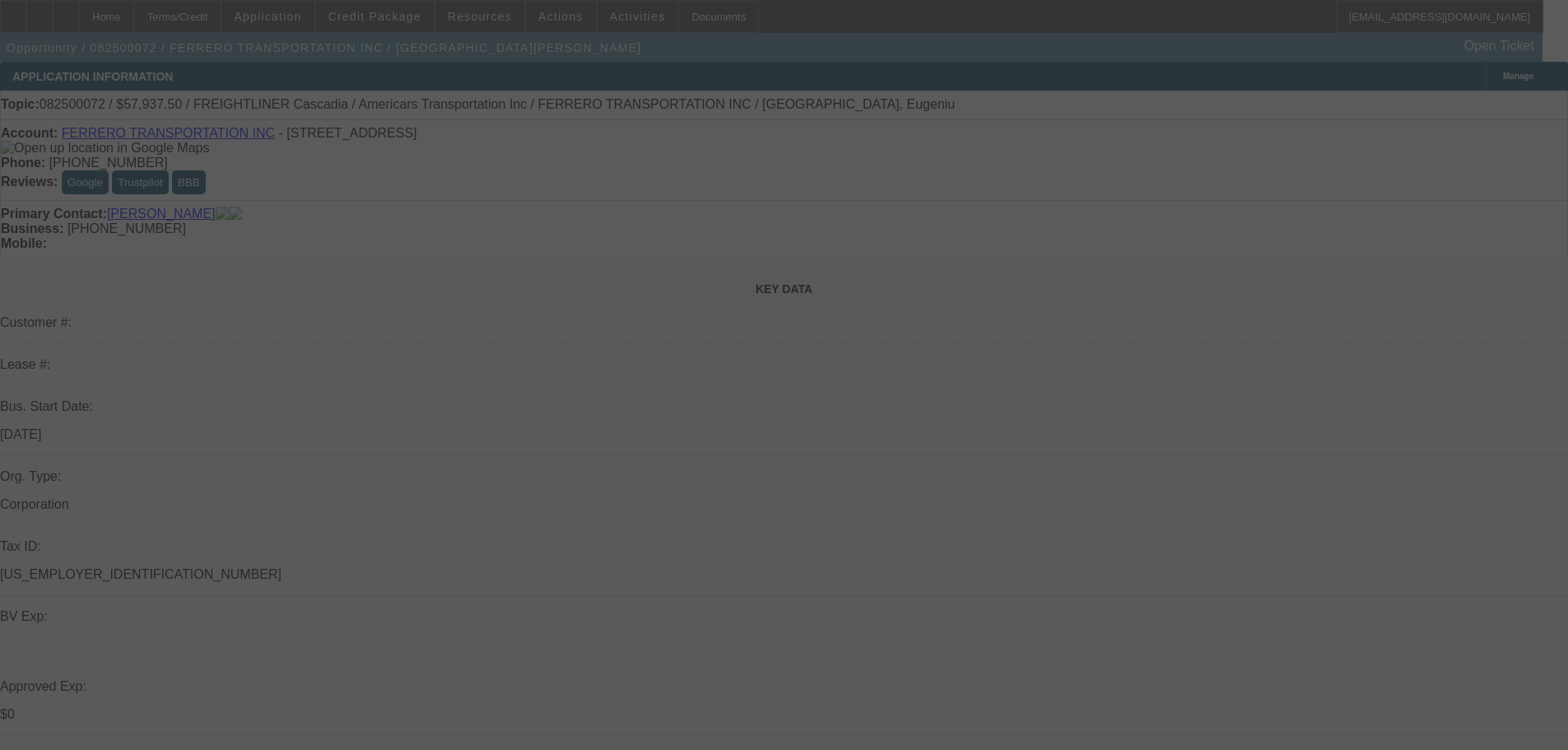
select select "6"
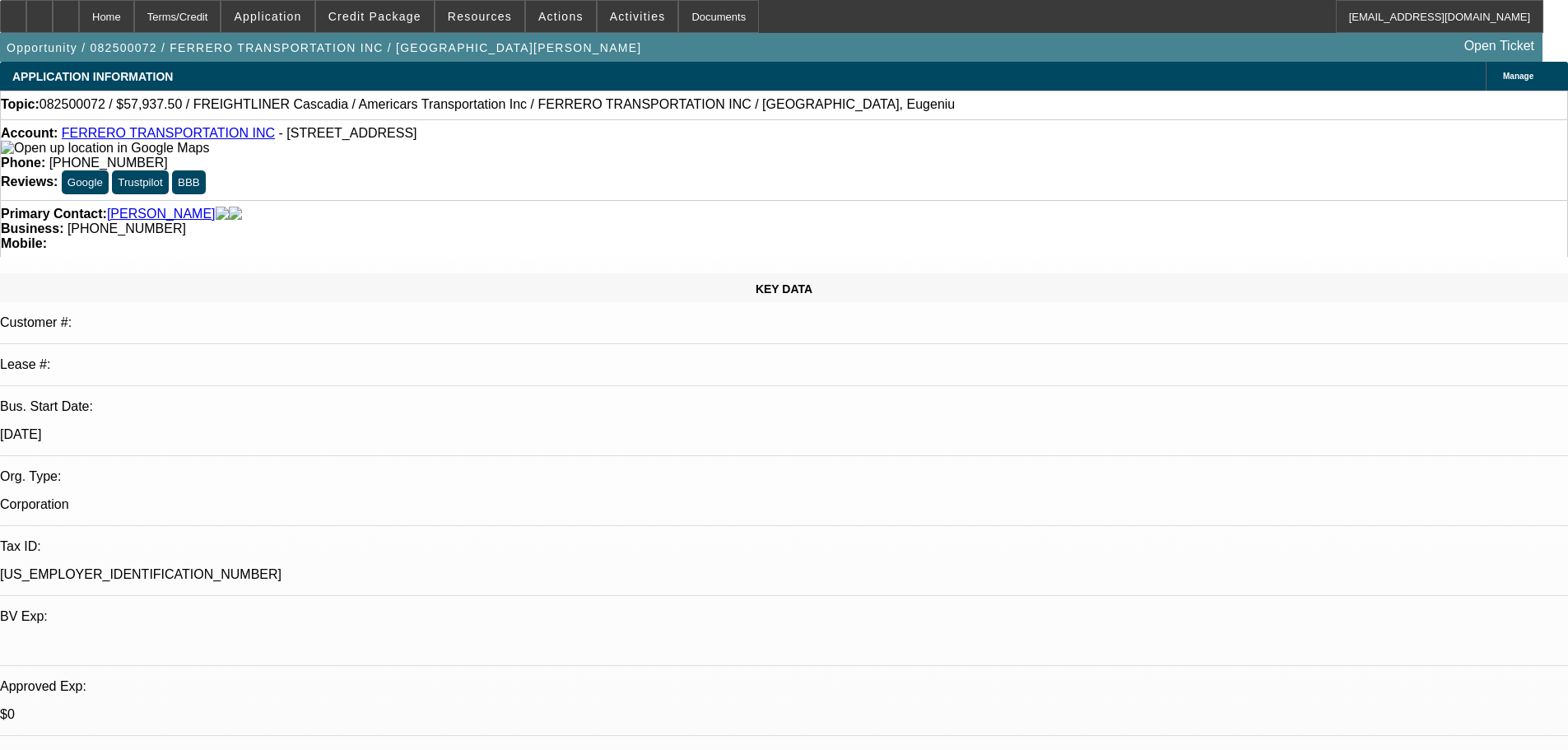
drag, startPoint x: 1511, startPoint y: 103, endPoint x: 1505, endPoint y: 109, distance: 8.5
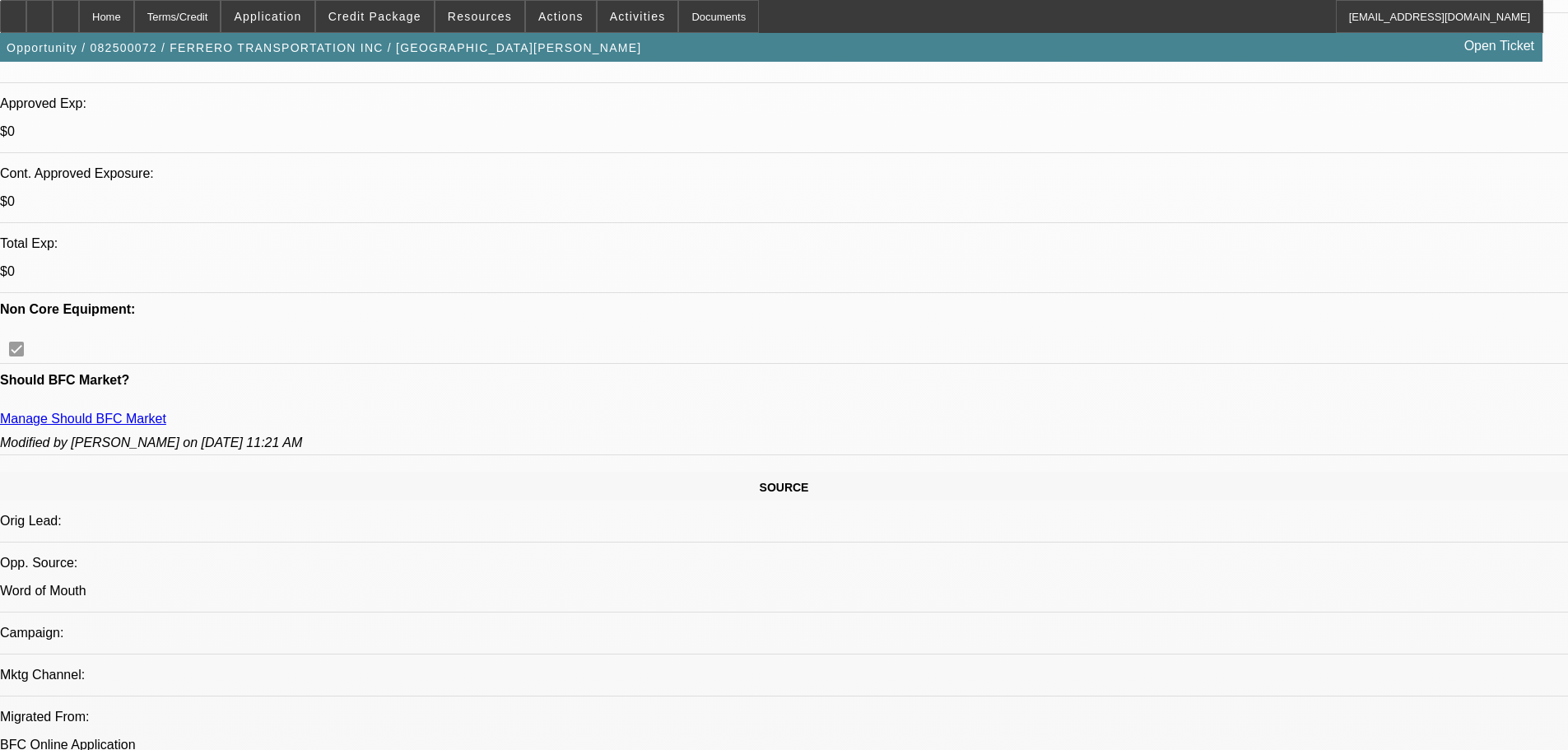
scroll to position [658, 0]
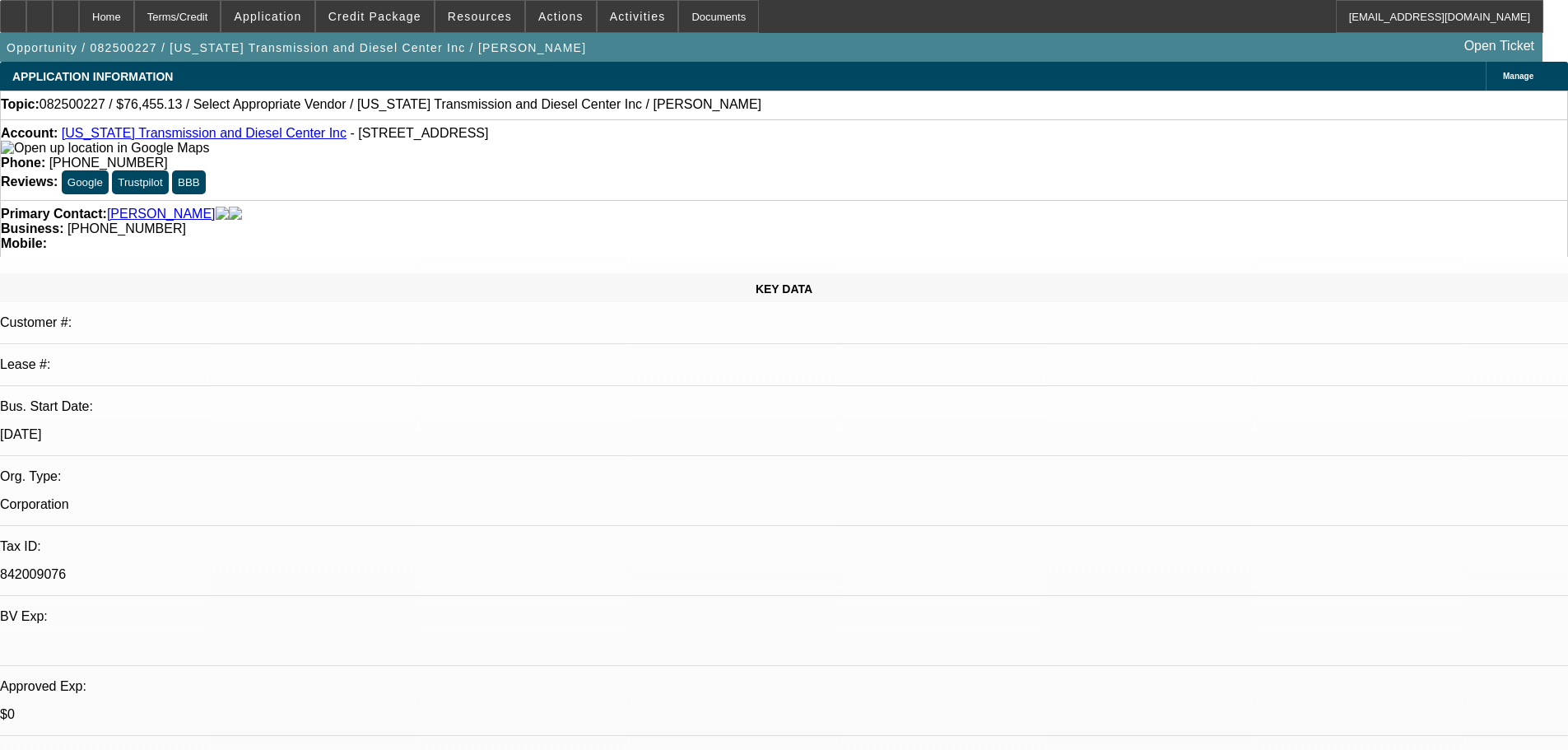
select select "0"
select select "2"
select select "0.1"
select select "4"
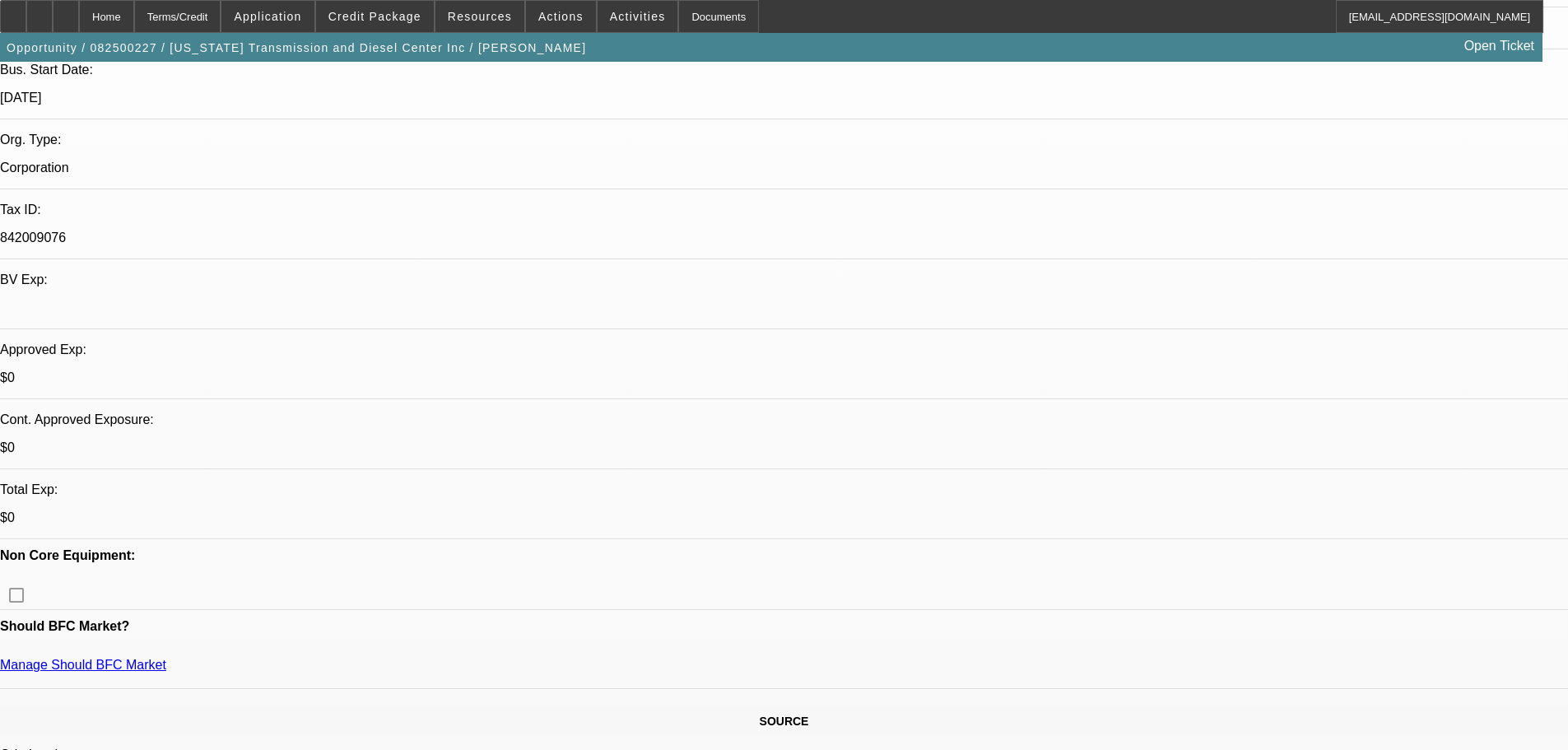
scroll to position [493, 0]
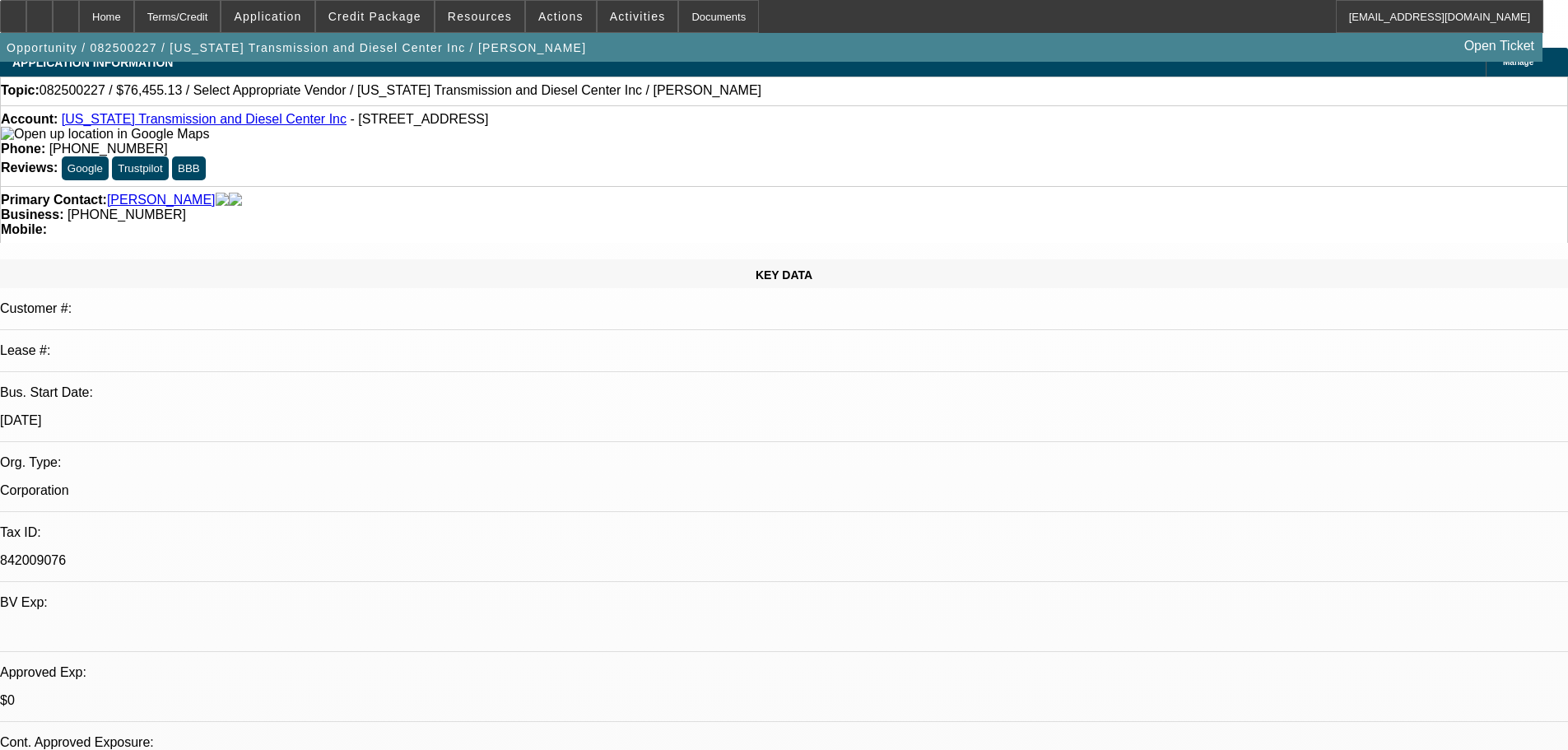
scroll to position [0, 0]
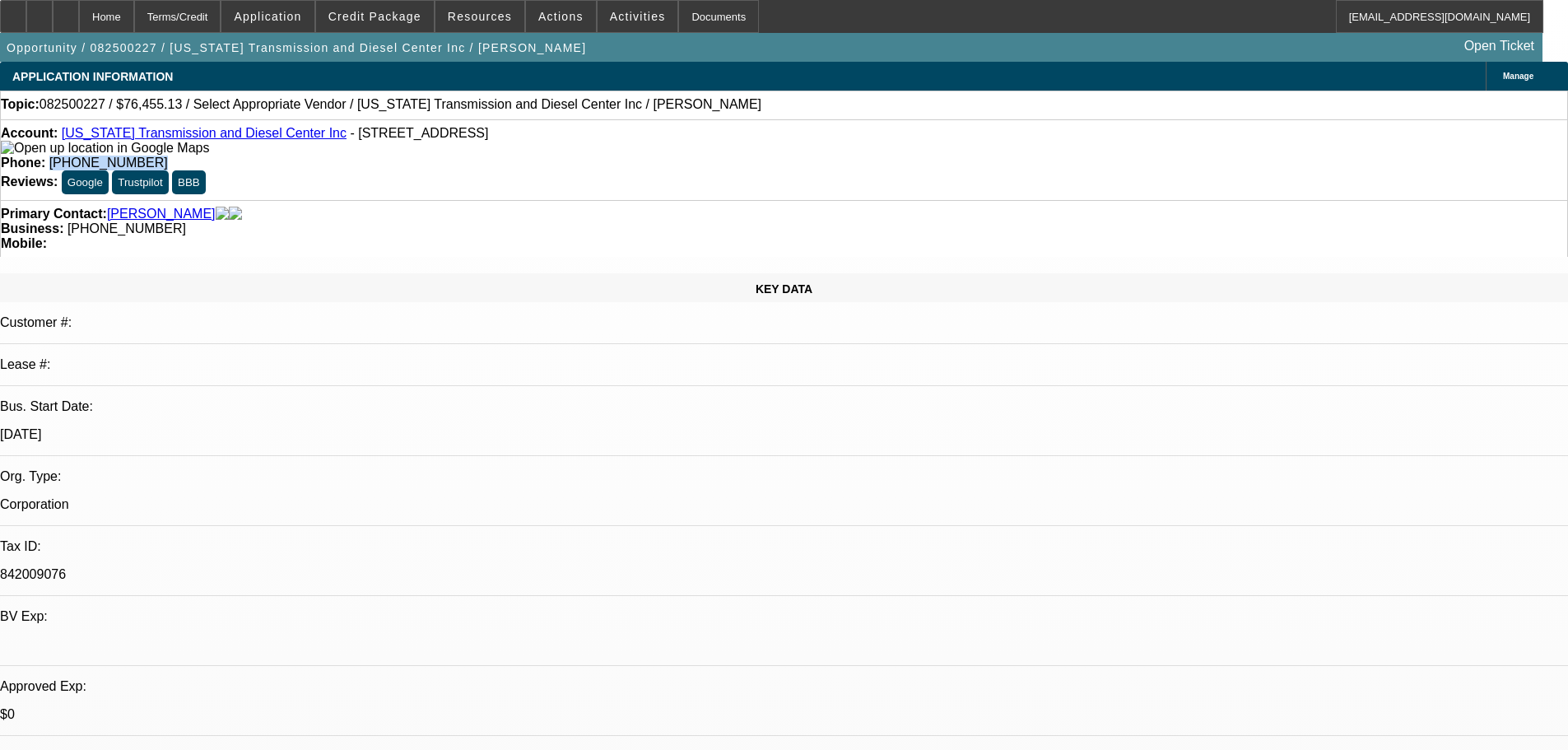
drag, startPoint x: 575, startPoint y: 139, endPoint x: 681, endPoint y: 136, distance: 106.0
click at [674, 156] on div "Phone: [PHONE_NUMBER]" at bounding box center [784, 163] width 1566 height 15
drag, startPoint x: 682, startPoint y: 135, endPoint x: 701, endPoint y: 130, distance: 19.6
click at [682, 156] on div "Phone: [PHONE_NUMBER]" at bounding box center [784, 163] width 1566 height 15
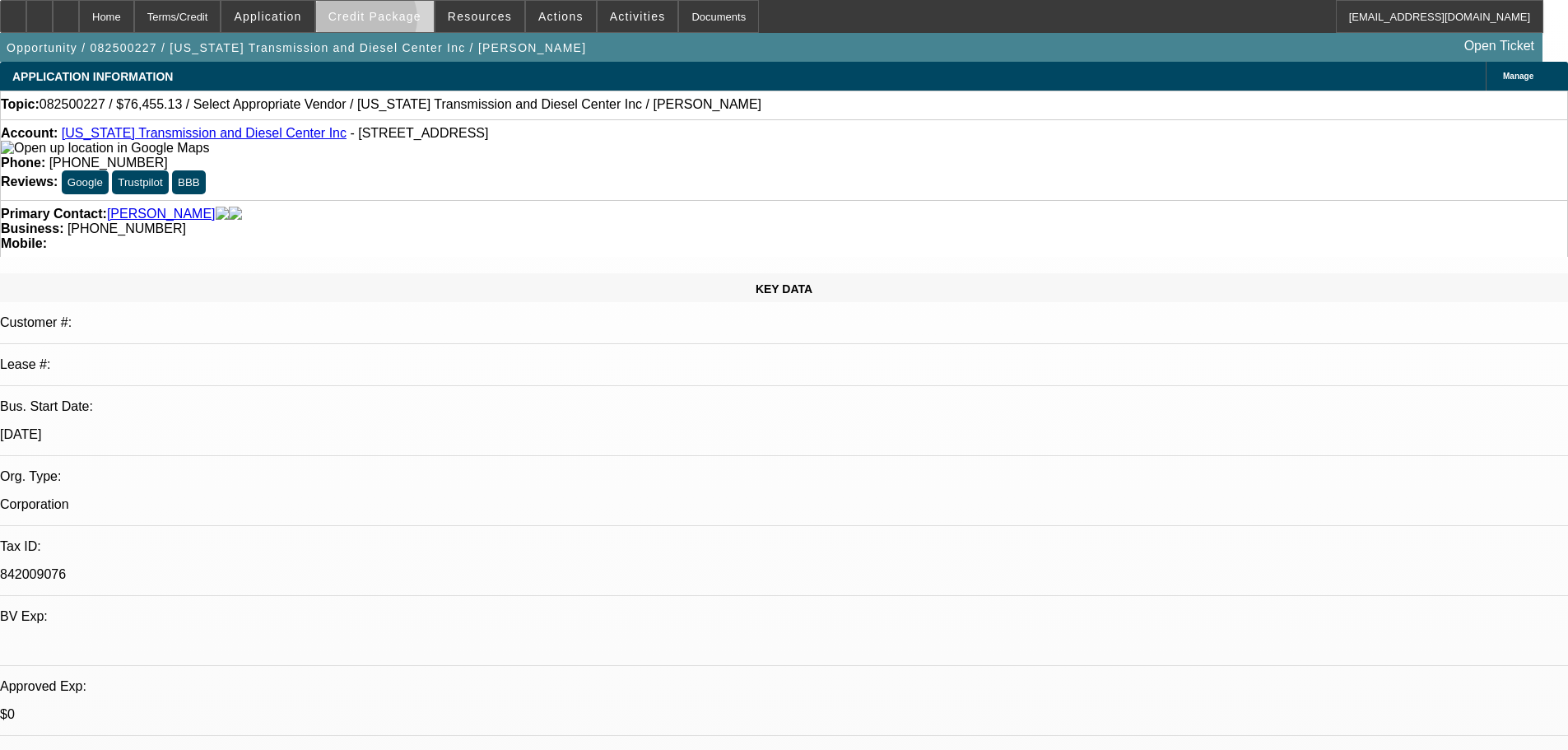
click at [391, 23] on span "Credit Package" at bounding box center [375, 16] width 93 height 13
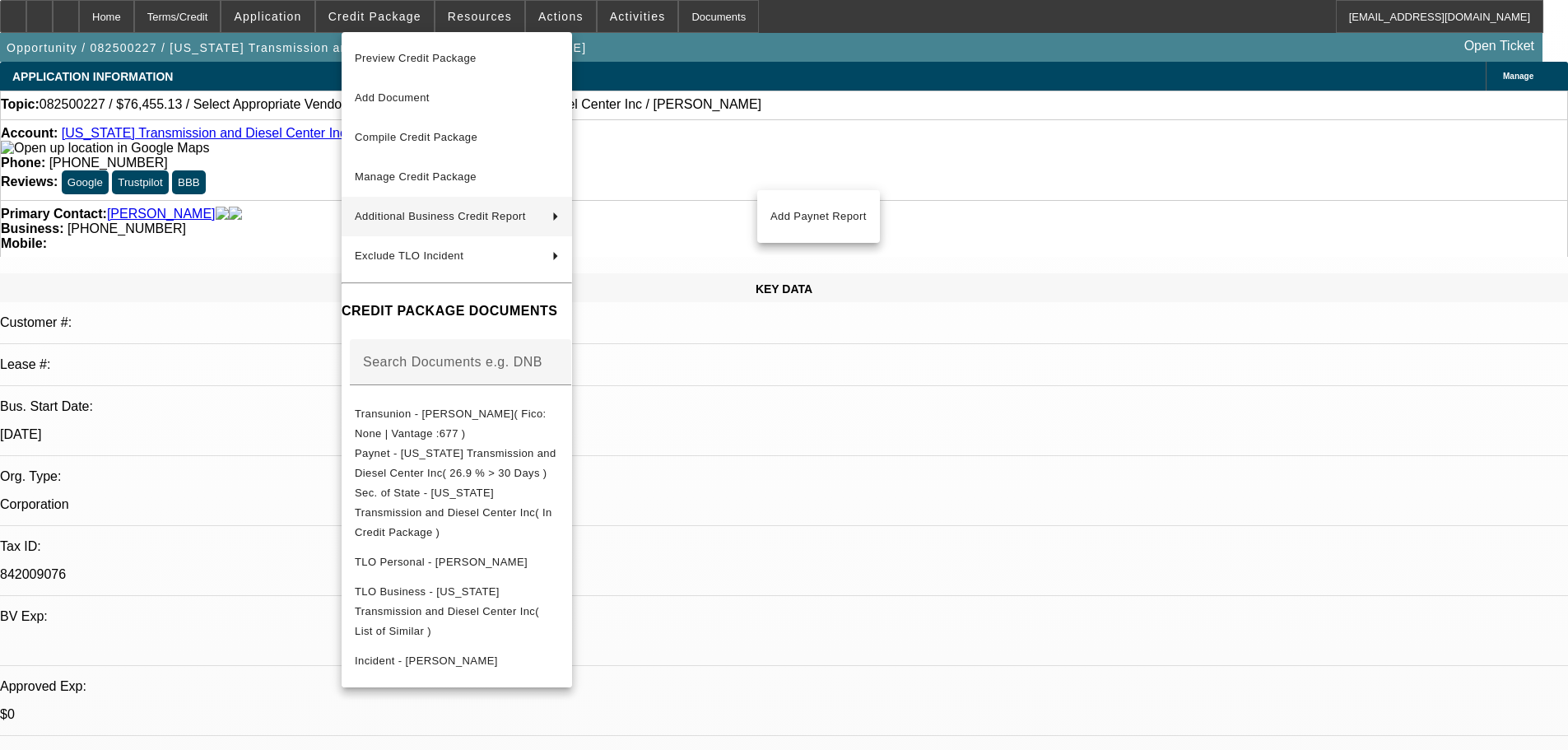
click at [849, 66] on div at bounding box center [784, 375] width 1568 height 750
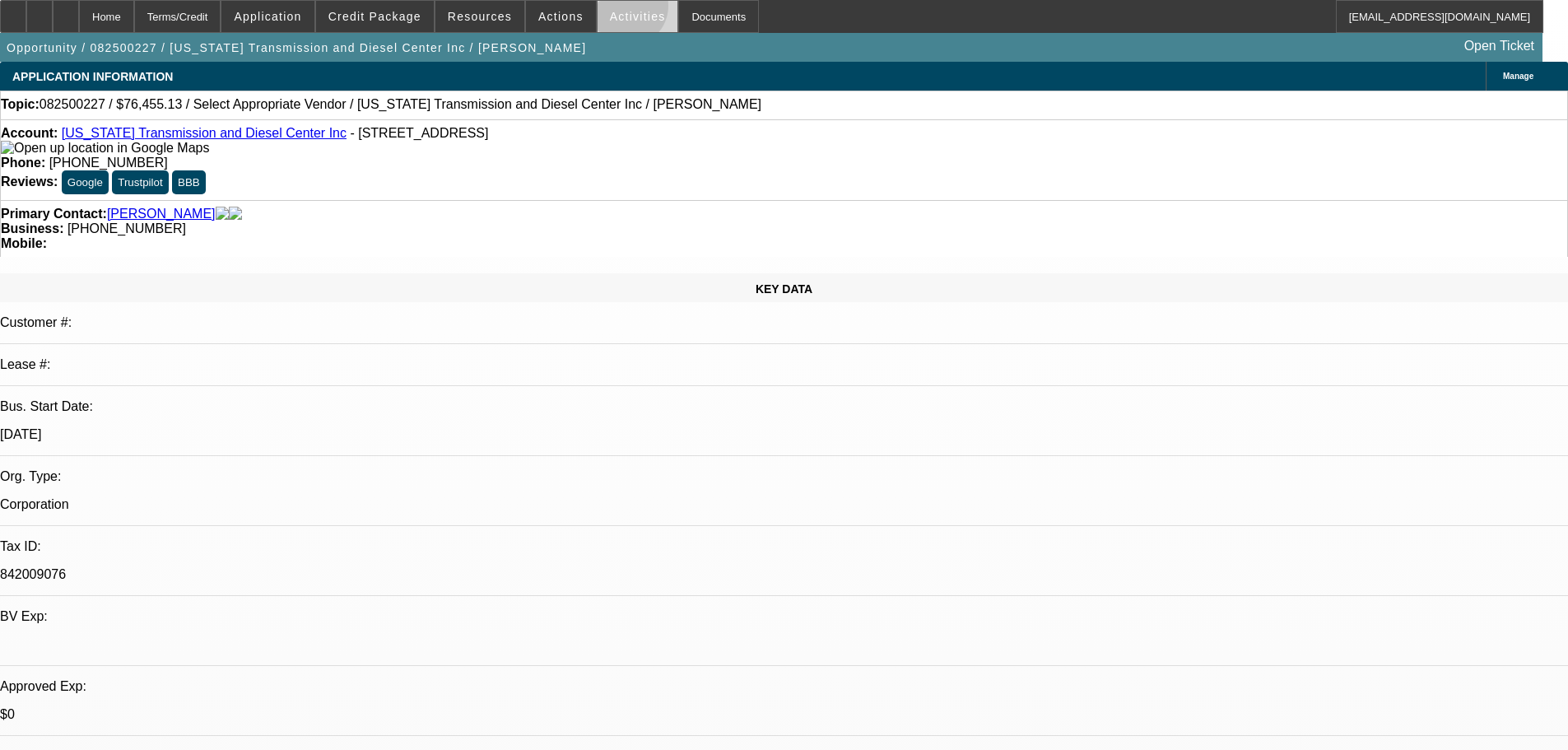
click at [609, 9] on button "Activities" at bounding box center [637, 16] width 80 height 31
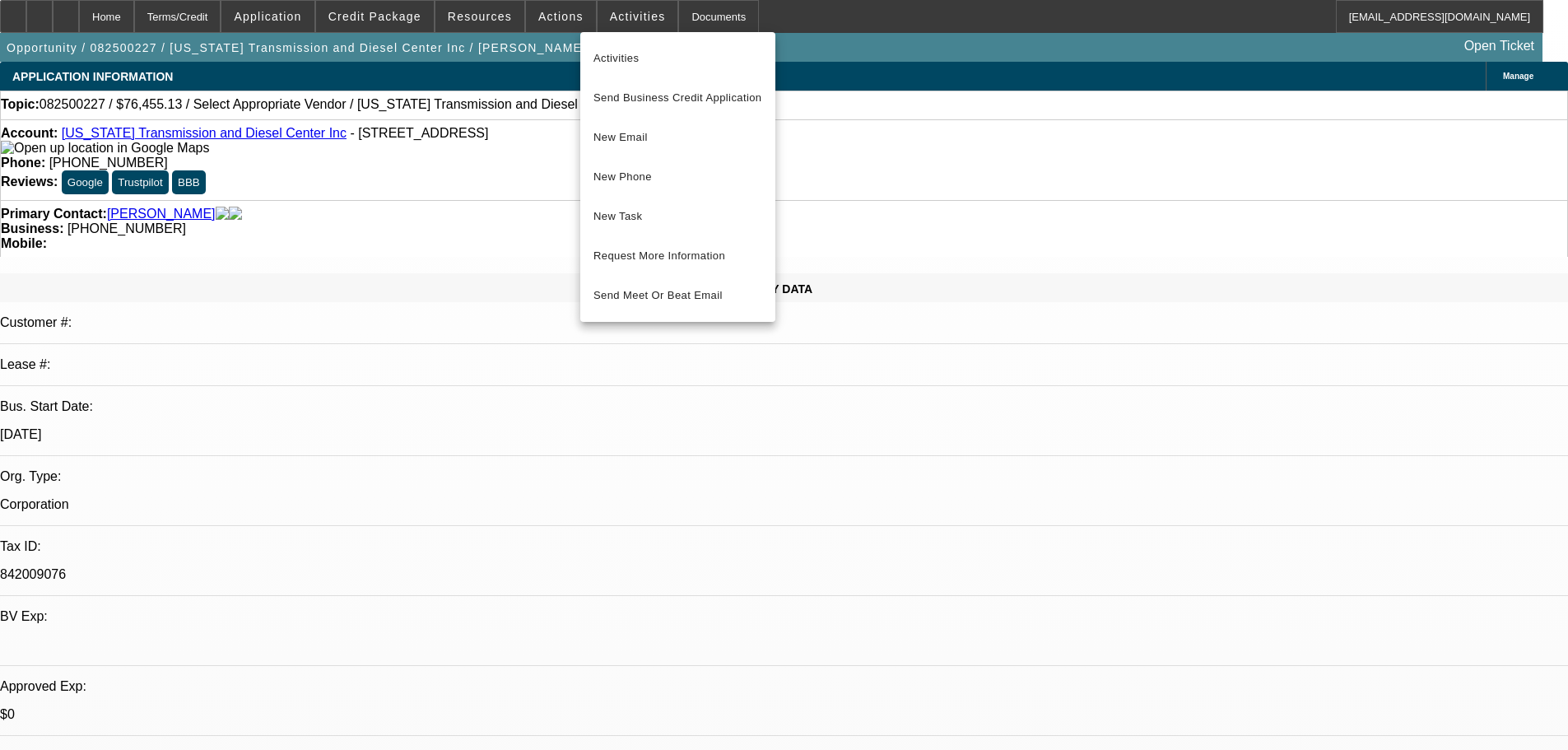
click at [542, 16] on div at bounding box center [784, 375] width 1568 height 750
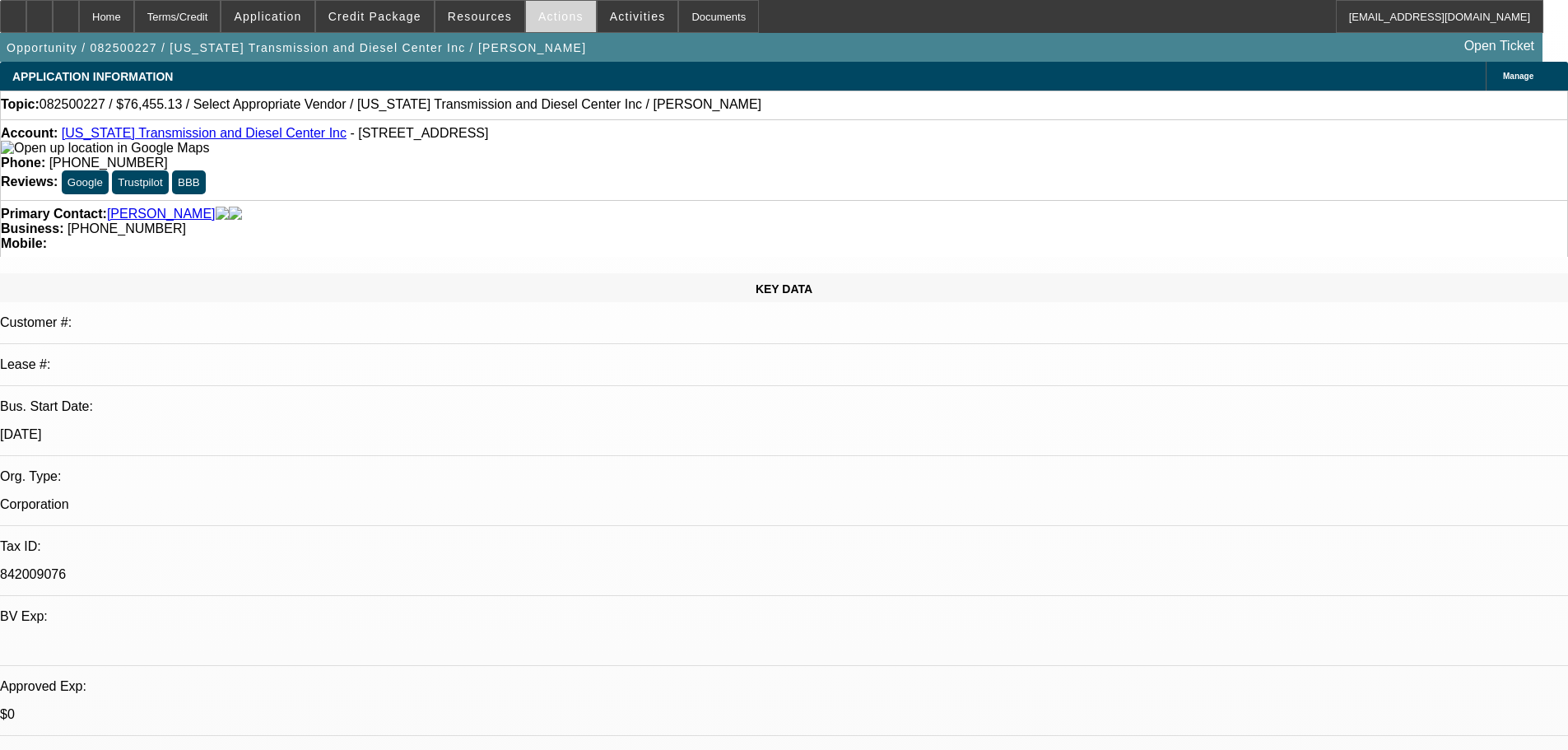
click at [545, 22] on span "Actions" at bounding box center [560, 16] width 45 height 13
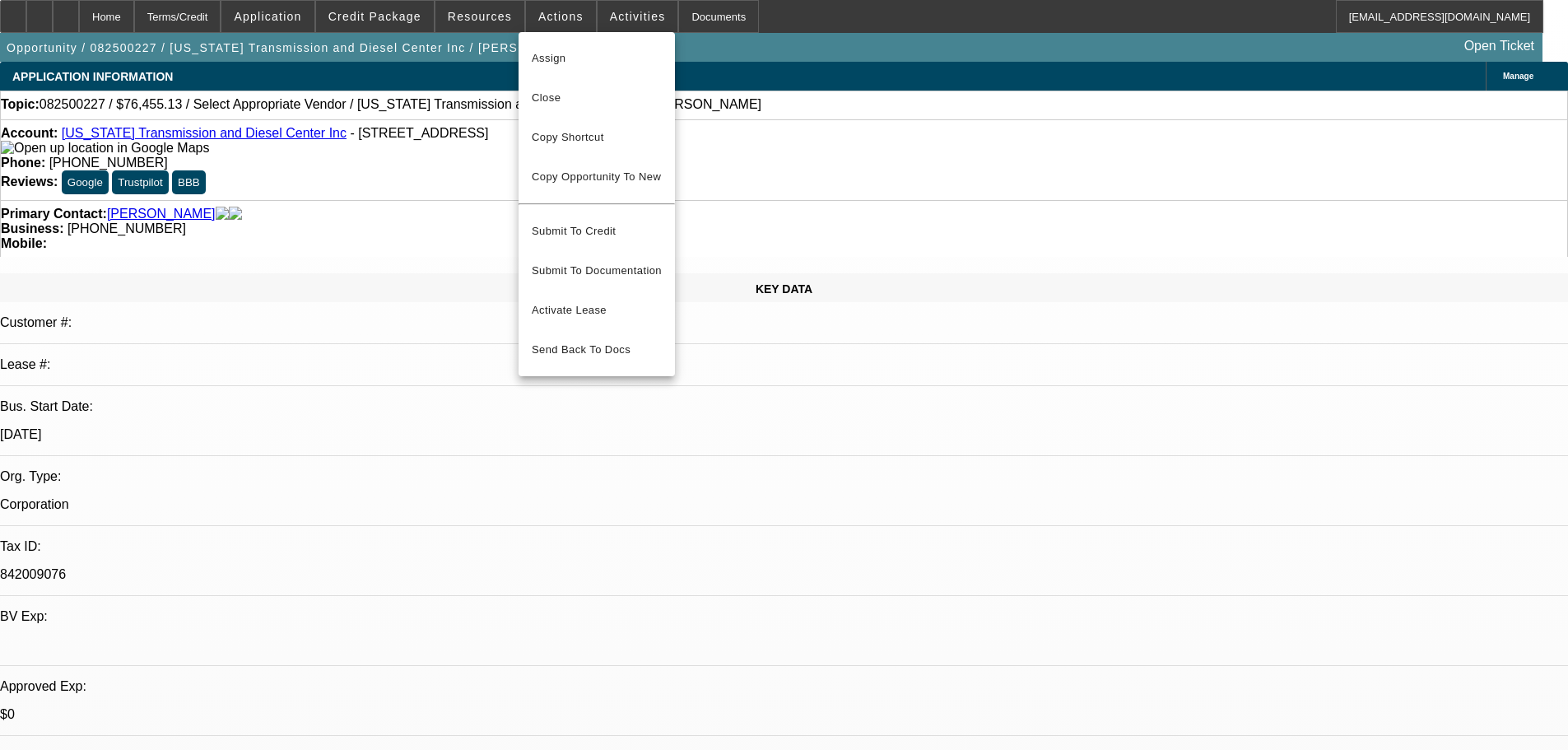
click at [815, 484] on div at bounding box center [784, 375] width 1568 height 750
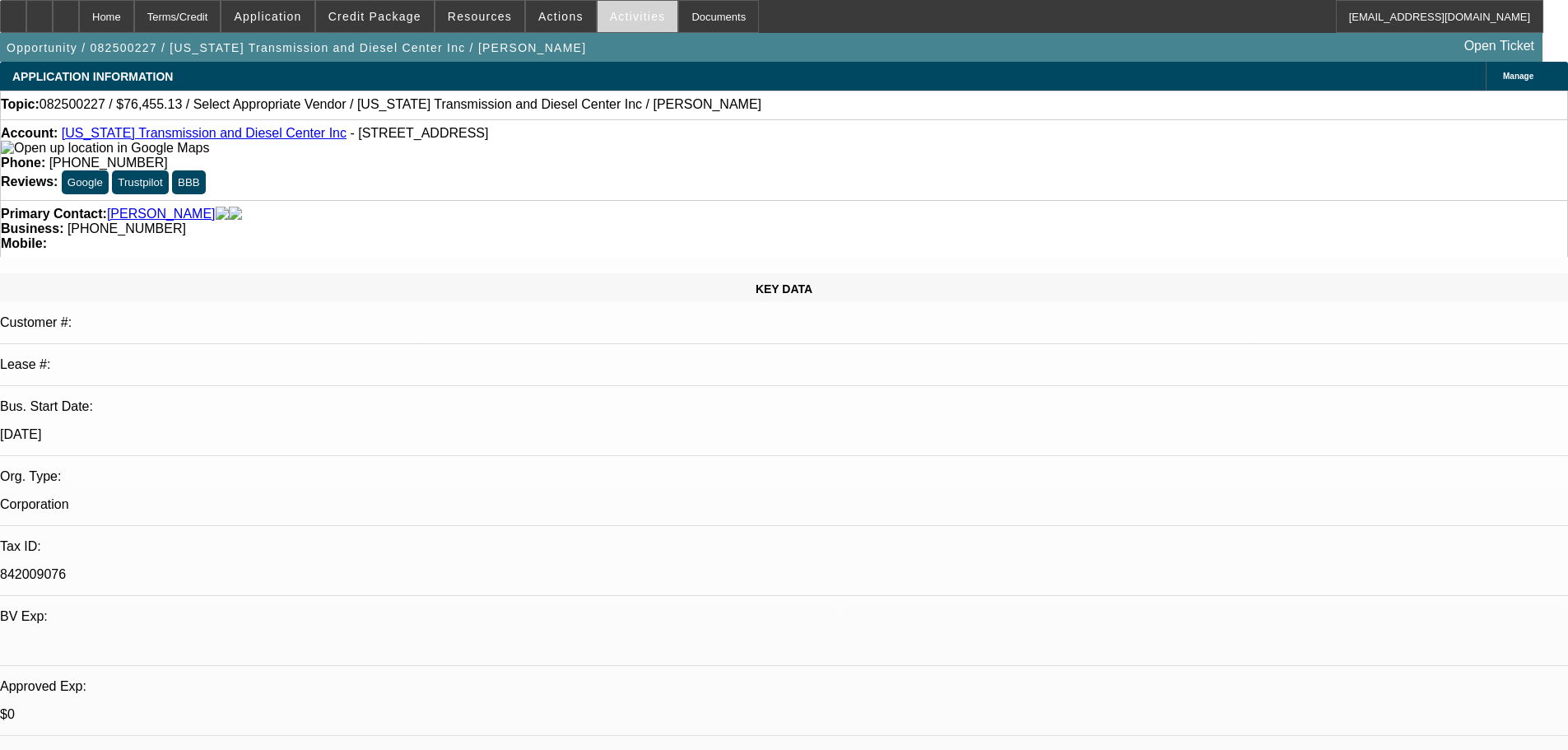
click at [609, 17] on span "Activities" at bounding box center [637, 16] width 56 height 13
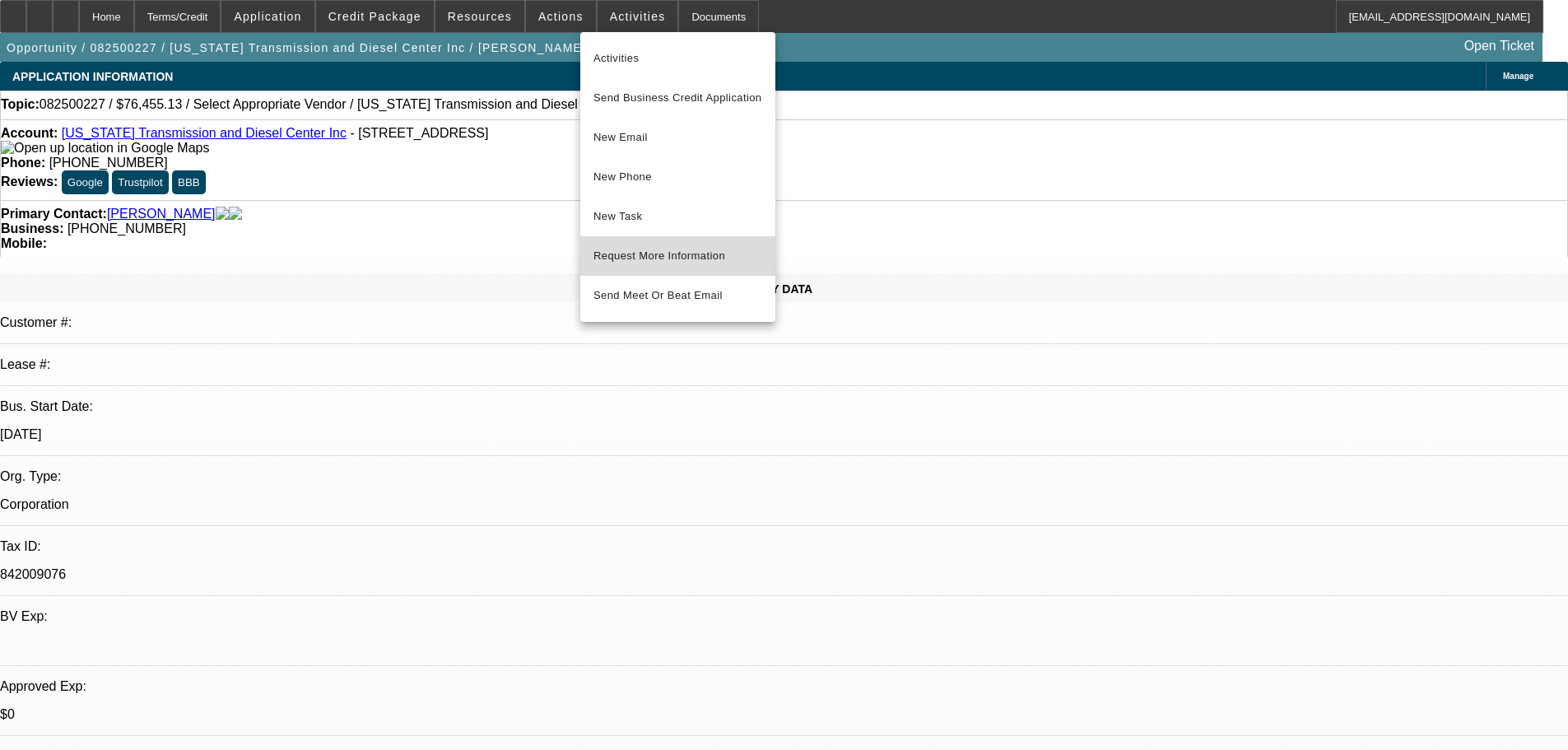
click at [653, 260] on span "Request More Information" at bounding box center [677, 256] width 169 height 20
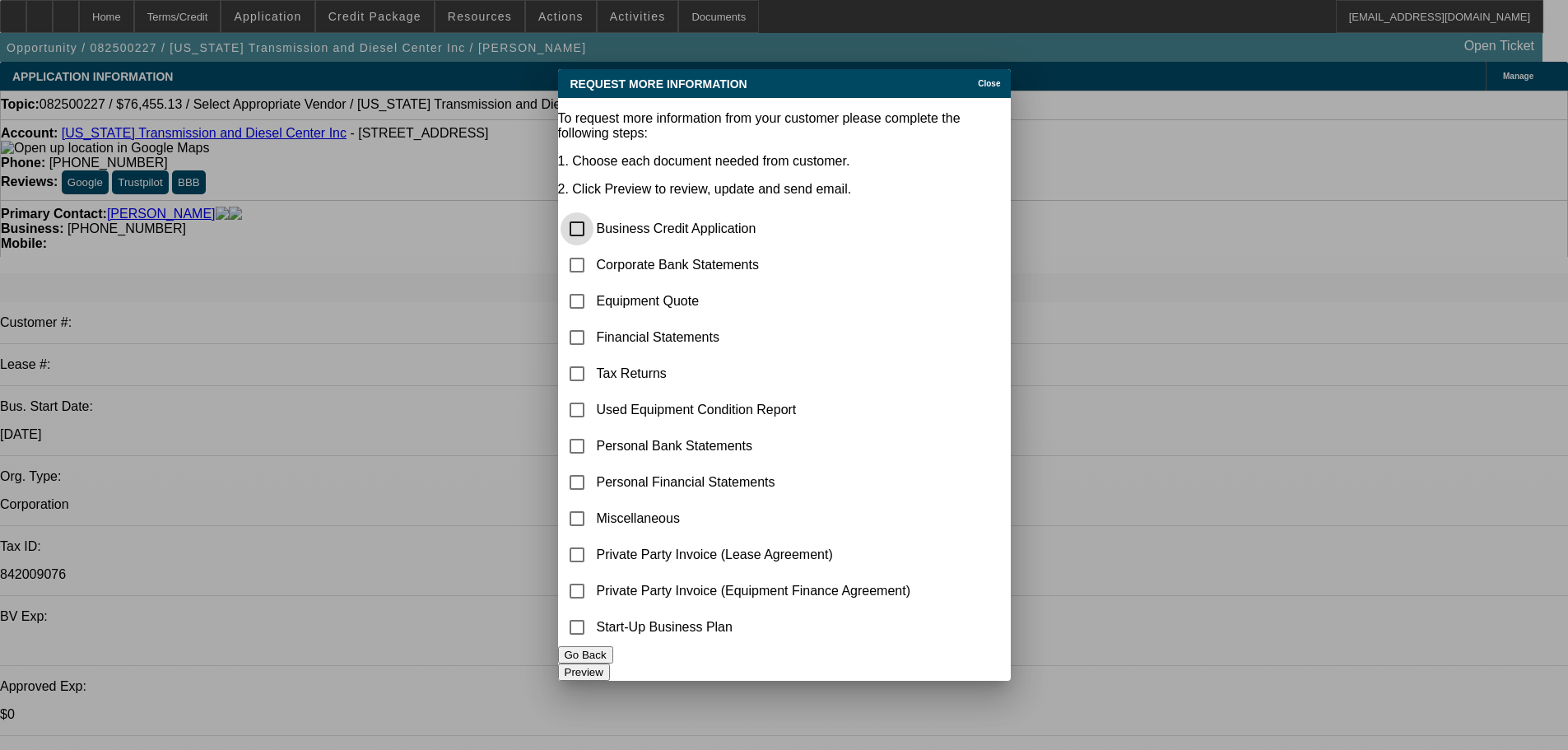
click at [593, 212] on input "checkbox" at bounding box center [576, 228] width 33 height 33
checkbox input "true"
click at [593, 248] on input "checkbox" at bounding box center [576, 264] width 33 height 33
checkbox input "true"
click at [592, 285] on input "checkbox" at bounding box center [576, 301] width 33 height 33
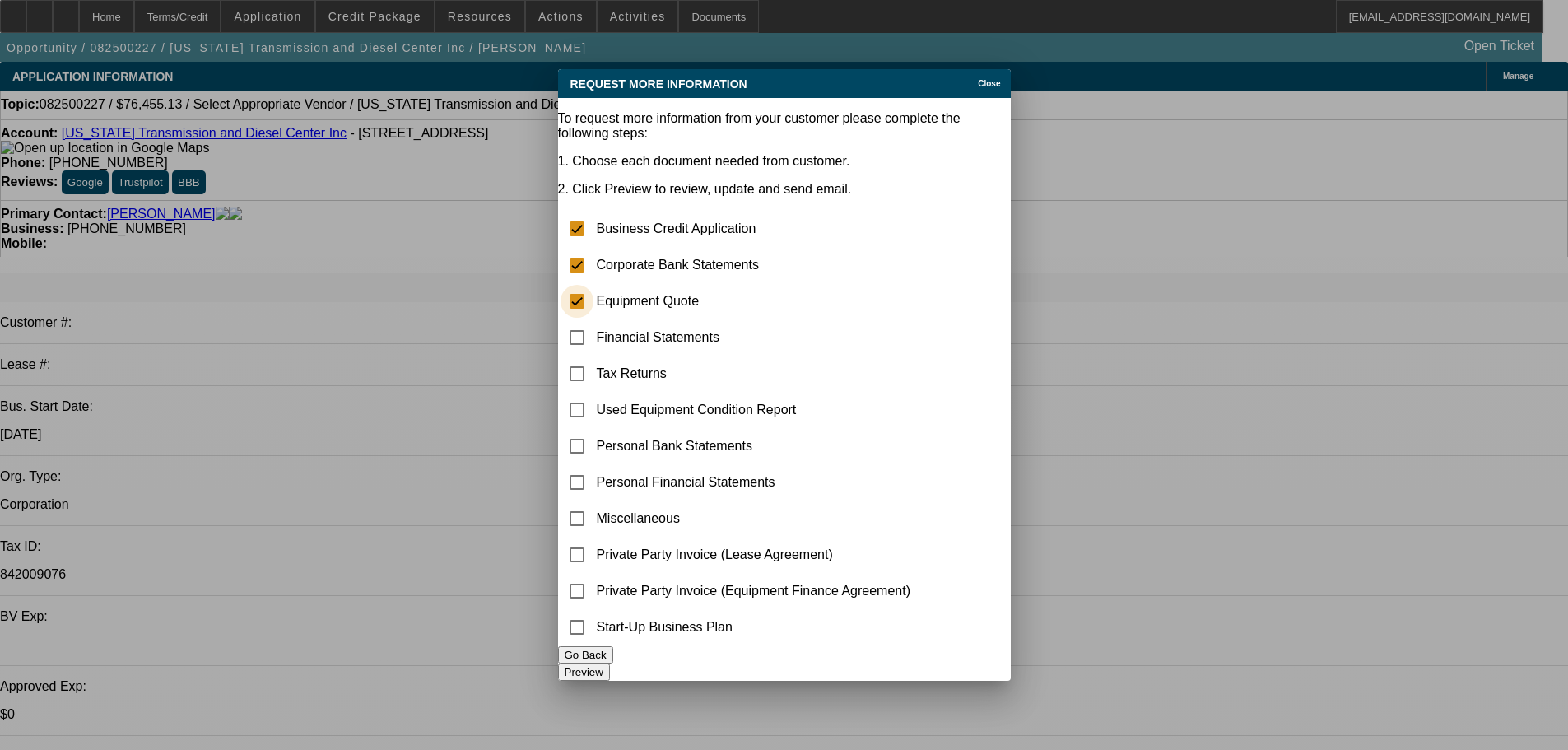
checkbox input "true"
click at [609, 669] on button "Preview" at bounding box center [583, 672] width 52 height 17
